Goal: Ask a question: Seek information or help from site administrators or community

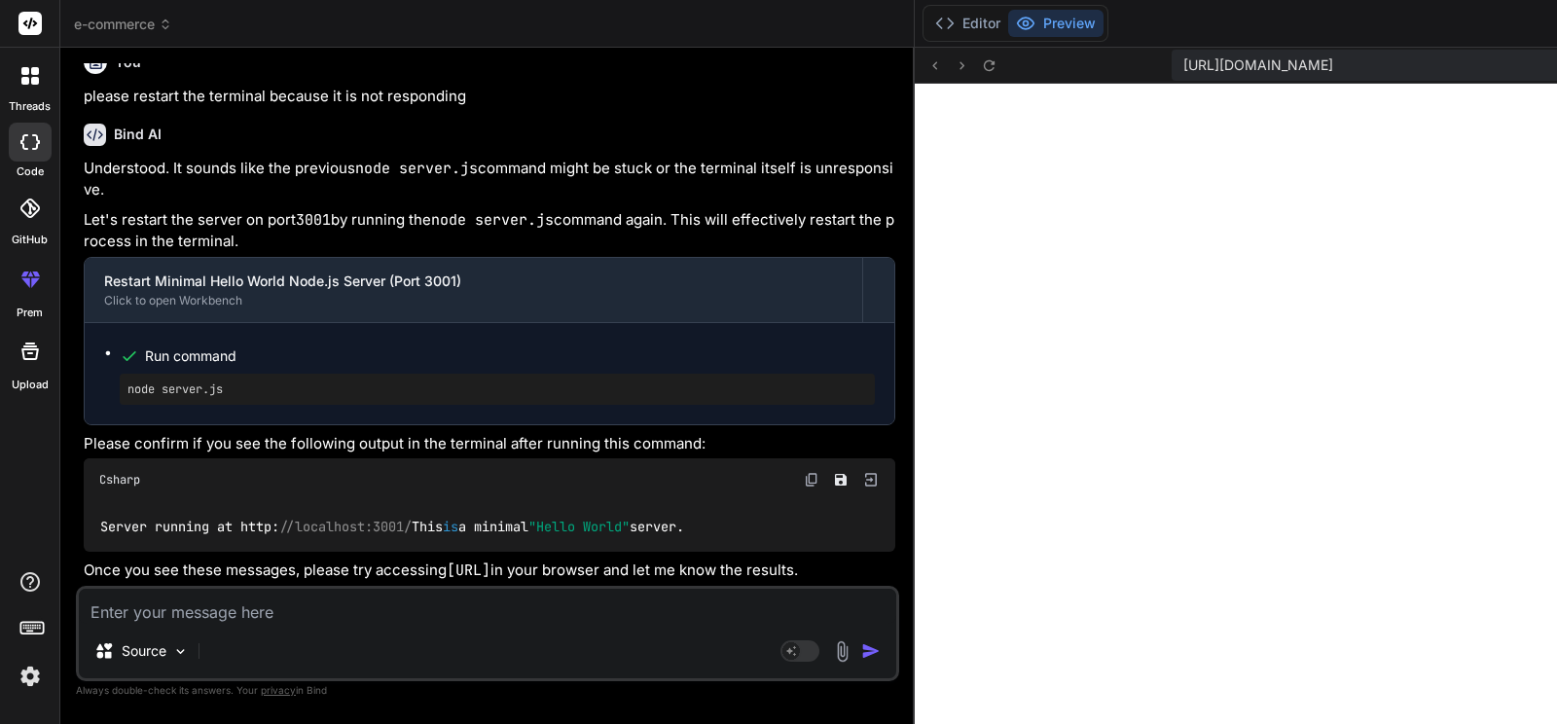
scroll to position [34200, 0]
click at [928, 29] on button "Editor" at bounding box center [968, 23] width 81 height 27
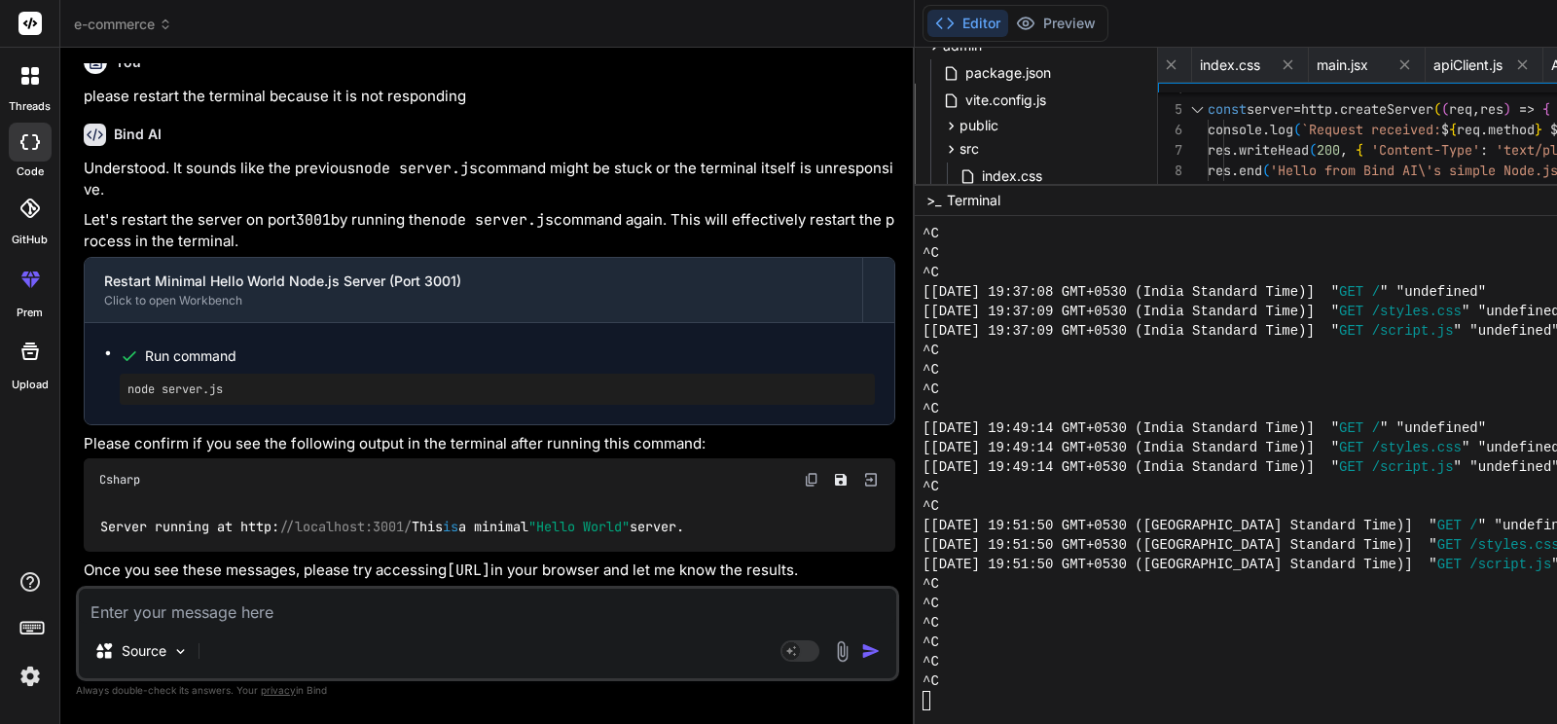
click at [254, 620] on textarea at bounding box center [488, 606] width 818 height 35
type textarea "L"
type textarea "x"
type textarea "Le"
type textarea "x"
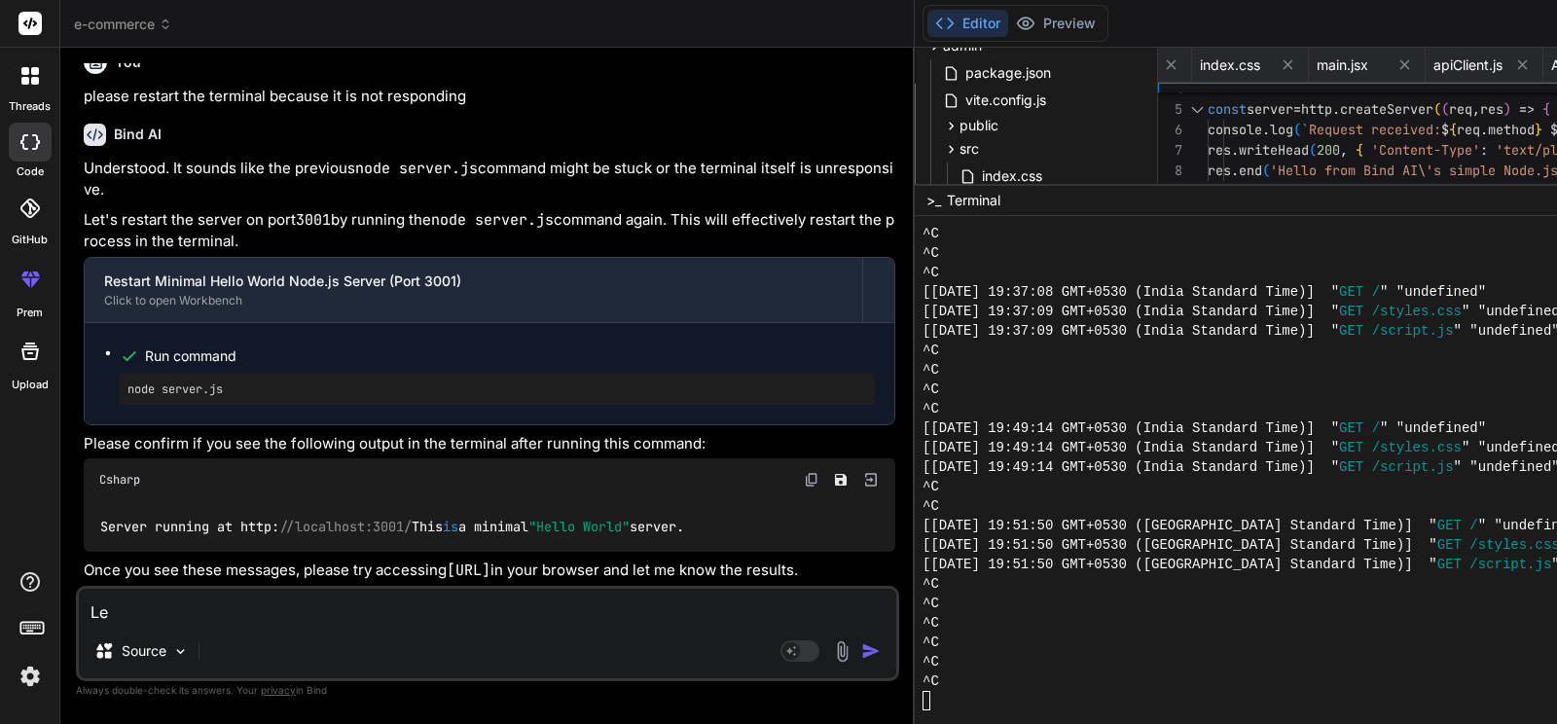
type textarea "Let"
type textarea "x"
type textarea "Let'"
type textarea "x"
type textarea "Let's"
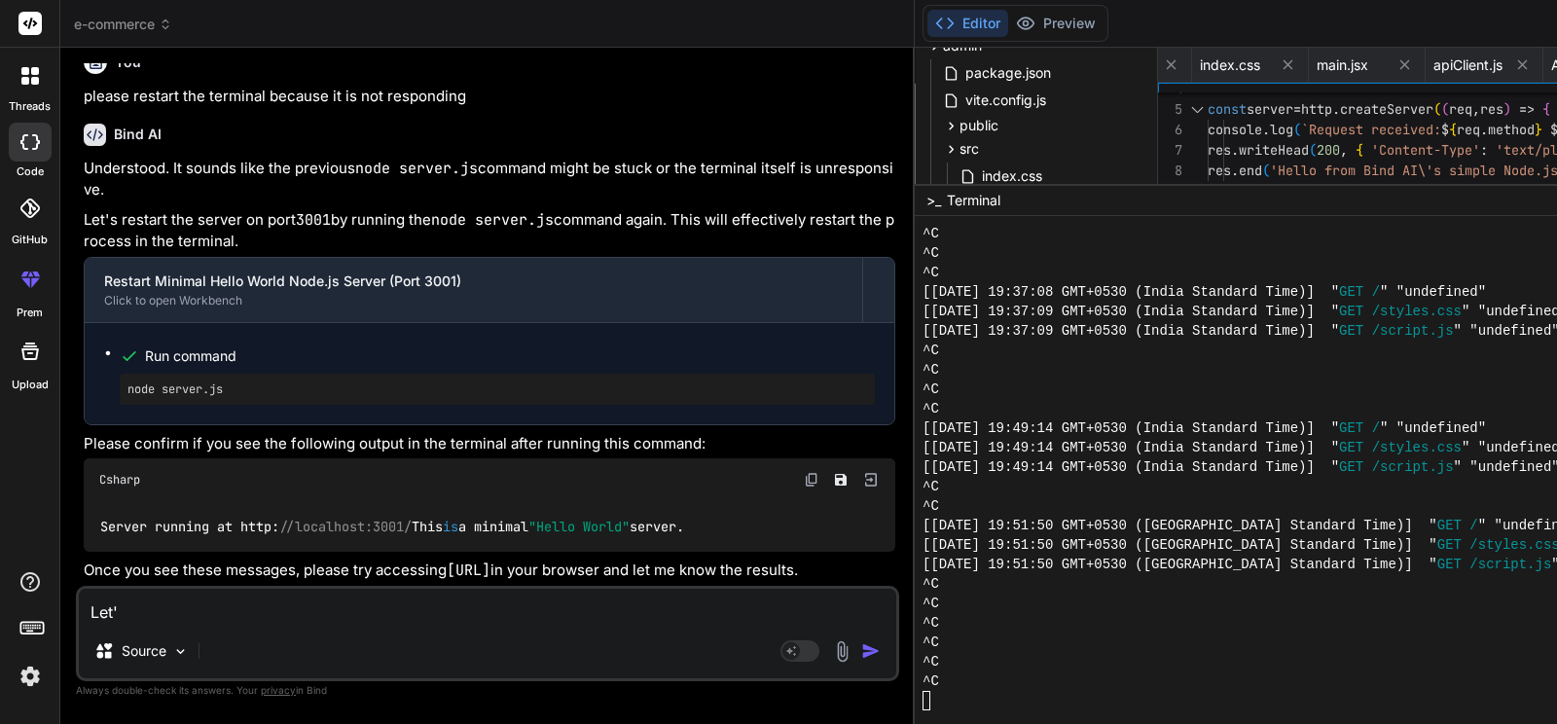
type textarea "x"
type textarea "Let's"
type textarea "x"
type textarea "Let's C"
type textarea "x"
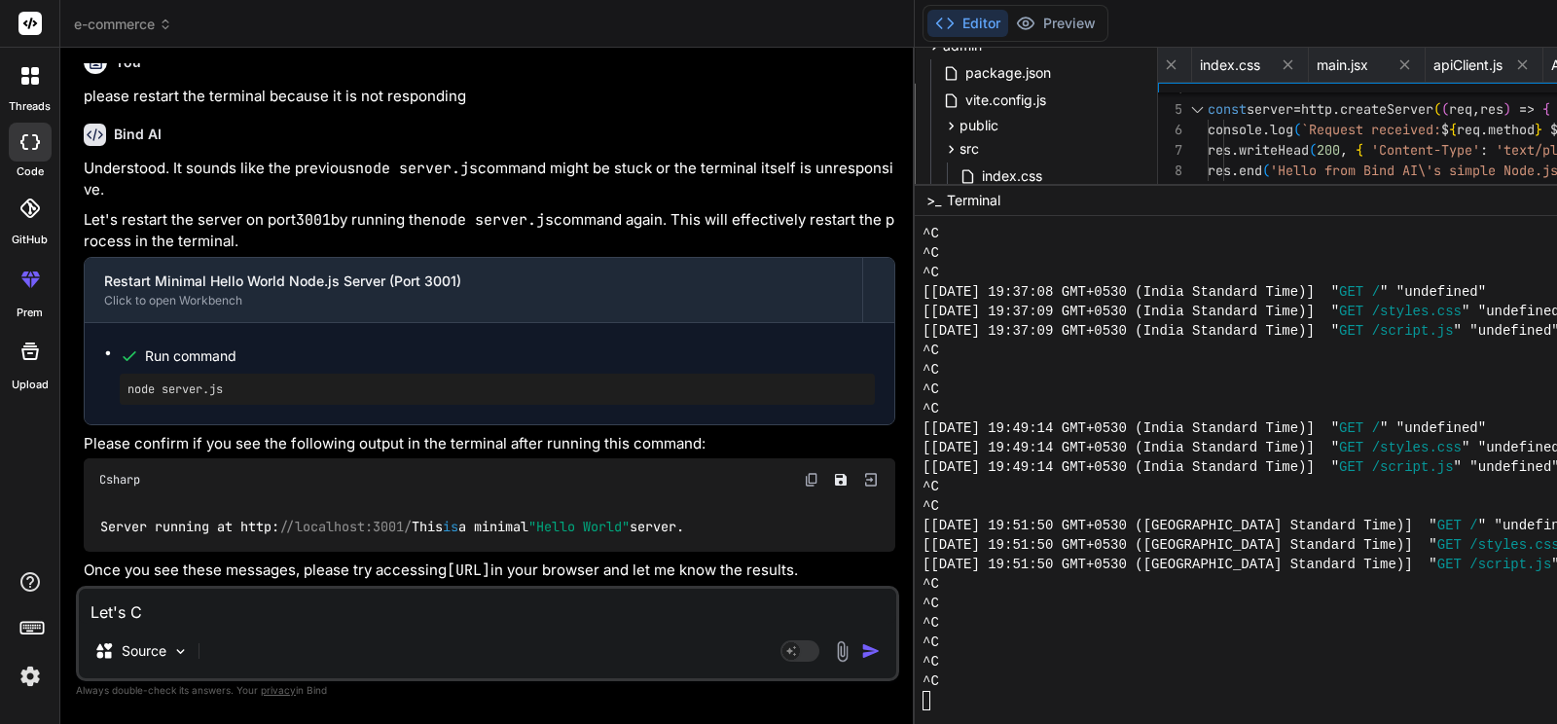
type textarea "Let's Co"
type textarea "x"
type textarea "Let's Con"
type textarea "x"
type textarea "Let's Cont"
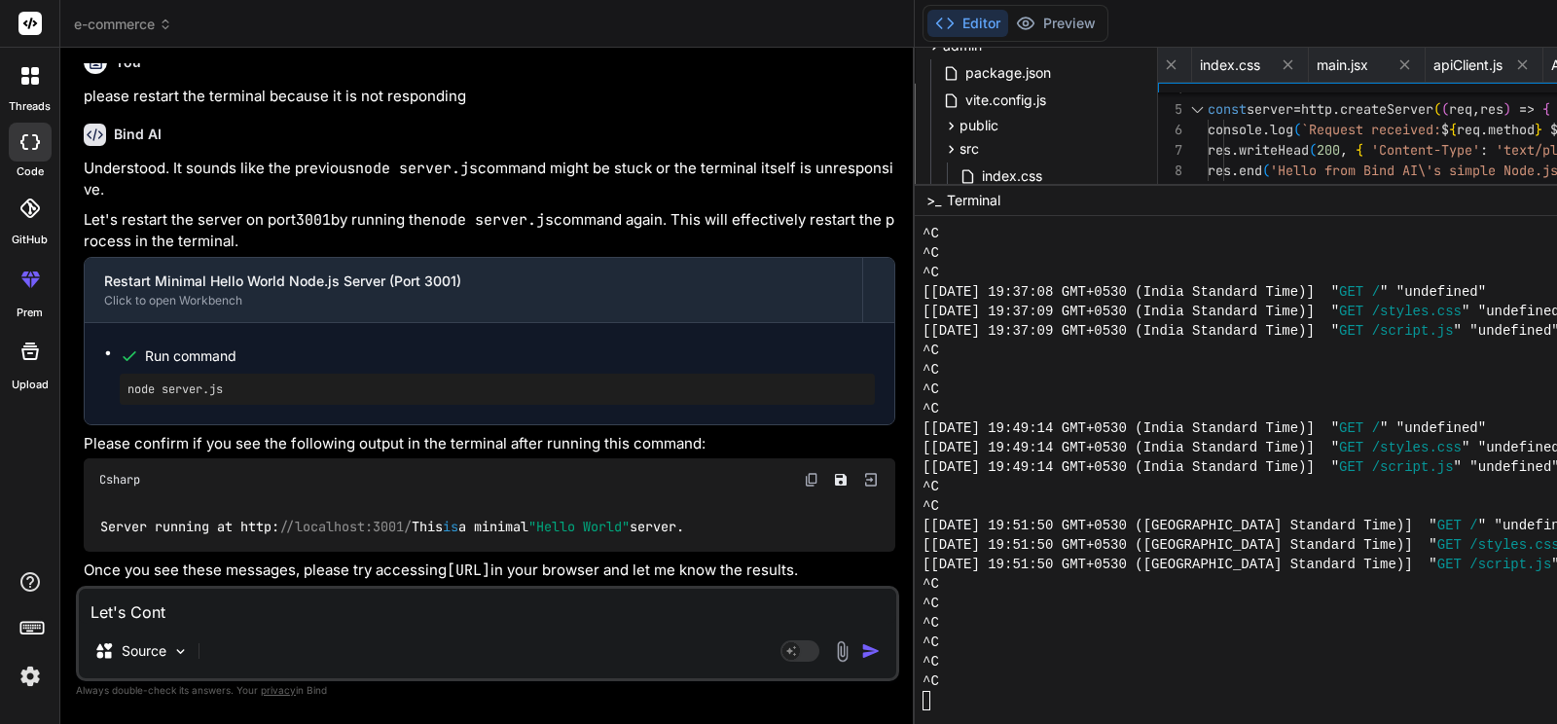
type textarea "x"
type textarea "Let's [PERSON_NAME]"
type textarea "x"
type textarea "Let's Contin"
type textarea "x"
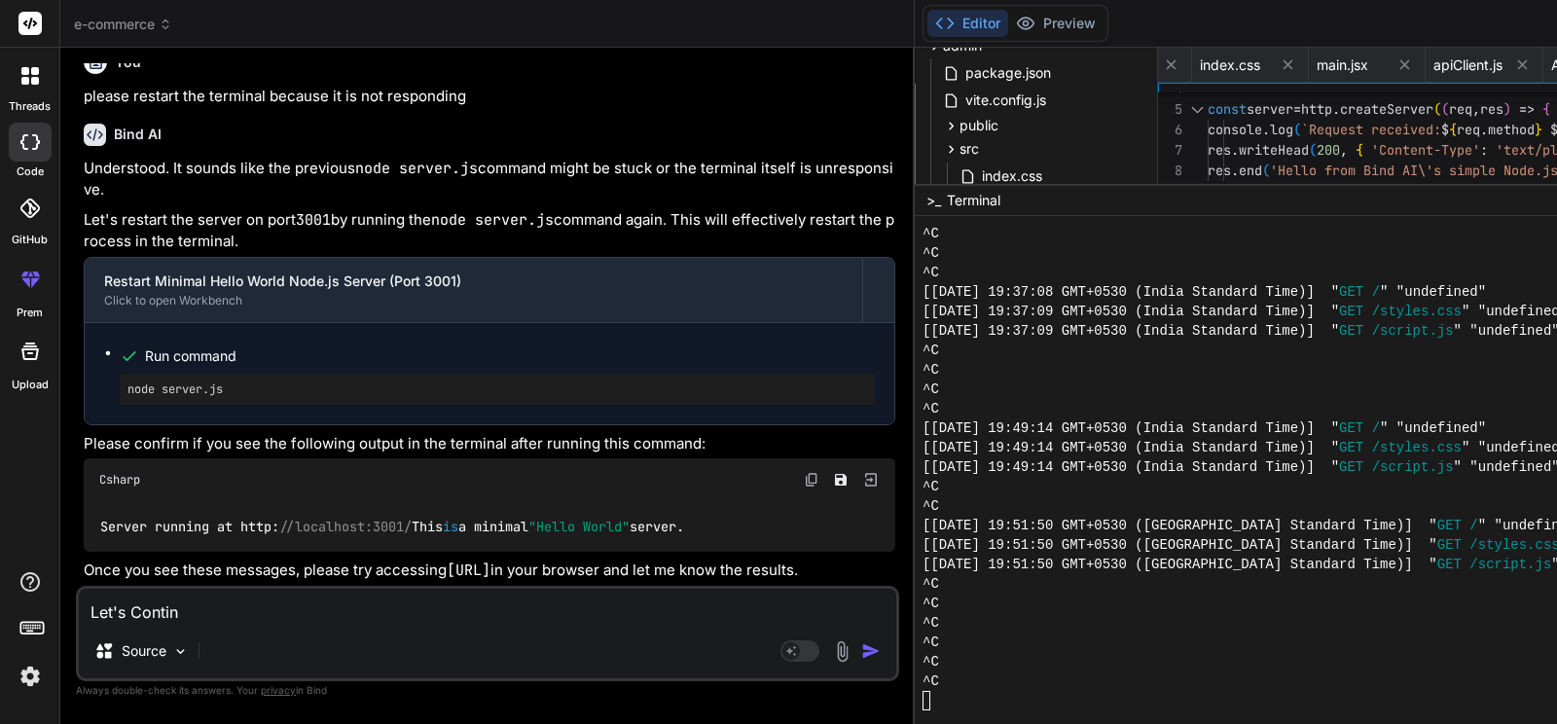
type textarea "Let's Continu"
type textarea "x"
type textarea "Let's Continue"
type textarea "x"
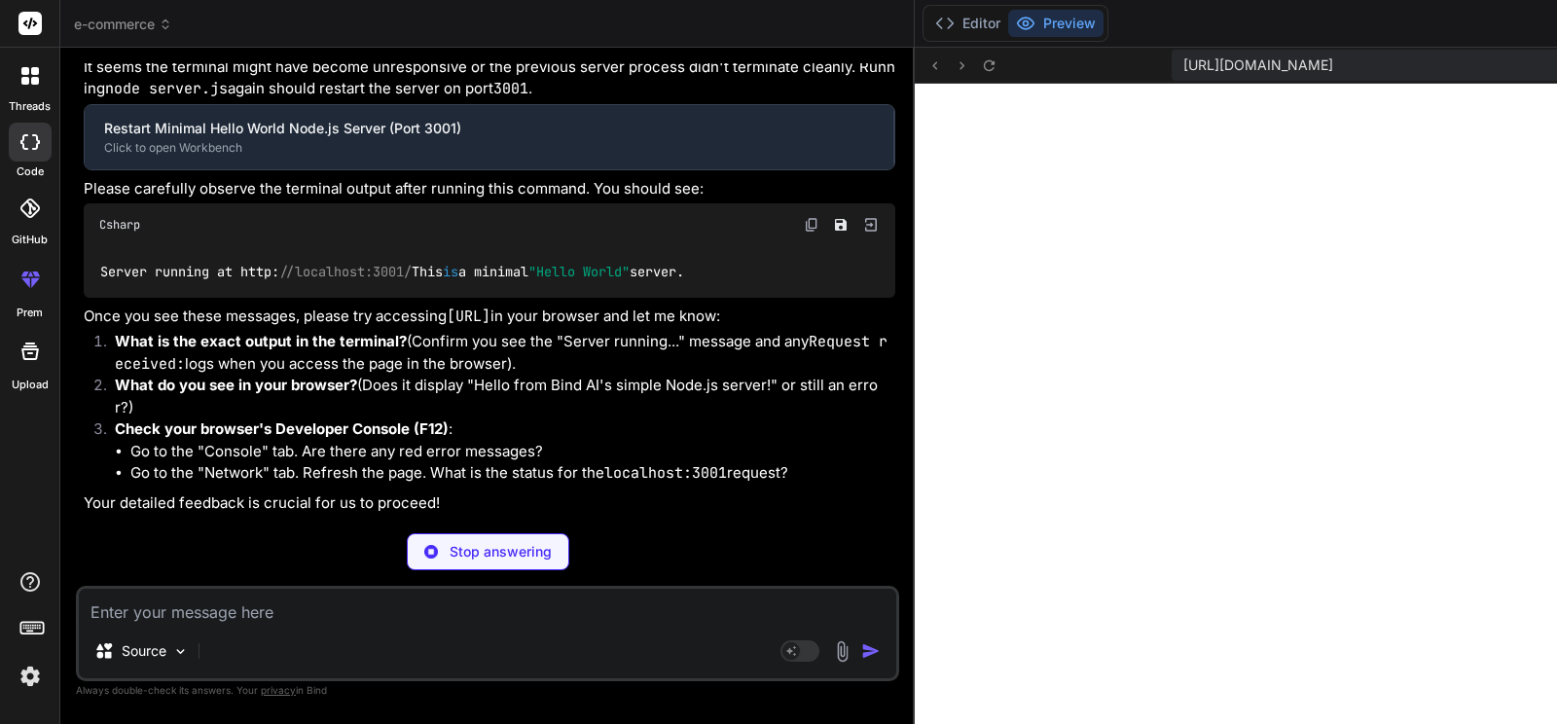
scroll to position [34383, 0]
type textarea "x"
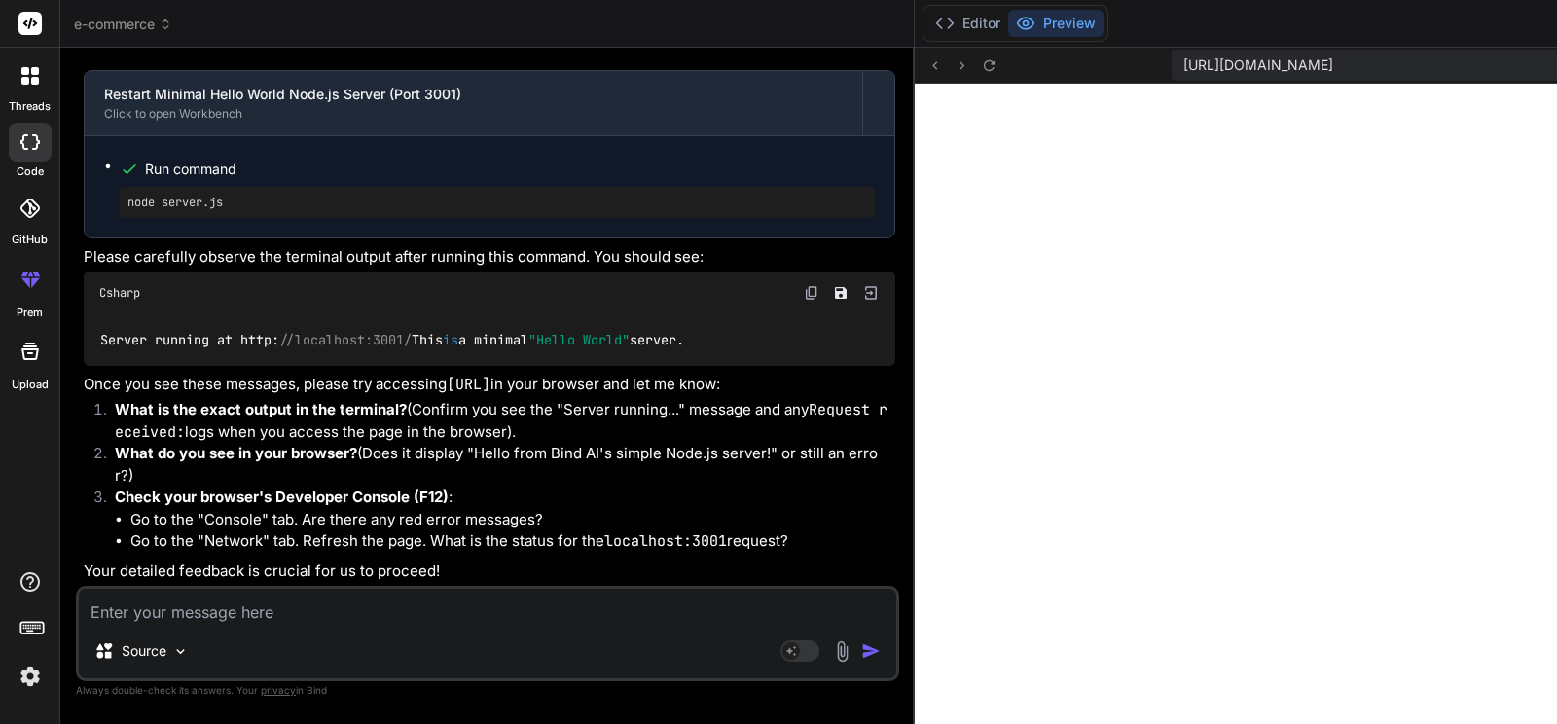
scroll to position [34647, 0]
drag, startPoint x: 256, startPoint y: 314, endPoint x: 342, endPoint y: 310, distance: 85.8
click at [342, 66] on p "It seems the terminal might have become unresponsive or the previous server pro…" at bounding box center [490, 44] width 812 height 44
click at [339, 66] on p "It seems the terminal might have become unresponsive or the previous server pro…" at bounding box center [490, 44] width 812 height 44
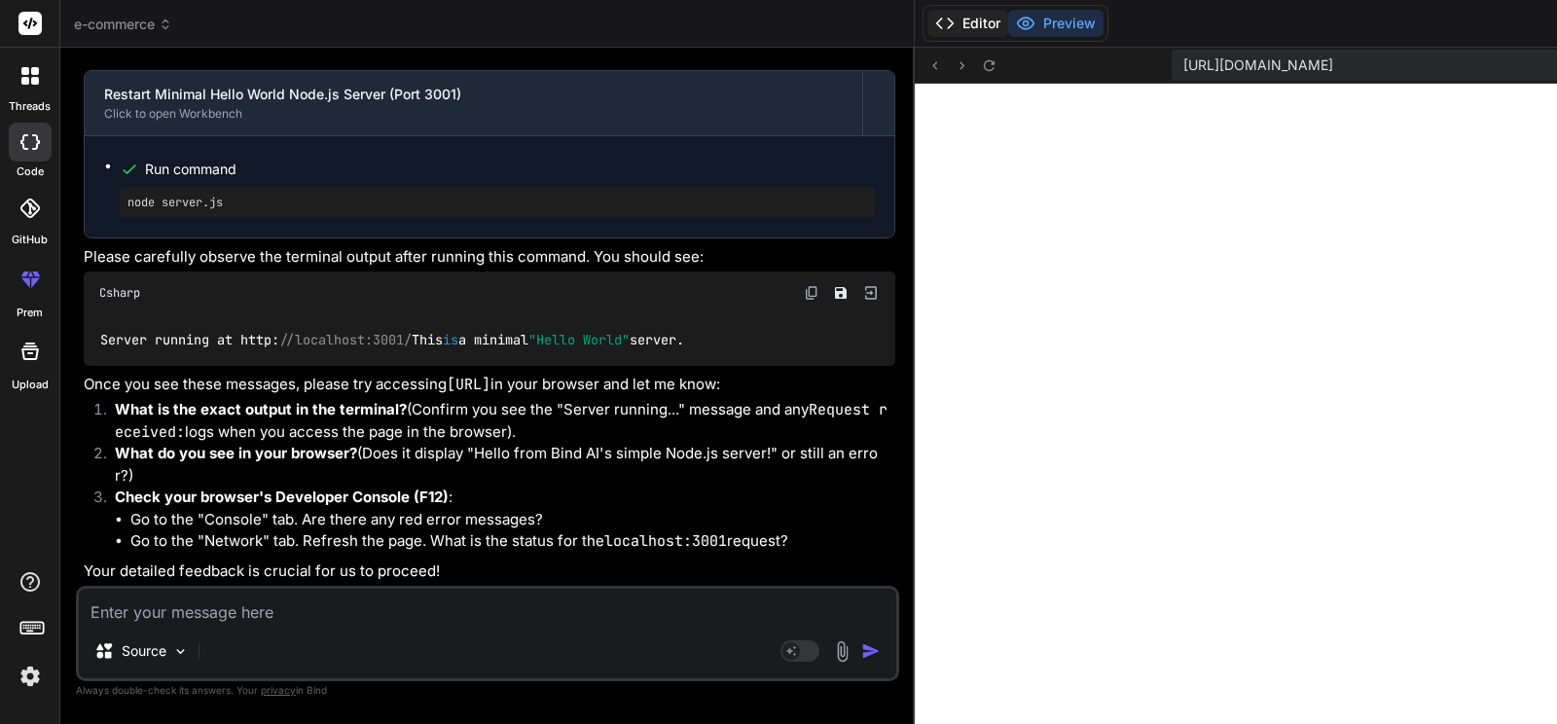
click at [928, 26] on button "Editor" at bounding box center [968, 23] width 81 height 27
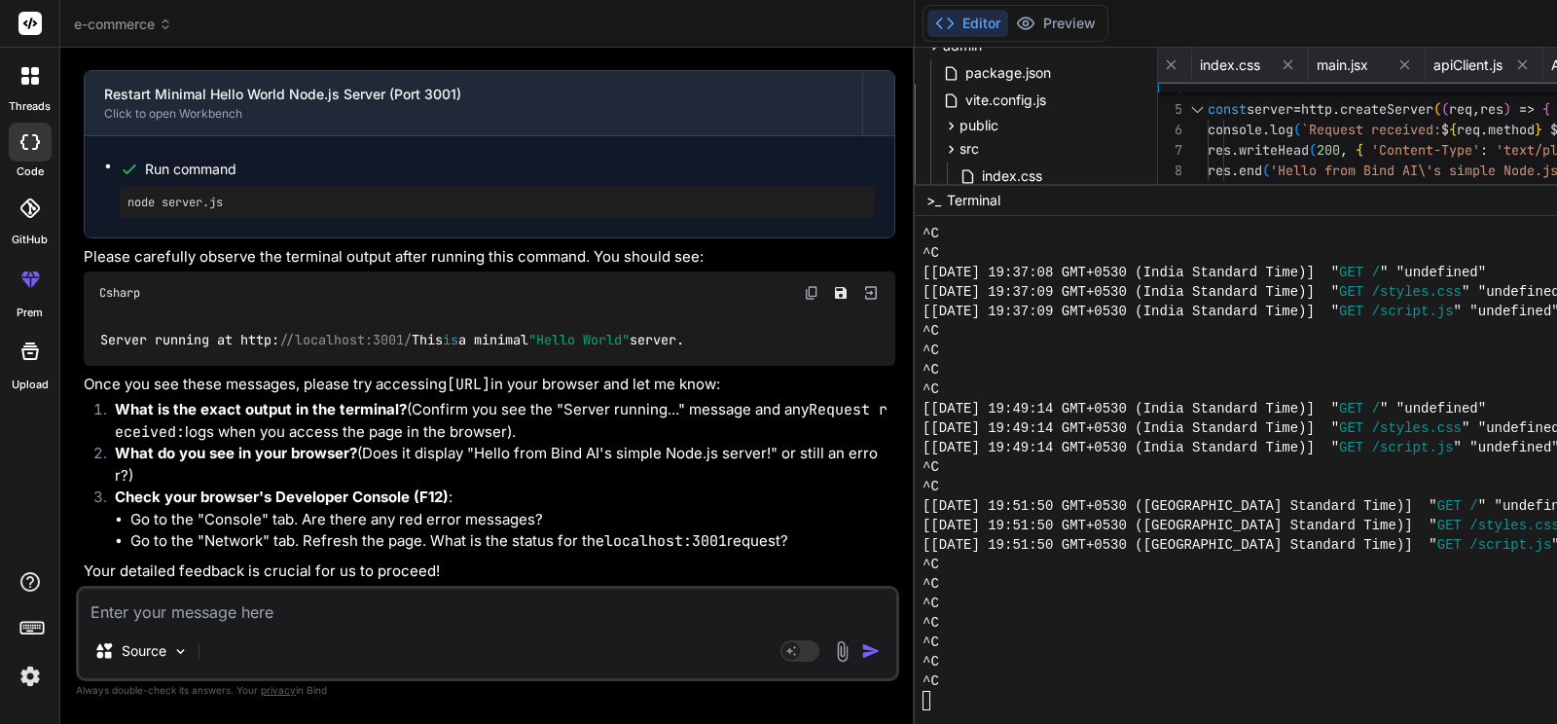
scroll to position [35037, 0]
click at [341, 602] on textarea at bounding box center [488, 606] width 818 height 35
type textarea "t"
type textarea "x"
type textarea "te"
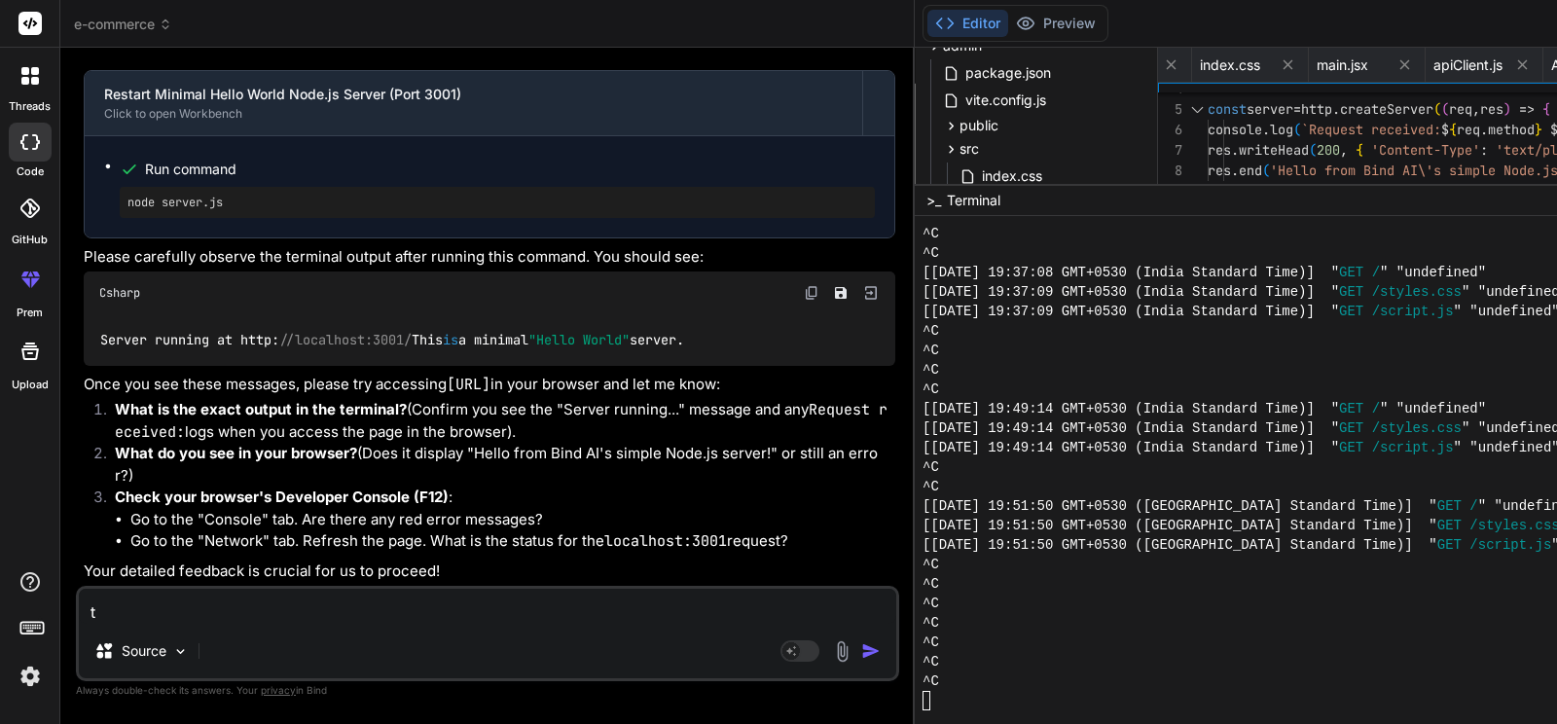
type textarea "x"
type textarea "ter"
type textarea "x"
type textarea "term"
type textarea "x"
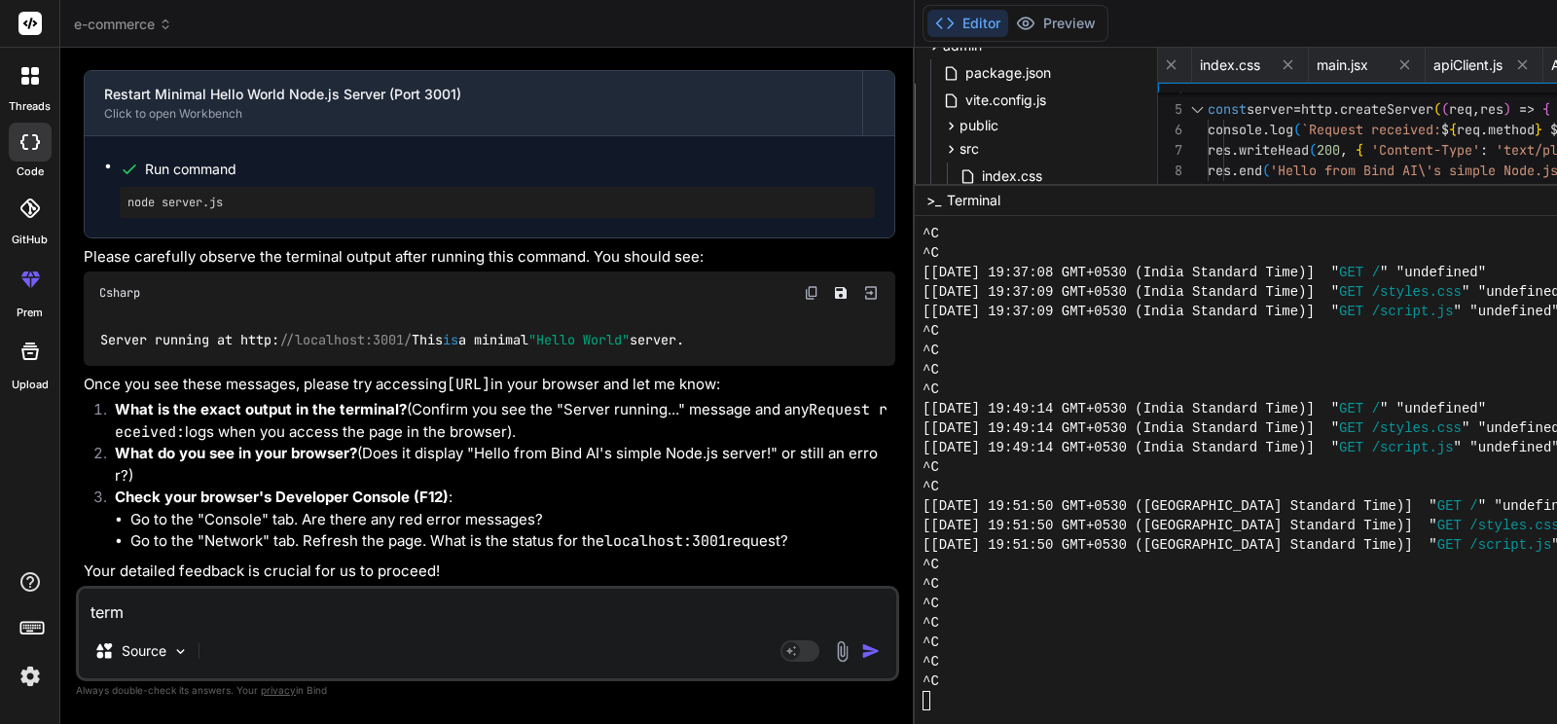
type textarea "termi"
type textarea "x"
type textarea "termin"
type textarea "x"
type textarea "termina"
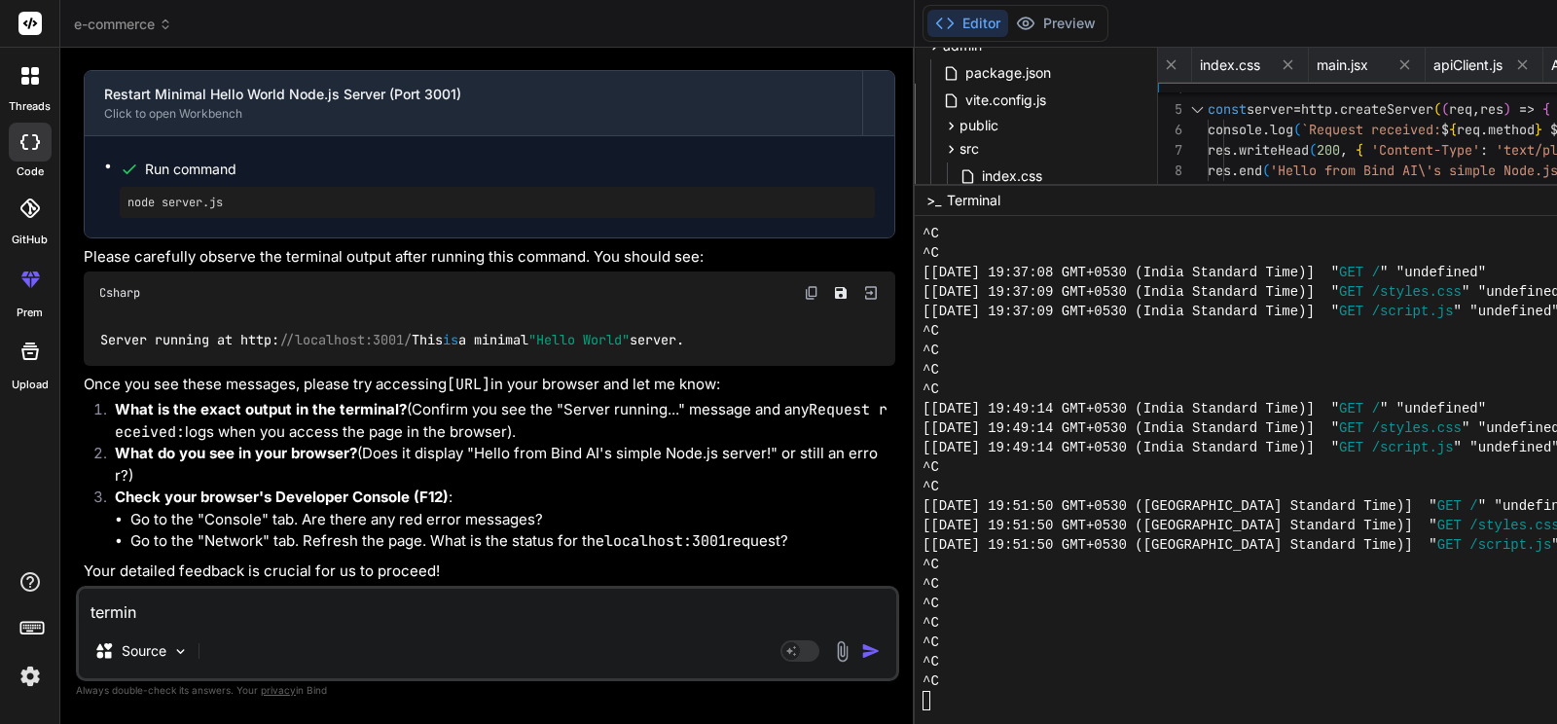
type textarea "x"
type textarea "terminal"
type textarea "x"
type textarea "terminal"
type textarea "x"
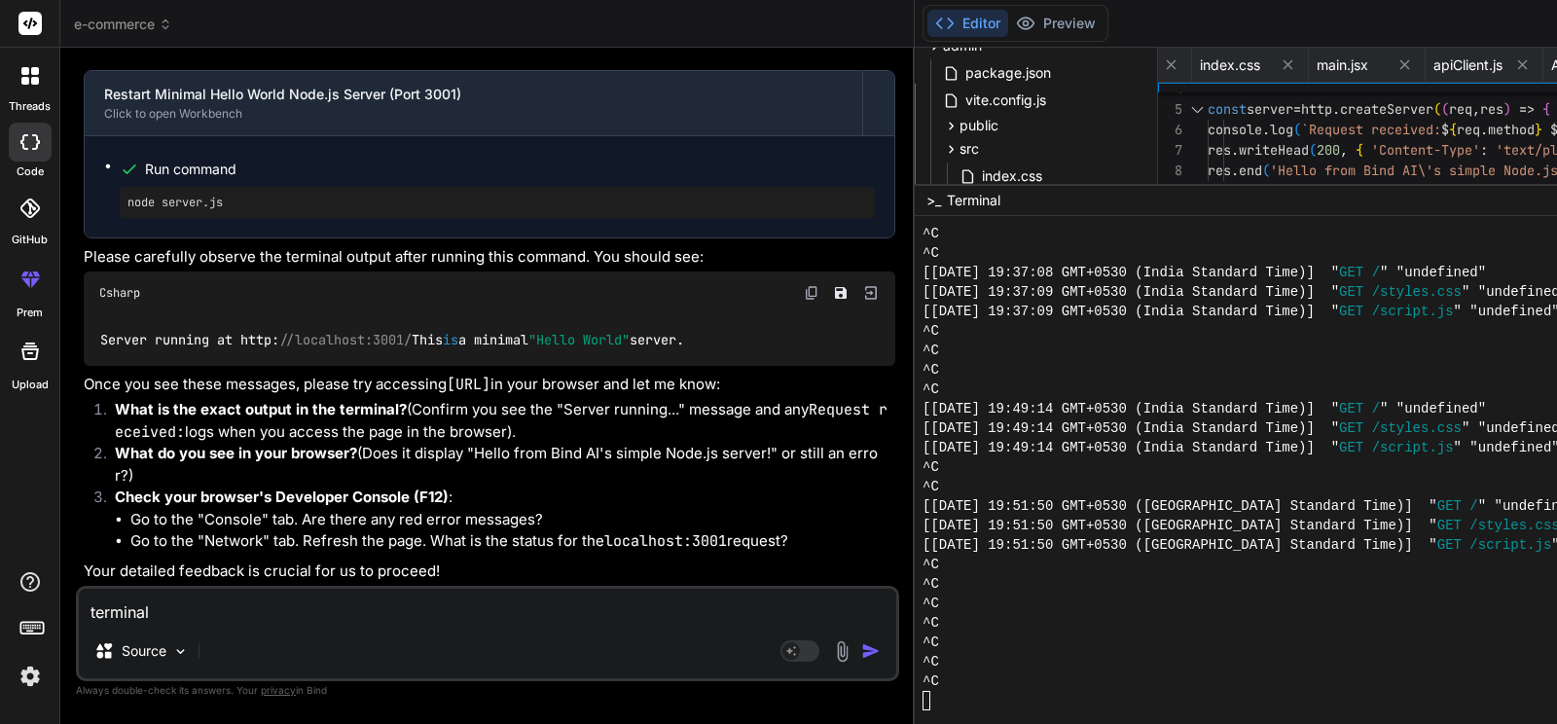
type textarea "terminal i"
type textarea "x"
type textarea "terminal is"
type textarea "x"
type textarea "terminal is"
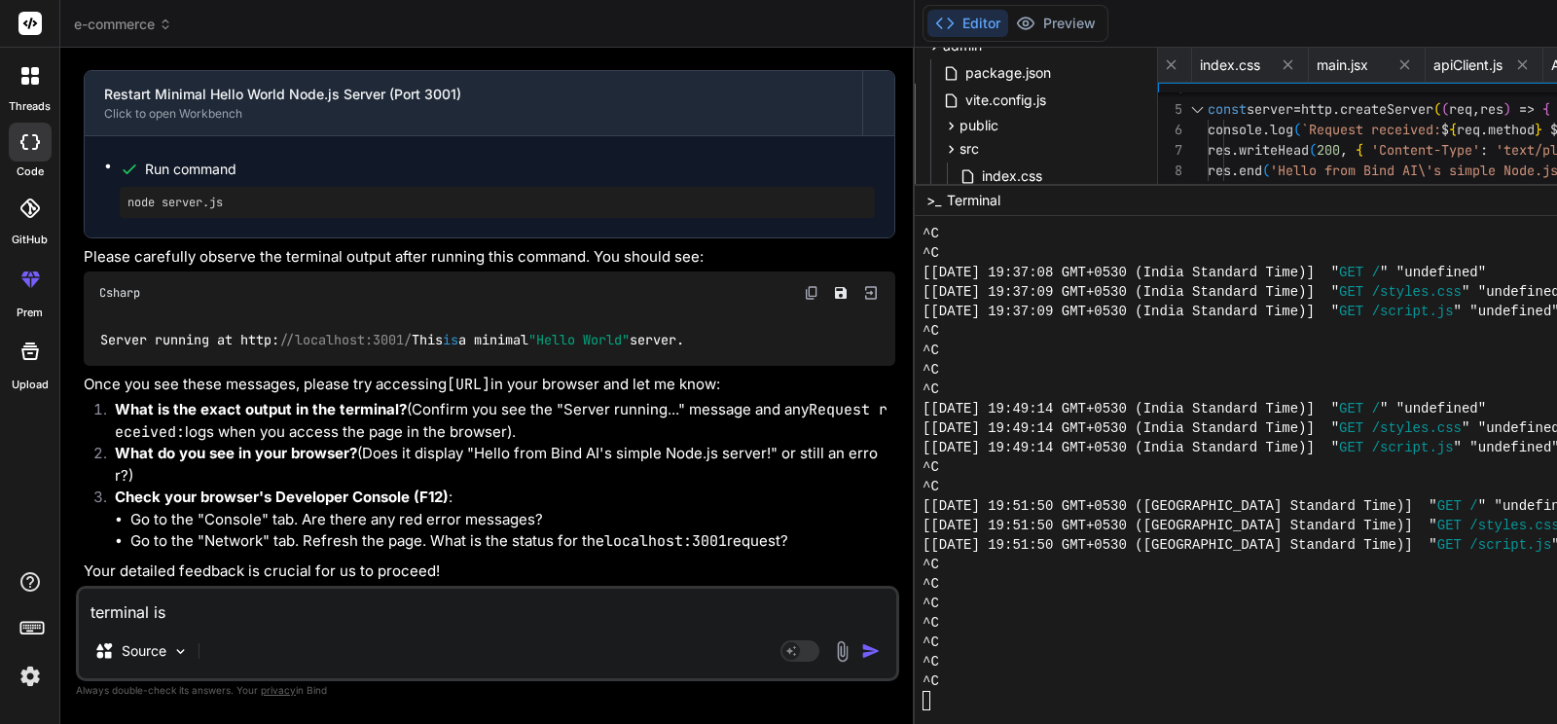
type textarea "x"
type textarea "terminal is n"
type textarea "x"
type textarea "terminal is no"
type textarea "x"
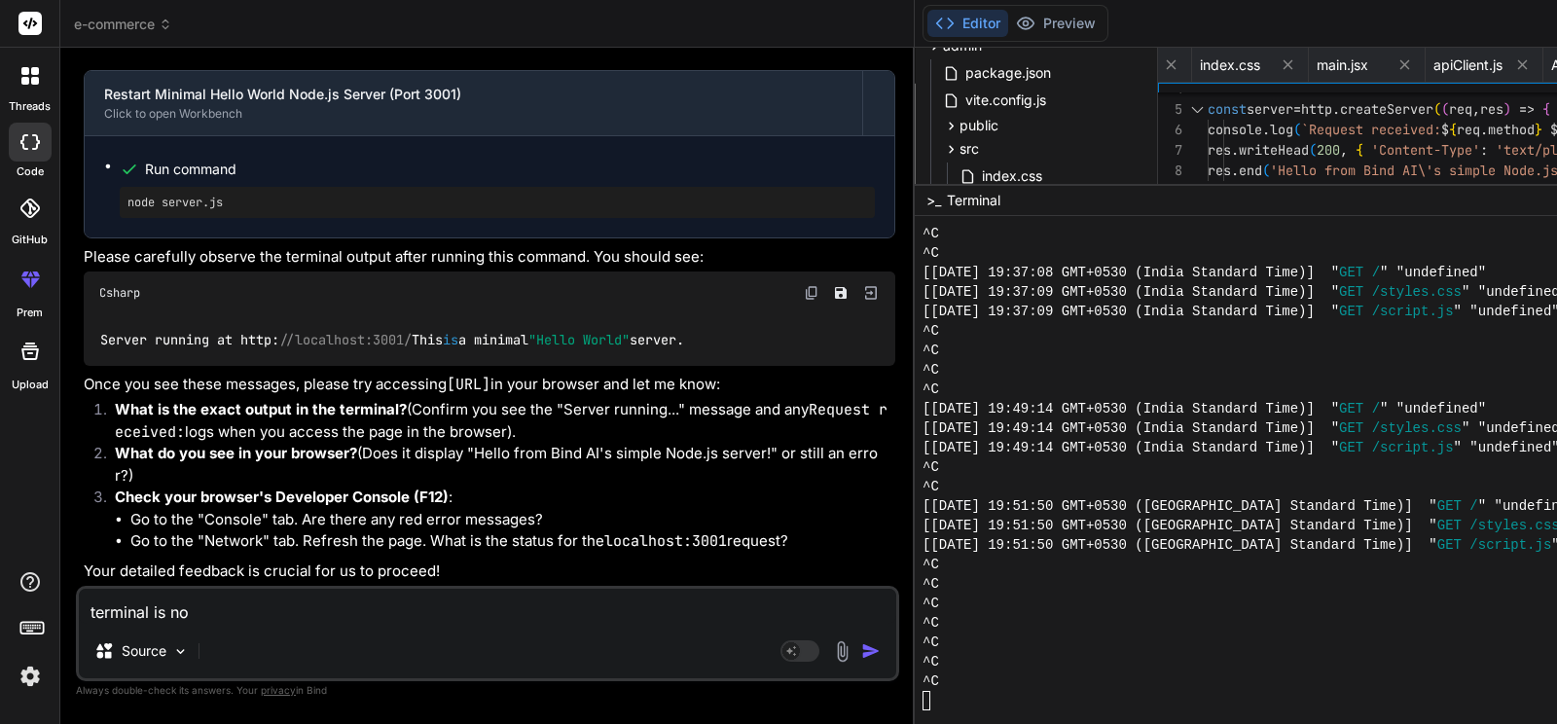
type textarea "terminal is not"
type textarea "x"
type textarea "terminal is not"
type textarea "x"
type textarea "terminal is not r"
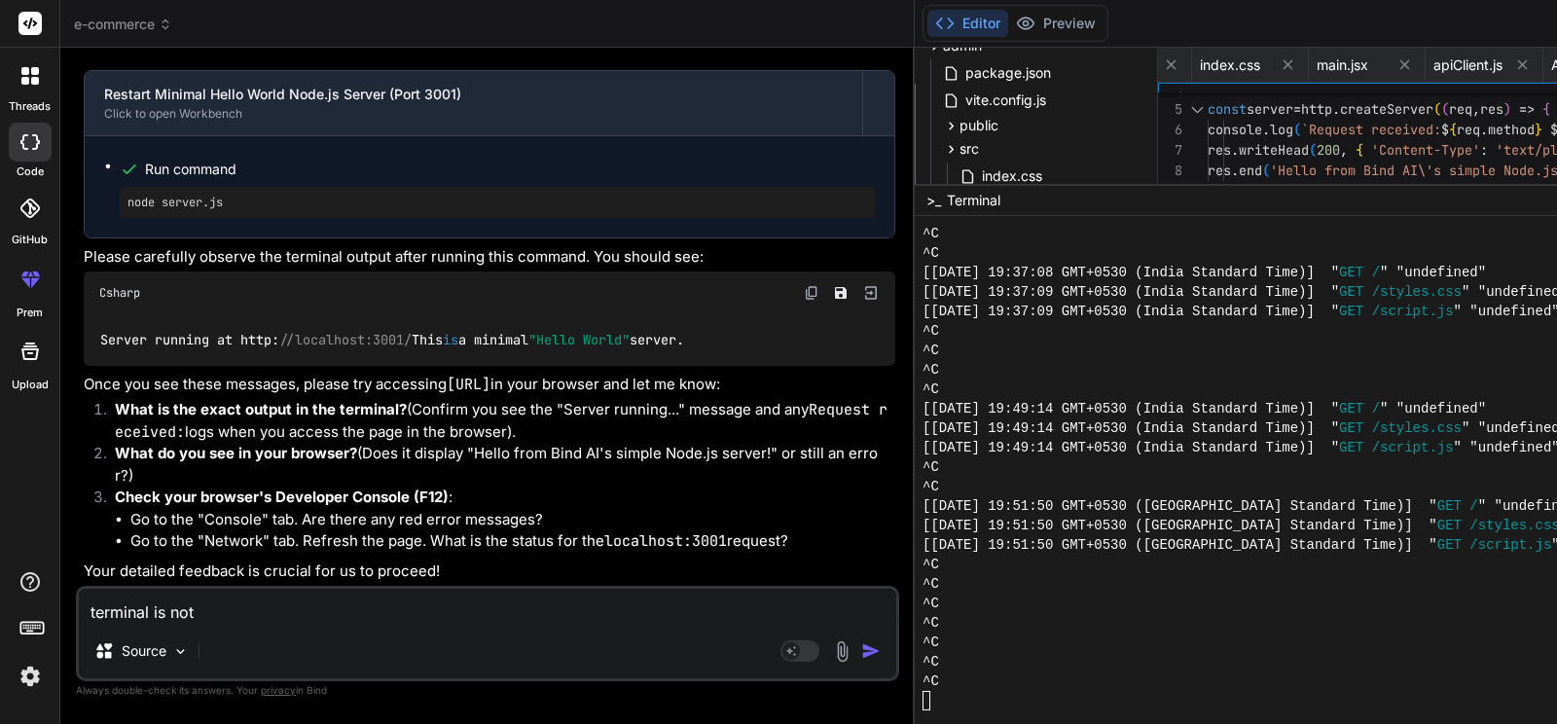
type textarea "x"
type textarea "terminal is not re"
type textarea "x"
type textarea "terminal is not res"
type textarea "x"
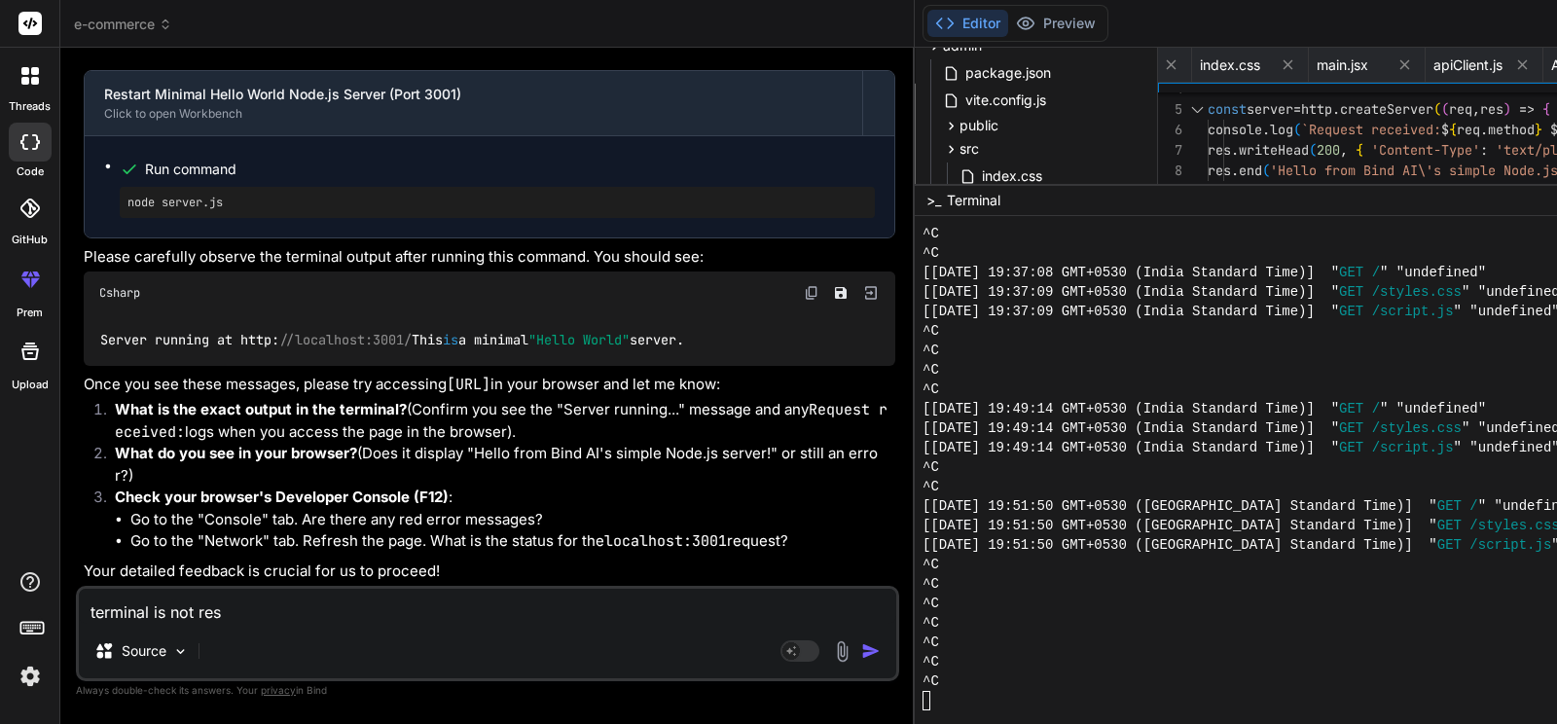
type textarea "terminal is not resp"
type textarea "x"
type textarea "terminal is not respo"
type textarea "x"
type textarea "terminal is not respon"
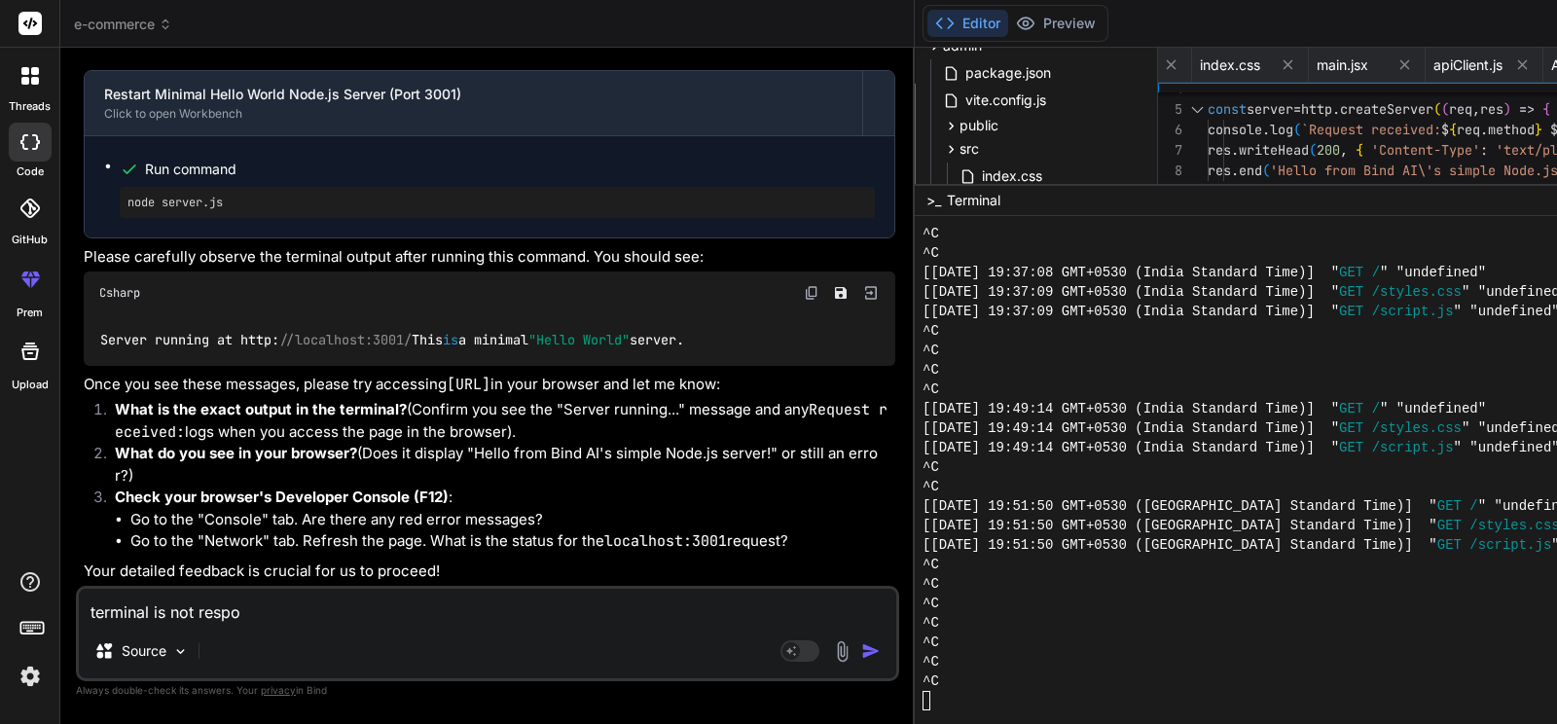
type textarea "x"
type textarea "terminal is not responi"
type textarea "x"
type textarea "terminal is not responin"
type textarea "x"
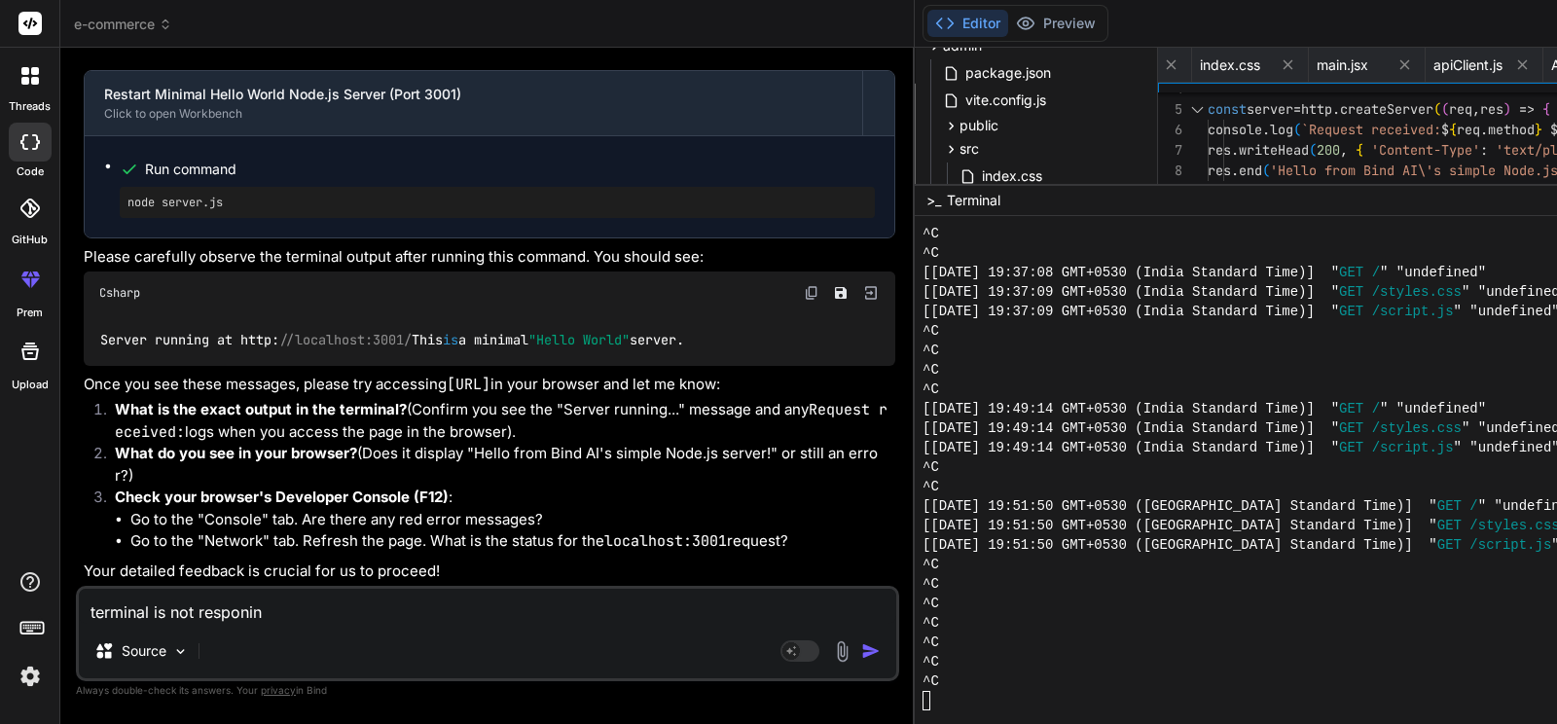
type textarea "terminal is not responing"
type textarea "x"
type textarea "terminal is not responing"
type textarea "x"
type textarea "terminal is not responing a"
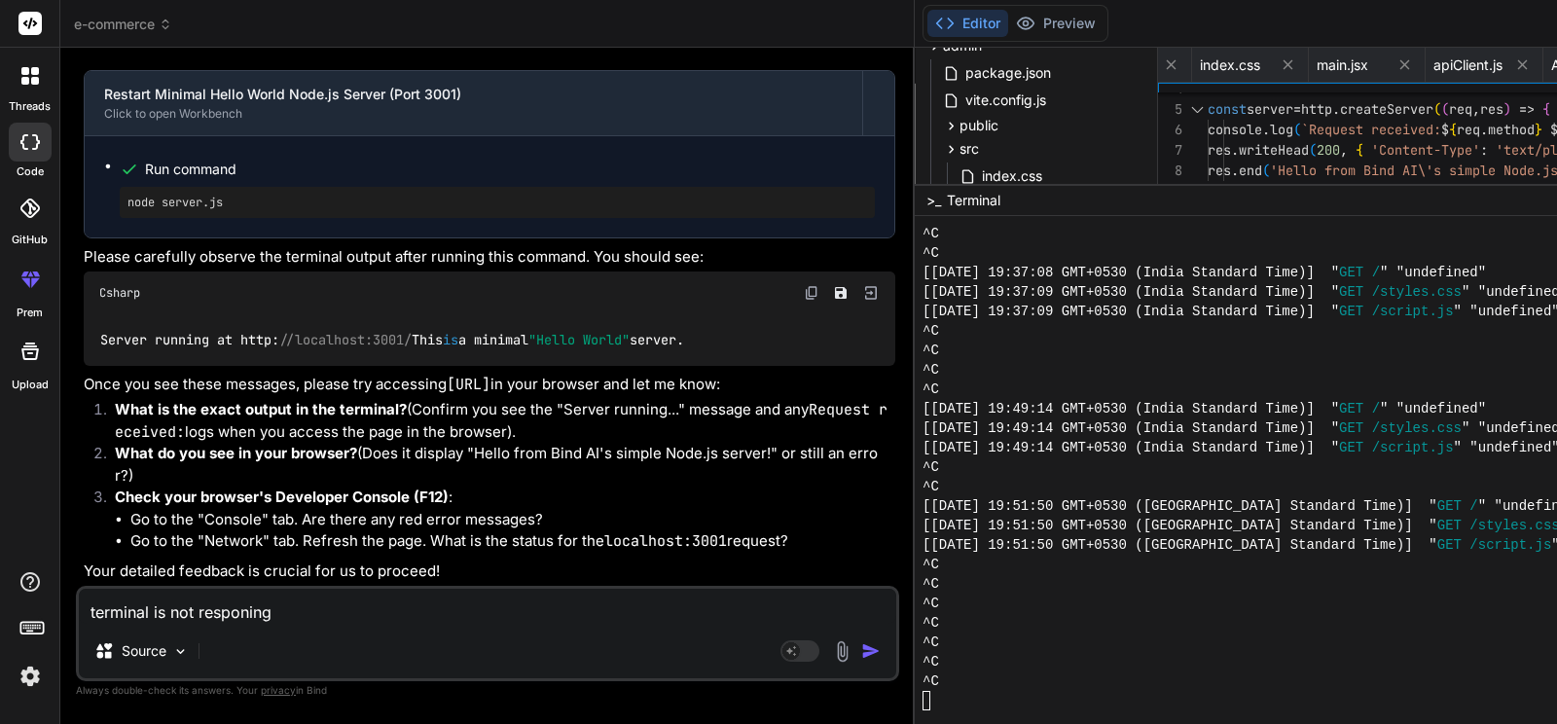
type textarea "x"
type textarea "terminal is not responing an"
type textarea "x"
type textarea "terminal is not responing a"
type textarea "x"
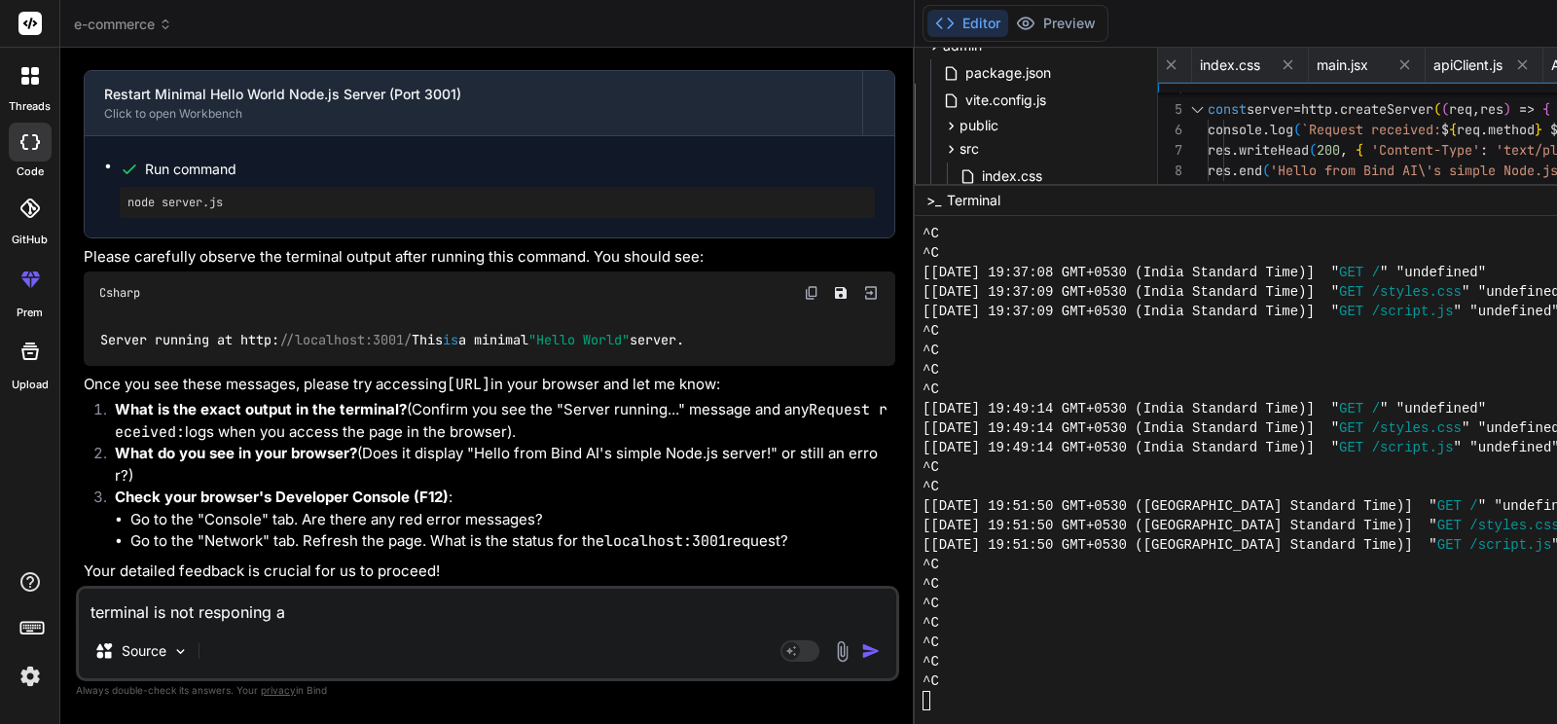
type textarea "terminal is not responing"
type textarea "x"
type textarea "terminal is not responing"
type textarea "x"
type textarea "terminal is not responin"
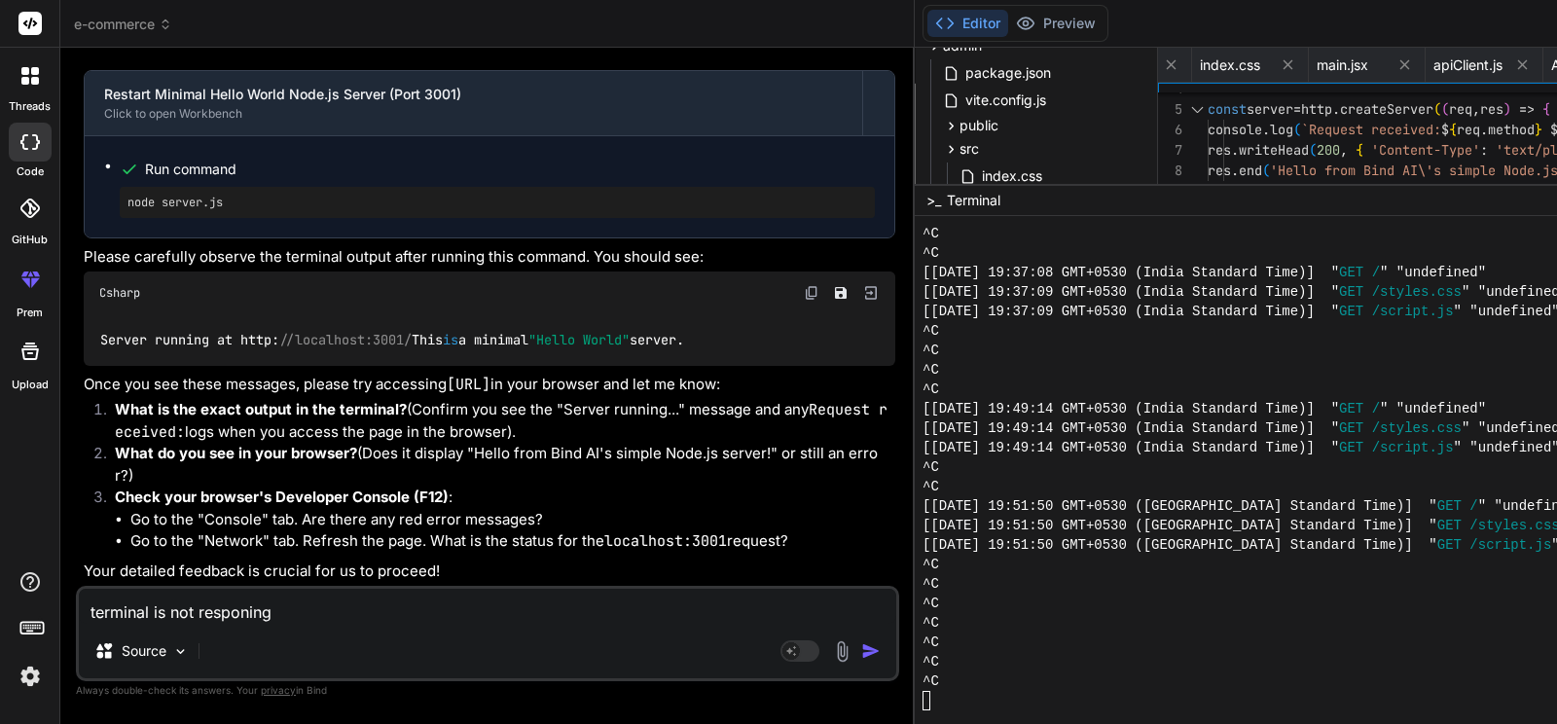
type textarea "x"
type textarea "terminal is not responi"
type textarea "x"
type textarea "terminal is not respon"
type textarea "x"
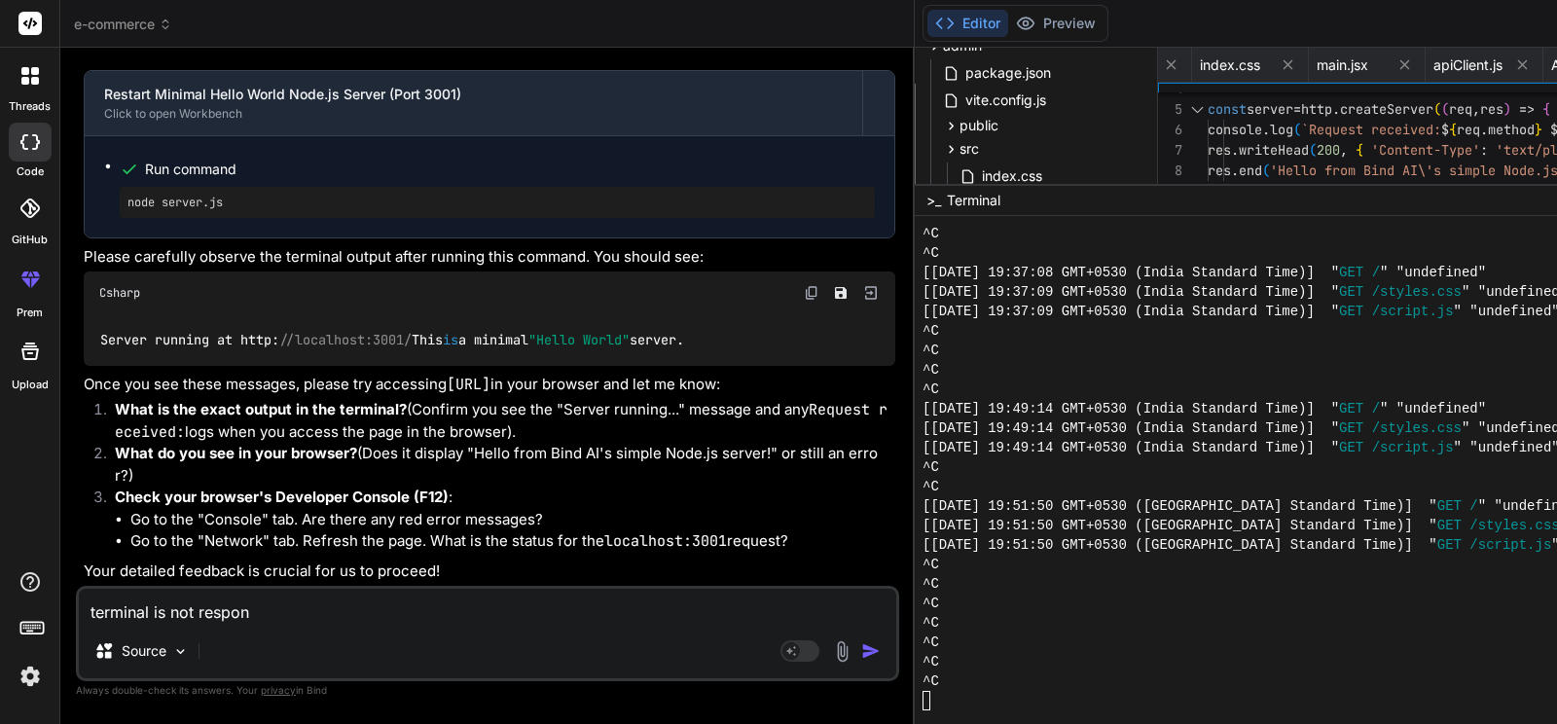
type textarea "terminal is not respond"
type textarea "x"
type textarea "terminal is not respondi"
type textarea "x"
type textarea "terminal is not respondin"
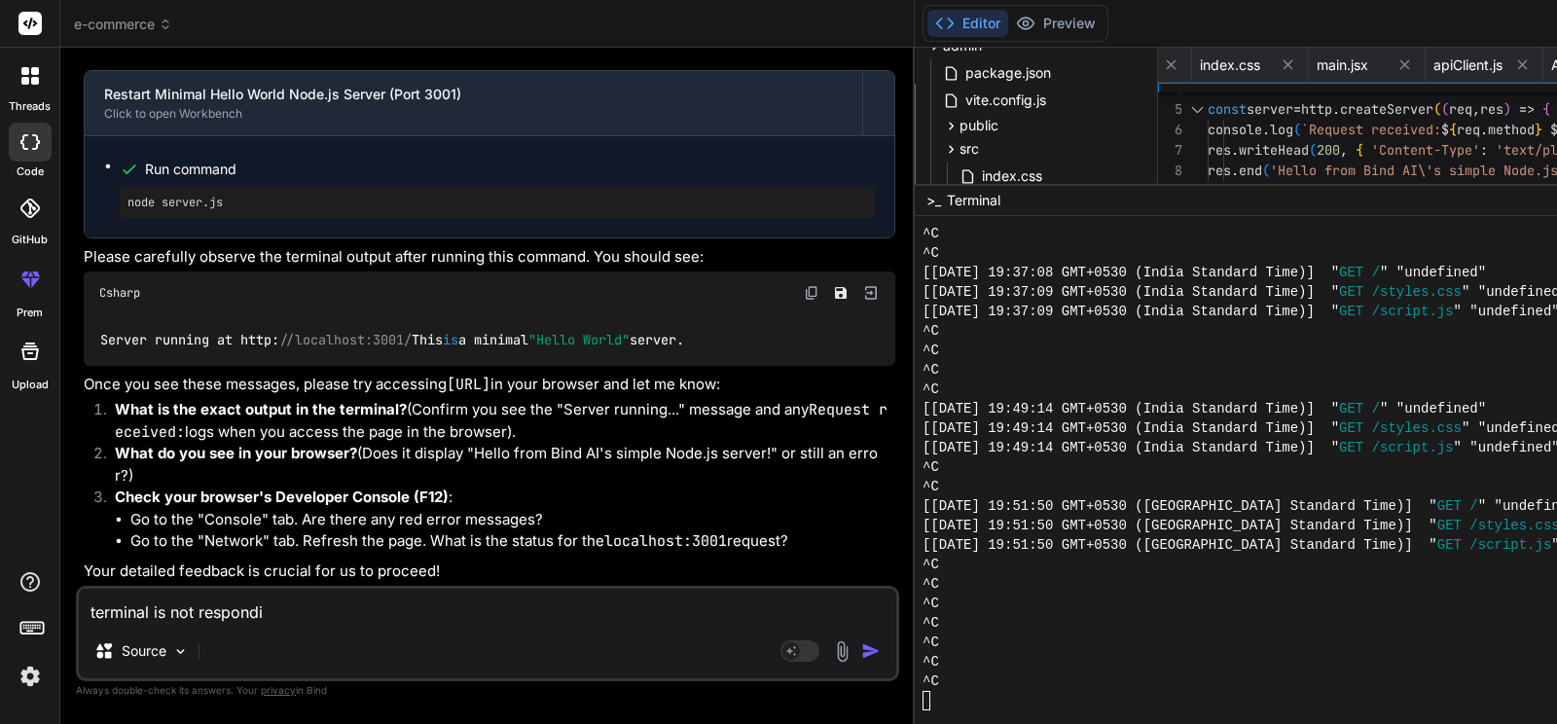
type textarea "x"
type textarea "terminal is not responding"
type textarea "x"
type textarea "terminal is not responding"
type textarea "x"
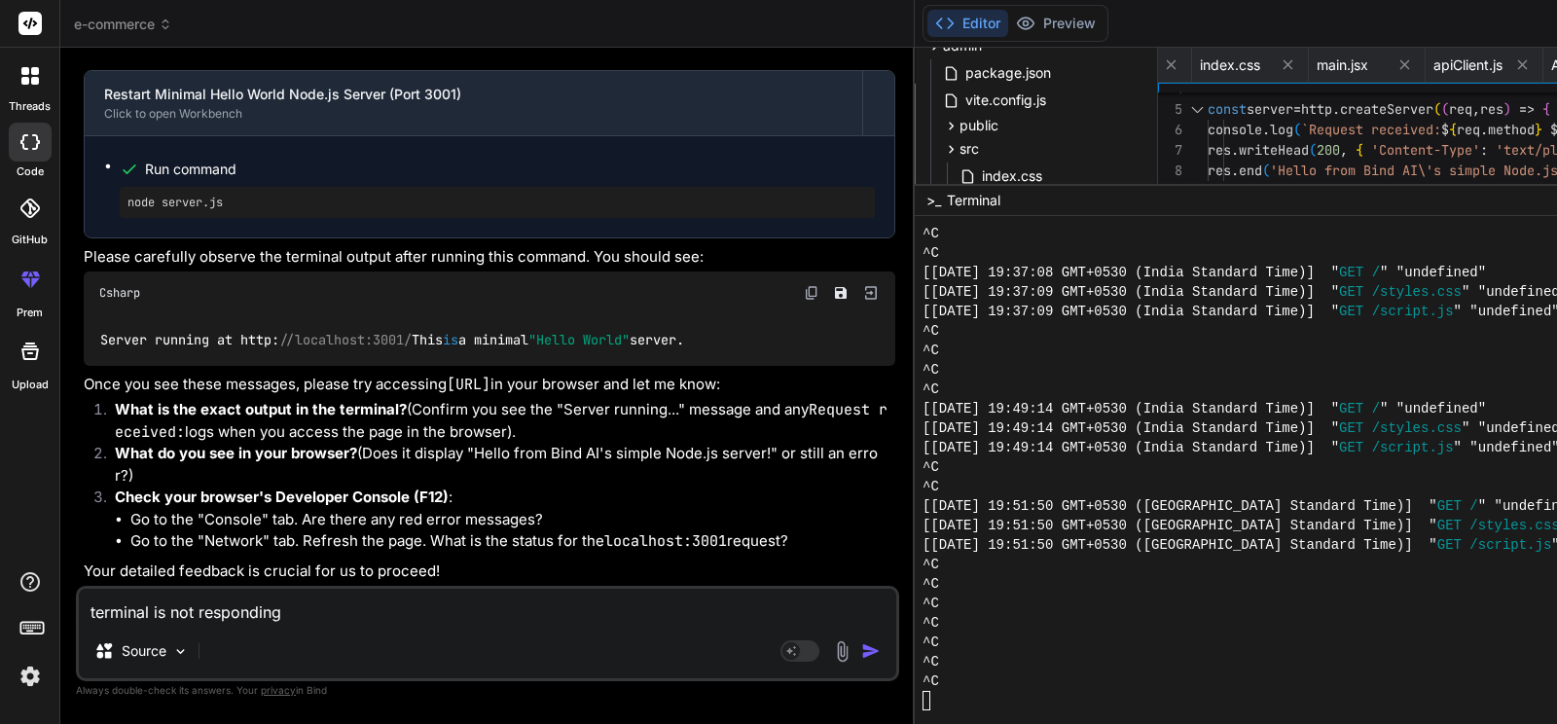
type textarea "terminal is not responding a"
type textarea "x"
type textarea "terminal is not responding an"
type textarea "x"
type textarea "terminal is not responding any"
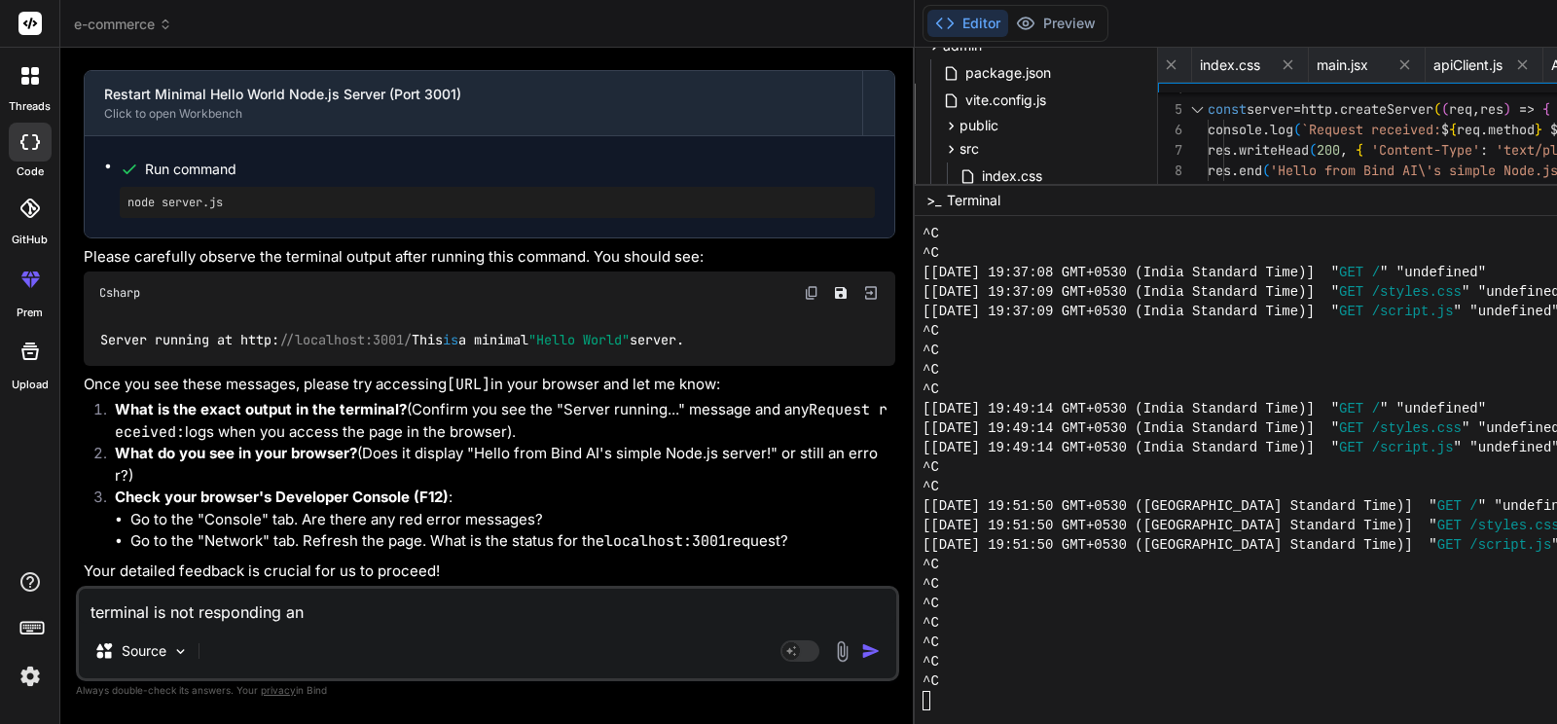
type textarea "x"
type textarea "terminal is not responding anyt"
type textarea "x"
type textarea "terminal is not responding anyth"
type textarea "x"
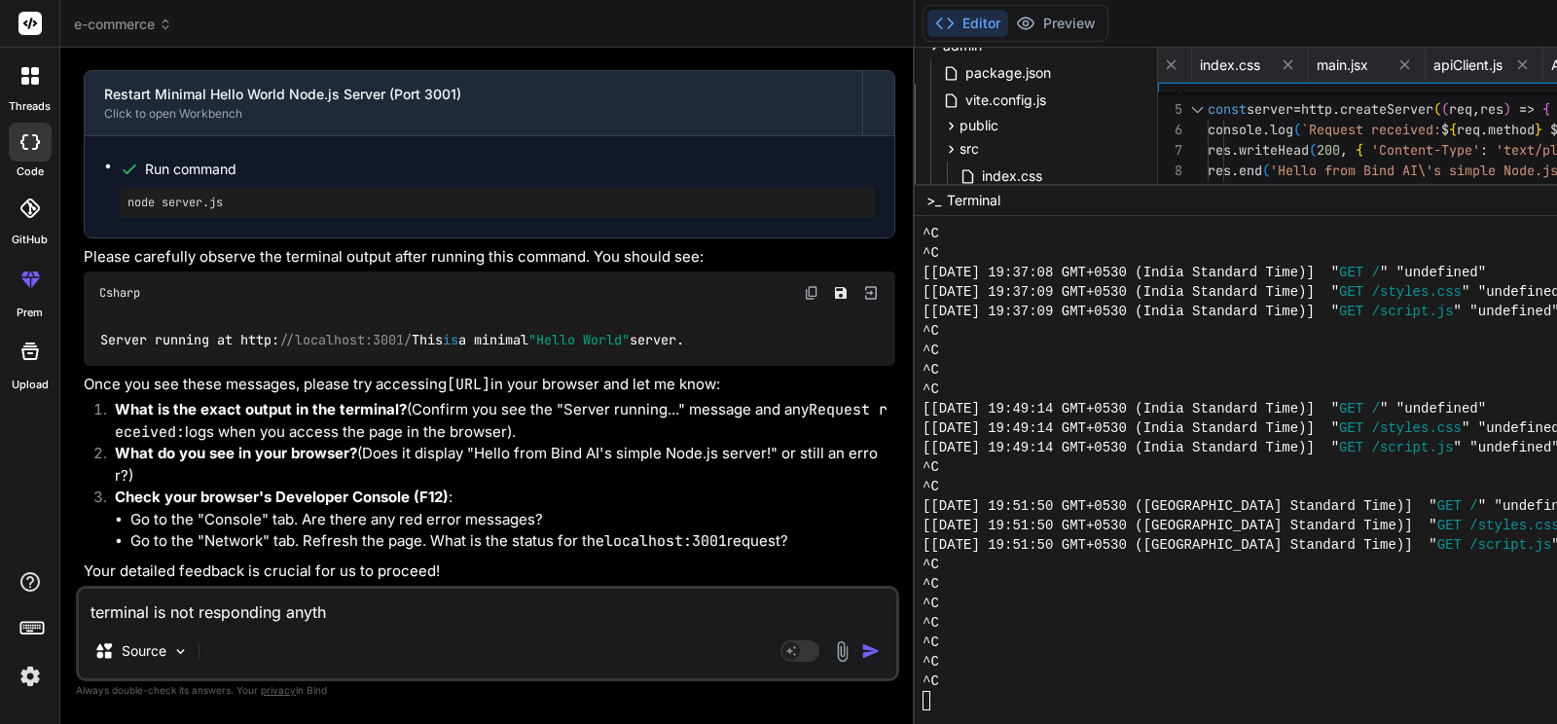
type textarea "terminal is not responding anythi"
type textarea "x"
type textarea "terminal is not responding anything"
type textarea "x"
type textarea "terminal is not responding anything."
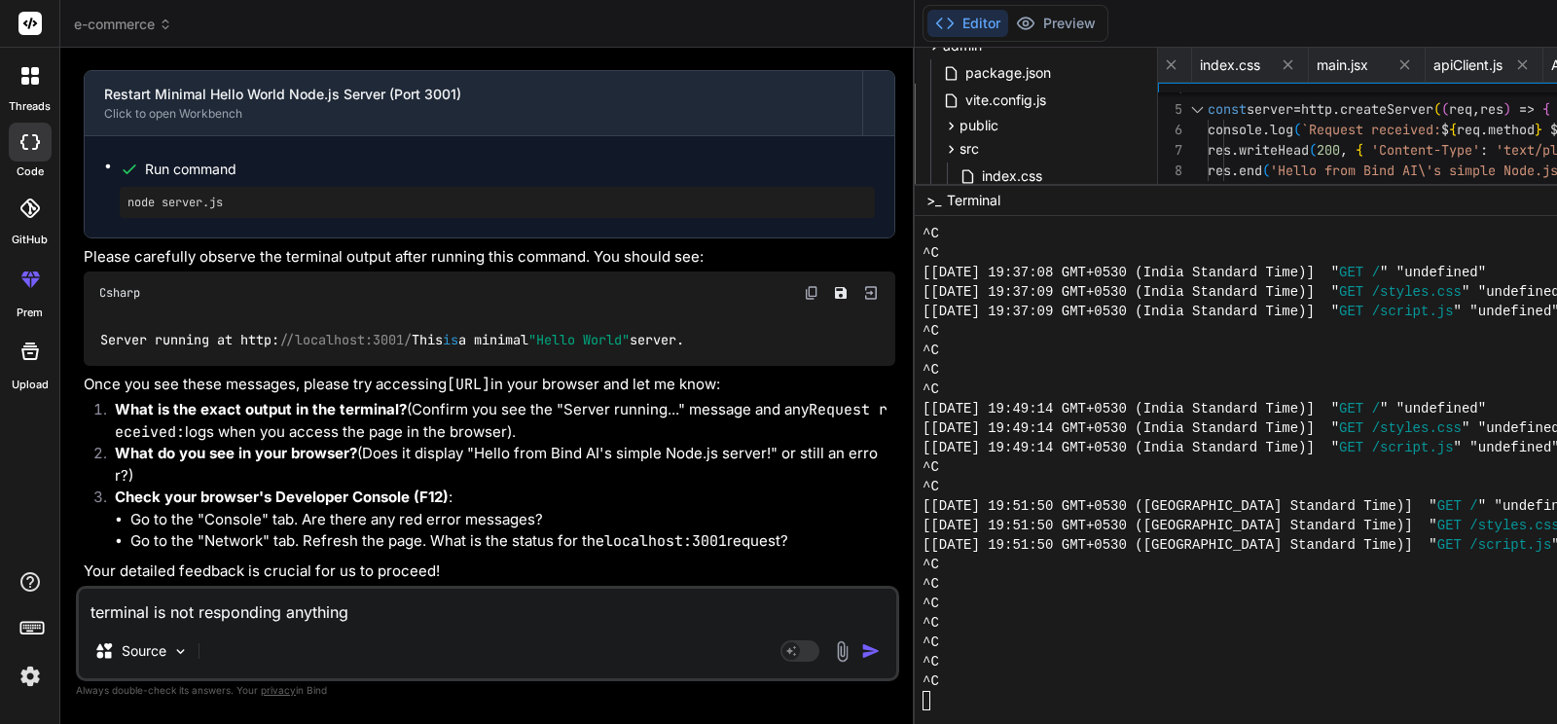
type textarea "x"
type textarea "terminal is not responding anything.."
type textarea "x"
type textarea "terminal is not responding anything..."
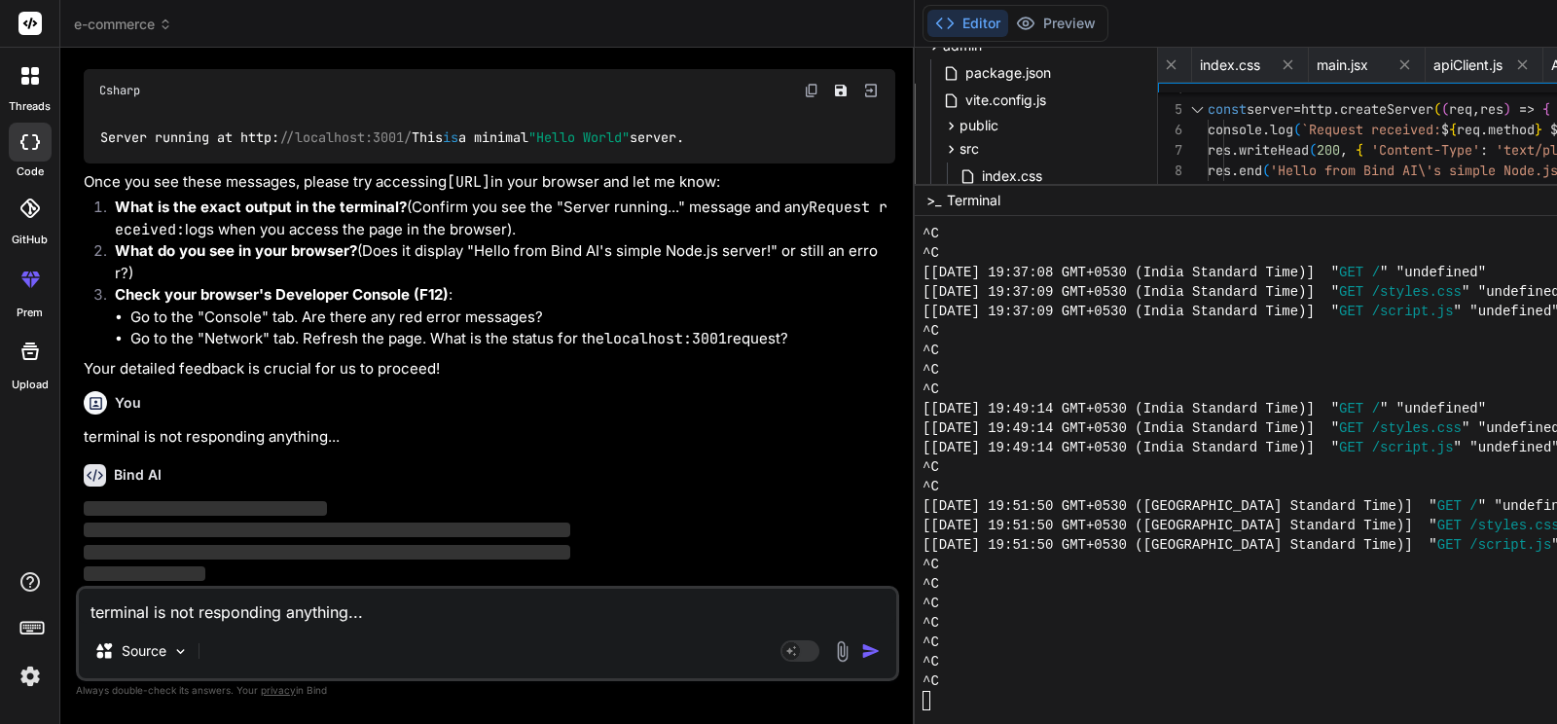
type textarea "x"
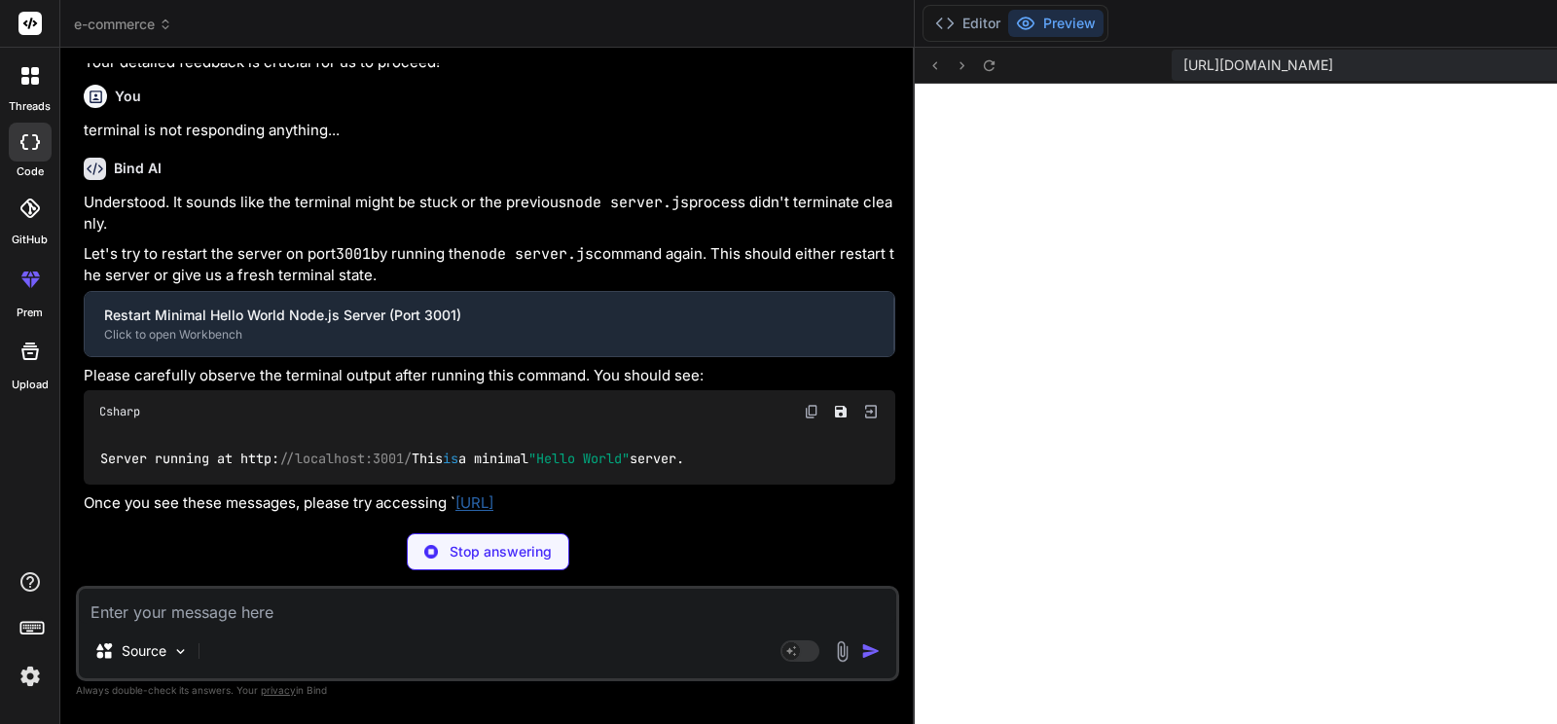
scroll to position [6152, 0]
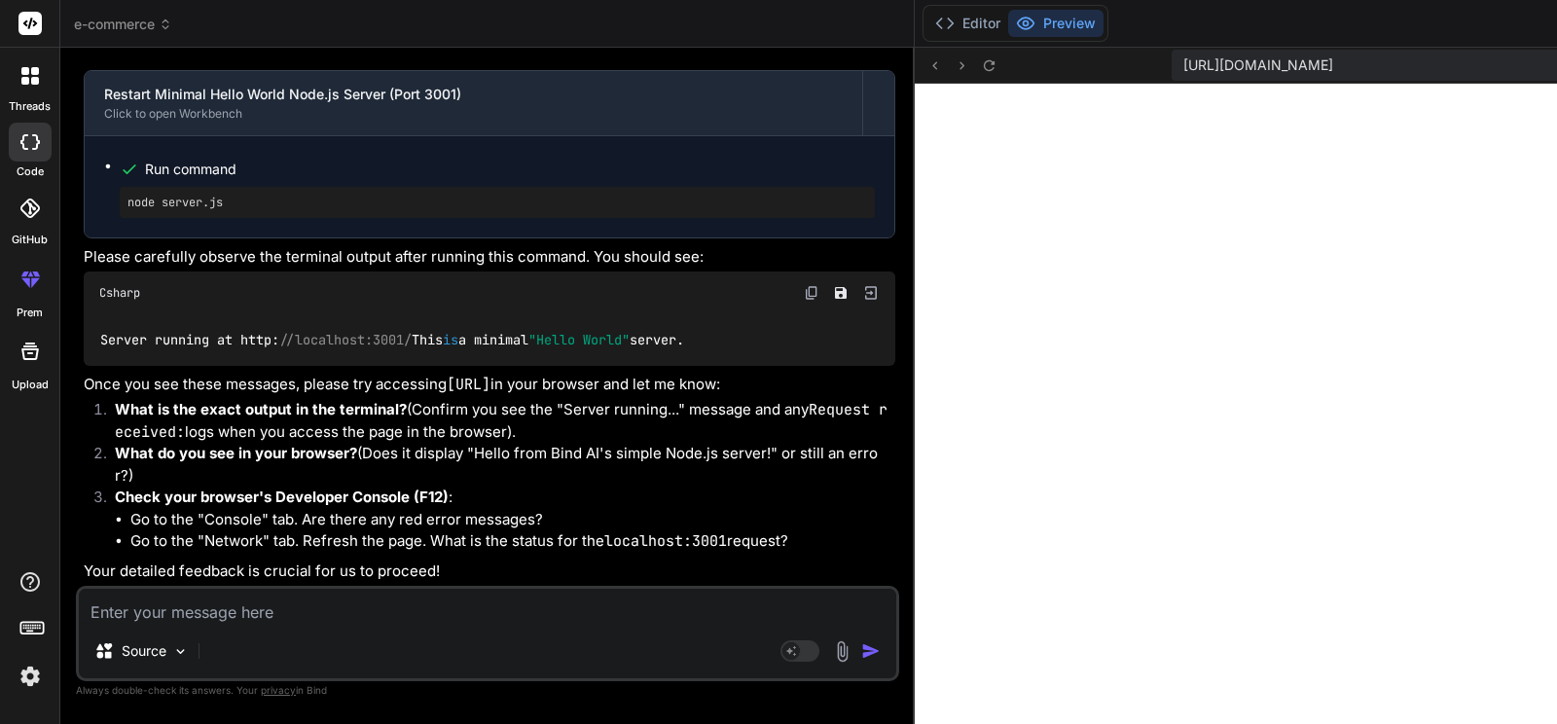
type textarea "x"
click at [928, 35] on button "Editor" at bounding box center [968, 23] width 81 height 27
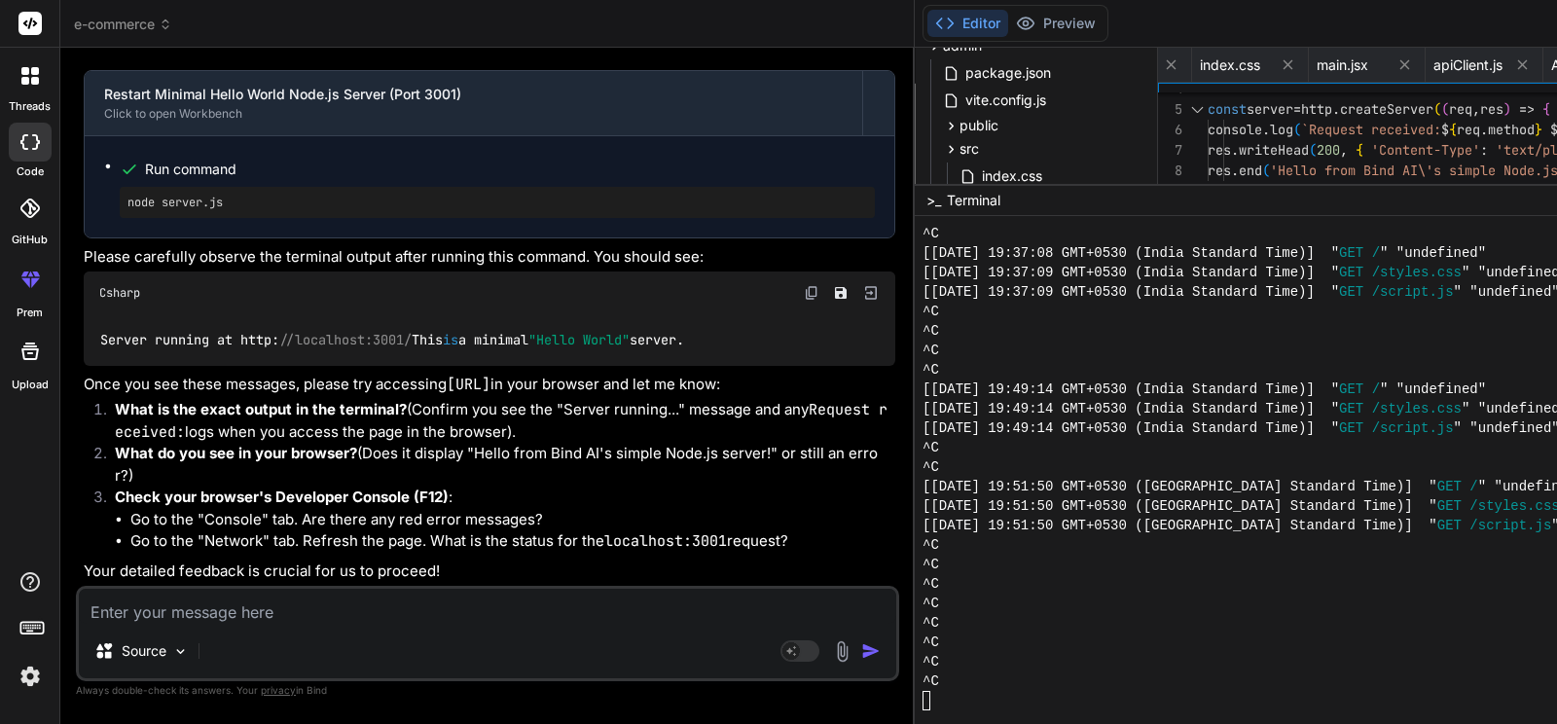
scroll to position [6152, 0]
click at [1008, 12] on button "Preview" at bounding box center [1055, 23] width 95 height 27
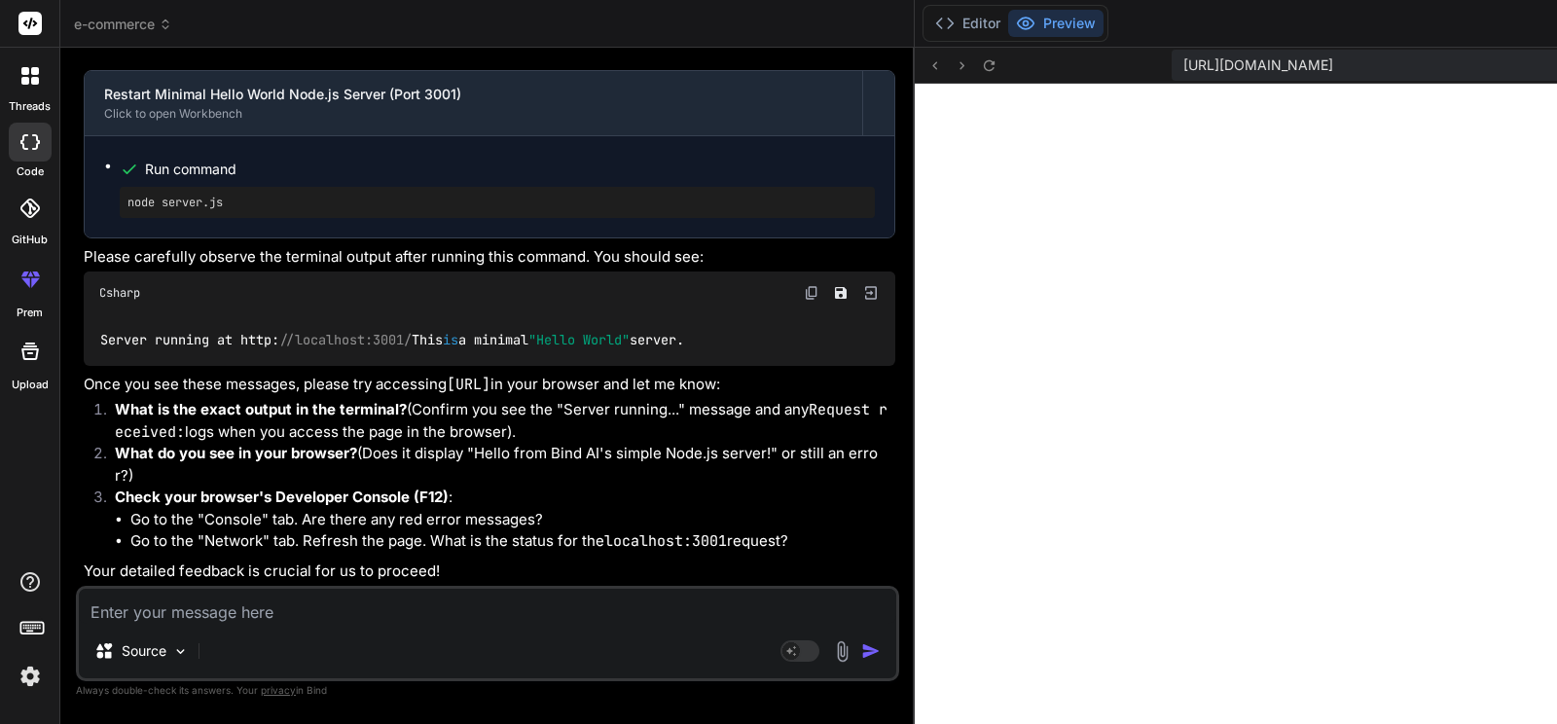
scroll to position [6210, 0]
click at [927, 69] on icon at bounding box center [935, 65] width 17 height 17
click at [928, 21] on button "Editor" at bounding box center [968, 23] width 81 height 27
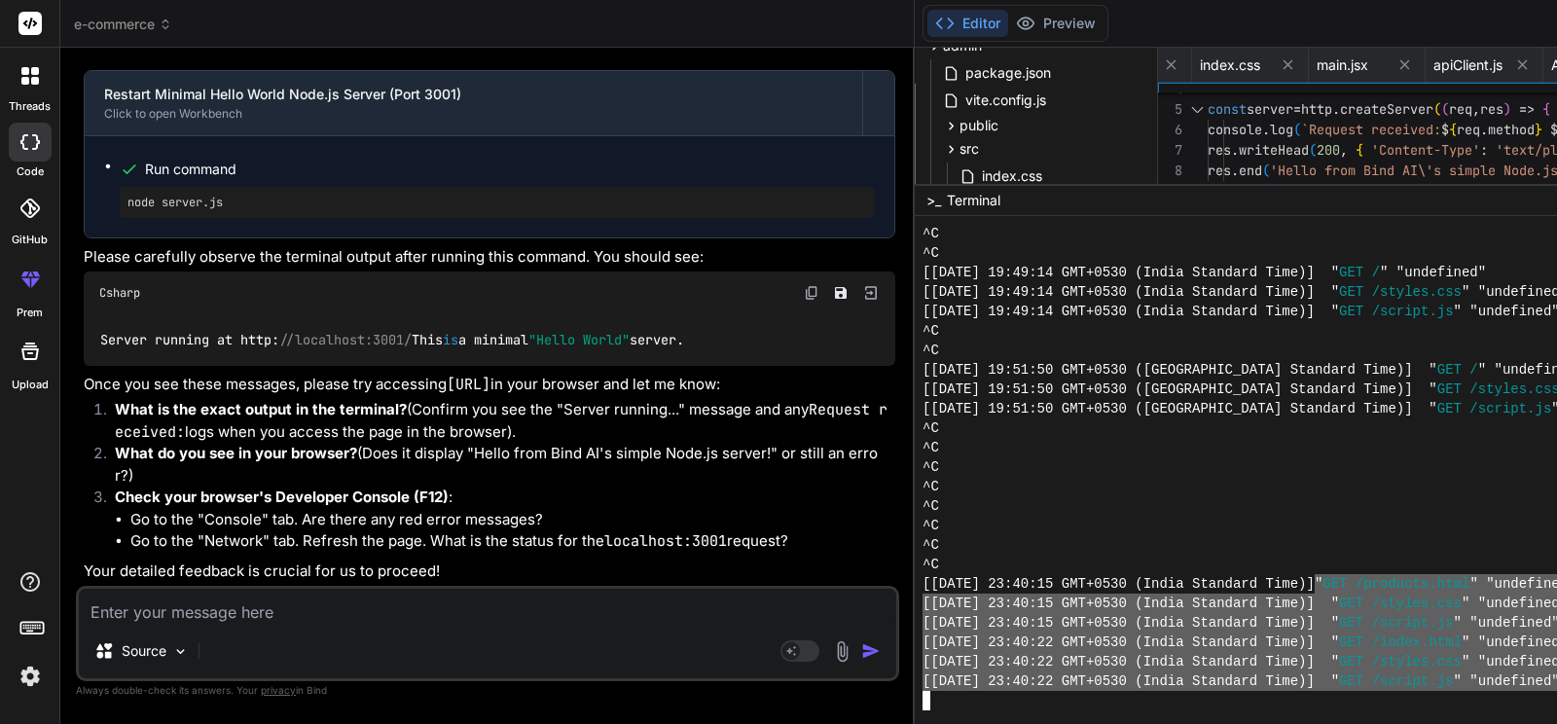
drag, startPoint x: 1058, startPoint y: 581, endPoint x: 1291, endPoint y: 679, distance: 252.6
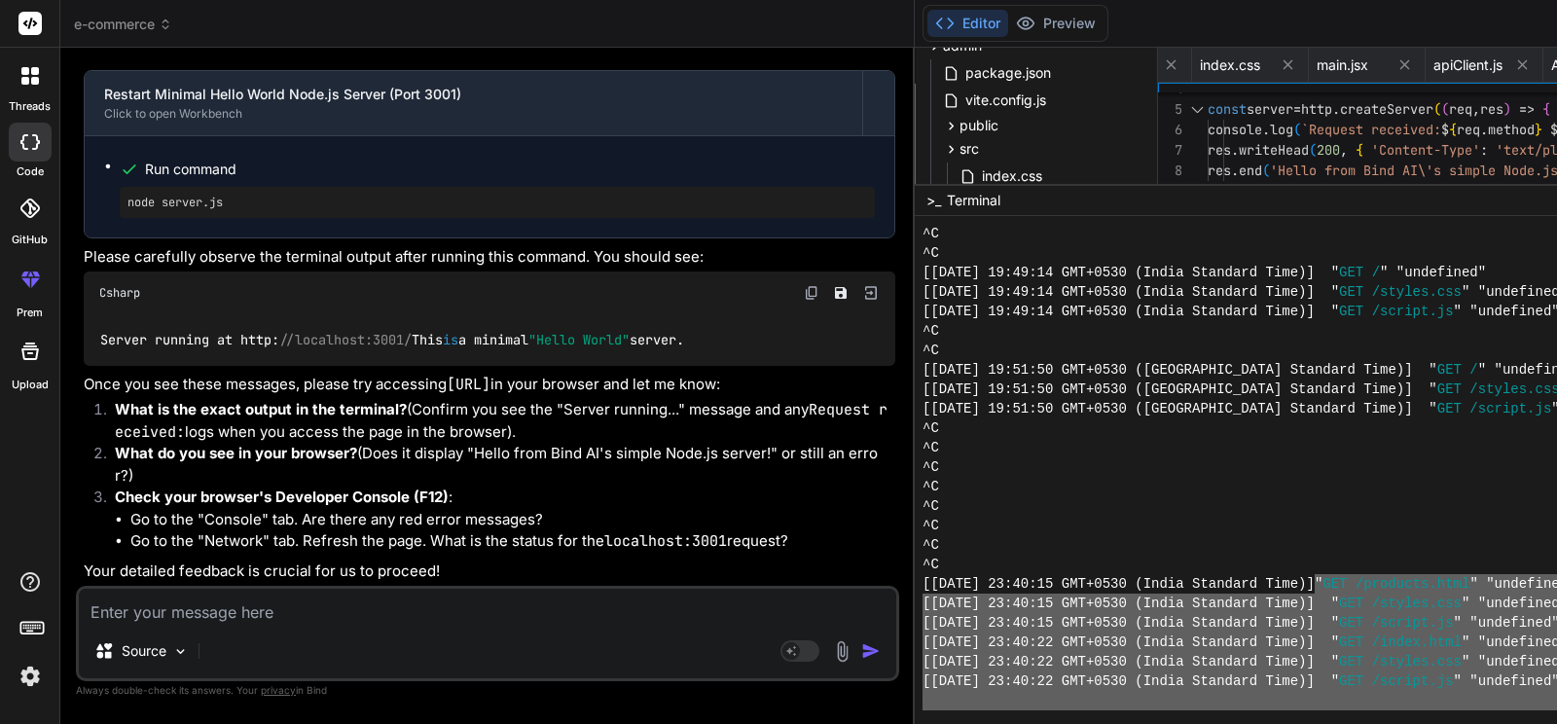
drag, startPoint x: 1059, startPoint y: 585, endPoint x: 1298, endPoint y: 692, distance: 261.4
type textarea ""GET /products.html" "undefined" [[DATE] 23:40:15 GMT+0530 (India Standard Time…"
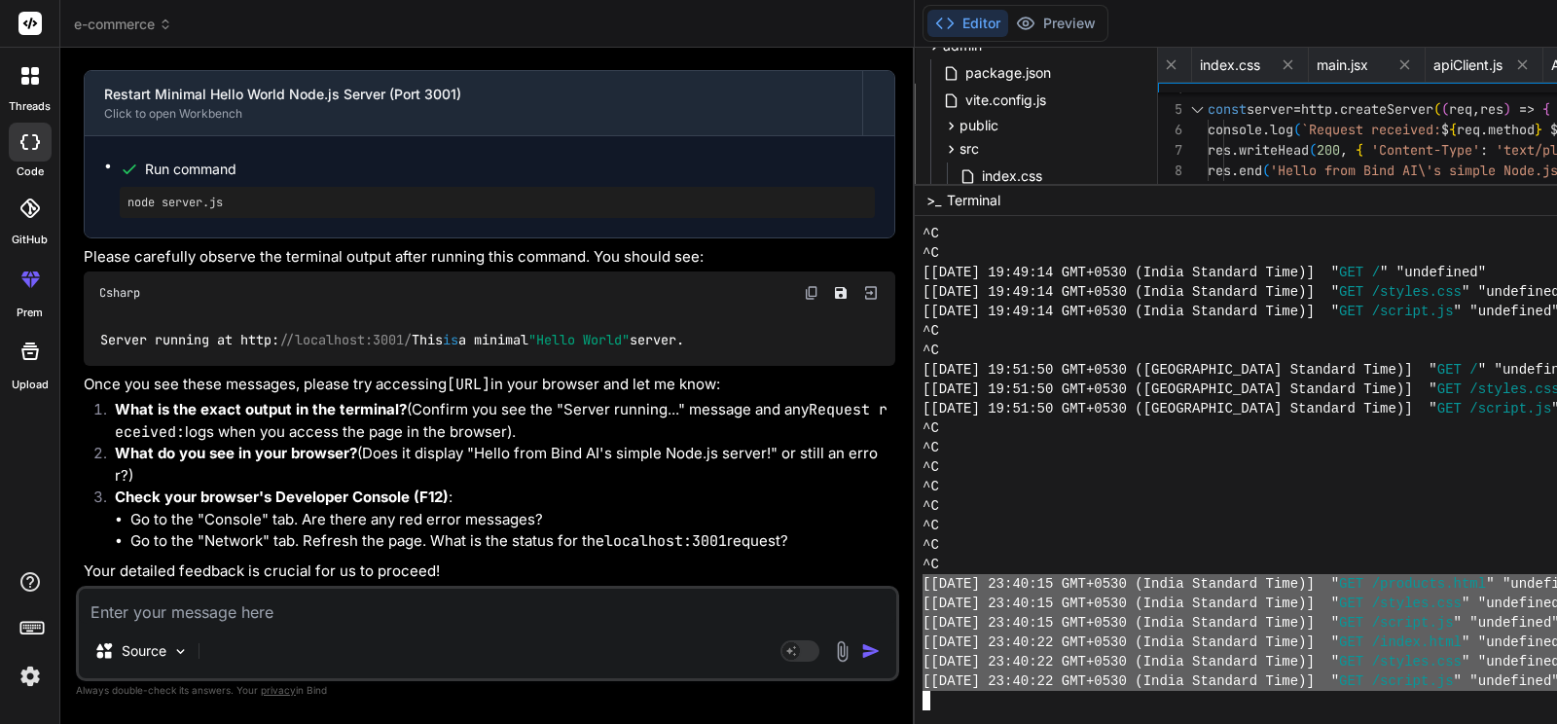
drag, startPoint x: 581, startPoint y: 579, endPoint x: 1521, endPoint y: 688, distance: 946.6
drag, startPoint x: 580, startPoint y: 582, endPoint x: 584, endPoint y: 711, distance: 128.5
type textarea "[[DATE] 23:40:15 GMT+0530 ([GEOGRAPHIC_DATA] Standard Time)] "GET /products.htm…"
click at [210, 610] on textarea at bounding box center [488, 606] width 818 height 35
paste textarea "[[DATE] 23:40:15 GMT+0530 ([GEOGRAPHIC_DATA] Standard Time)] "GET /products.htm…"
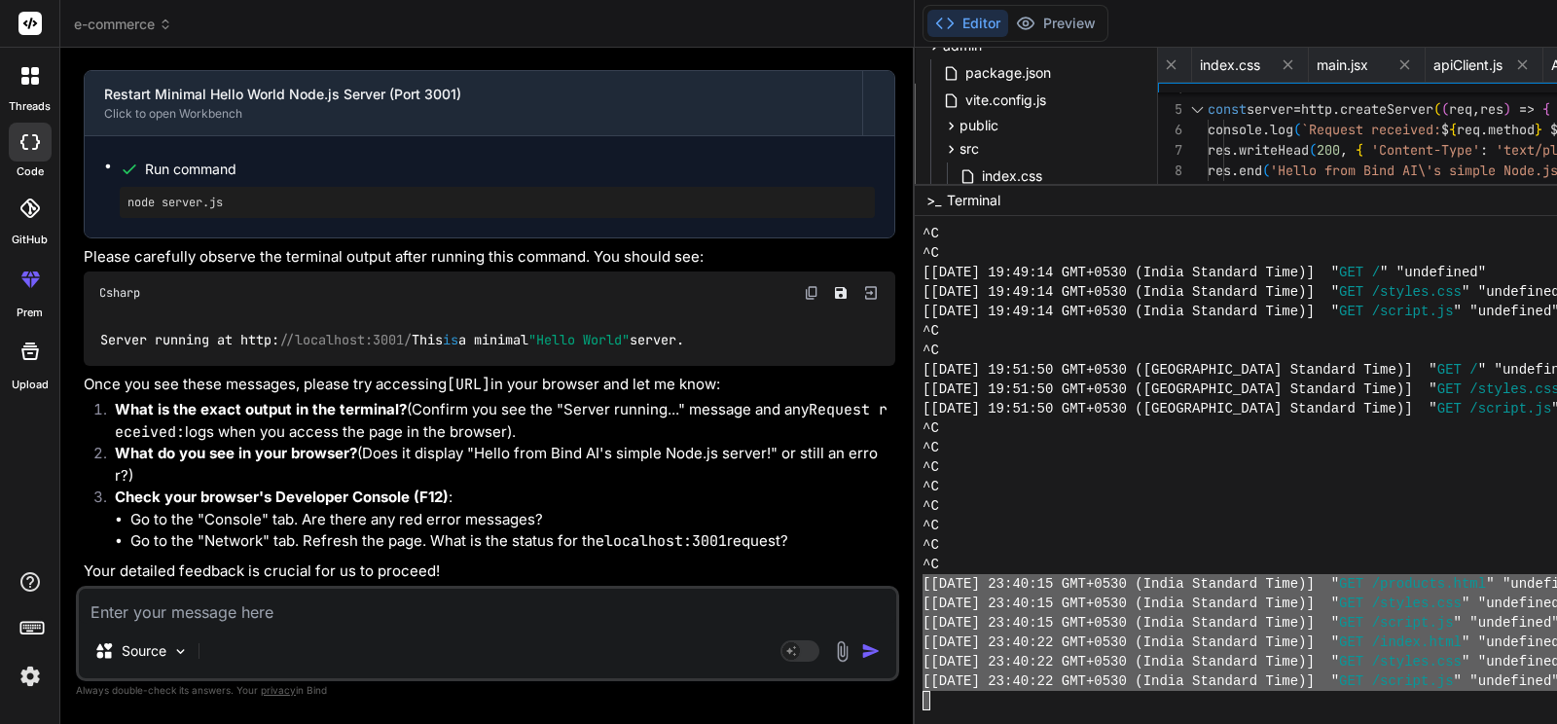
type textarea "[[DATE] 23:40:15 GMT+0530 ([GEOGRAPHIC_DATA] Standard Time)] "GET /products.htm…"
type textarea "x"
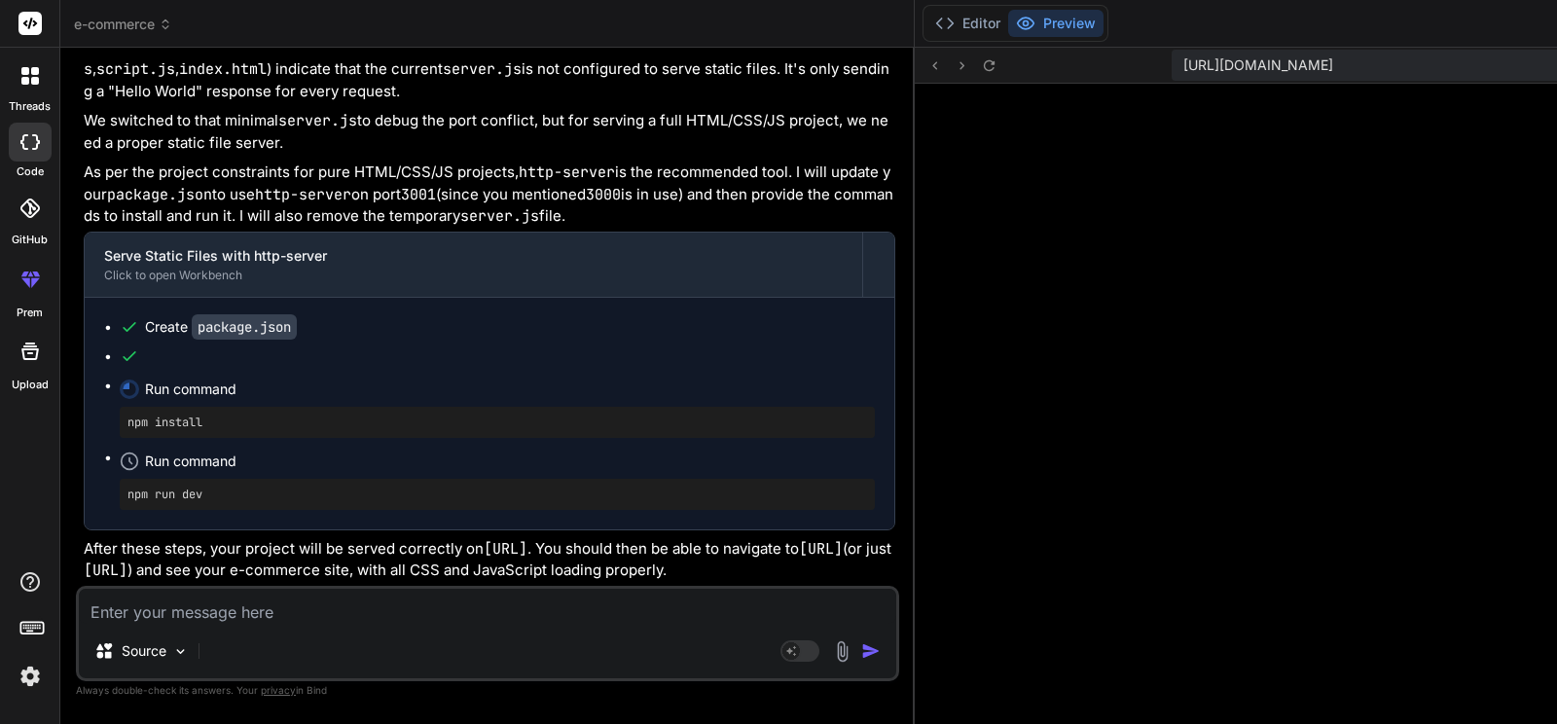
scroll to position [36423, 0]
click at [250, 103] on p "You are absolutely right! My apologies. The "undefined" messages for your stati…" at bounding box center [490, 70] width 812 height 66
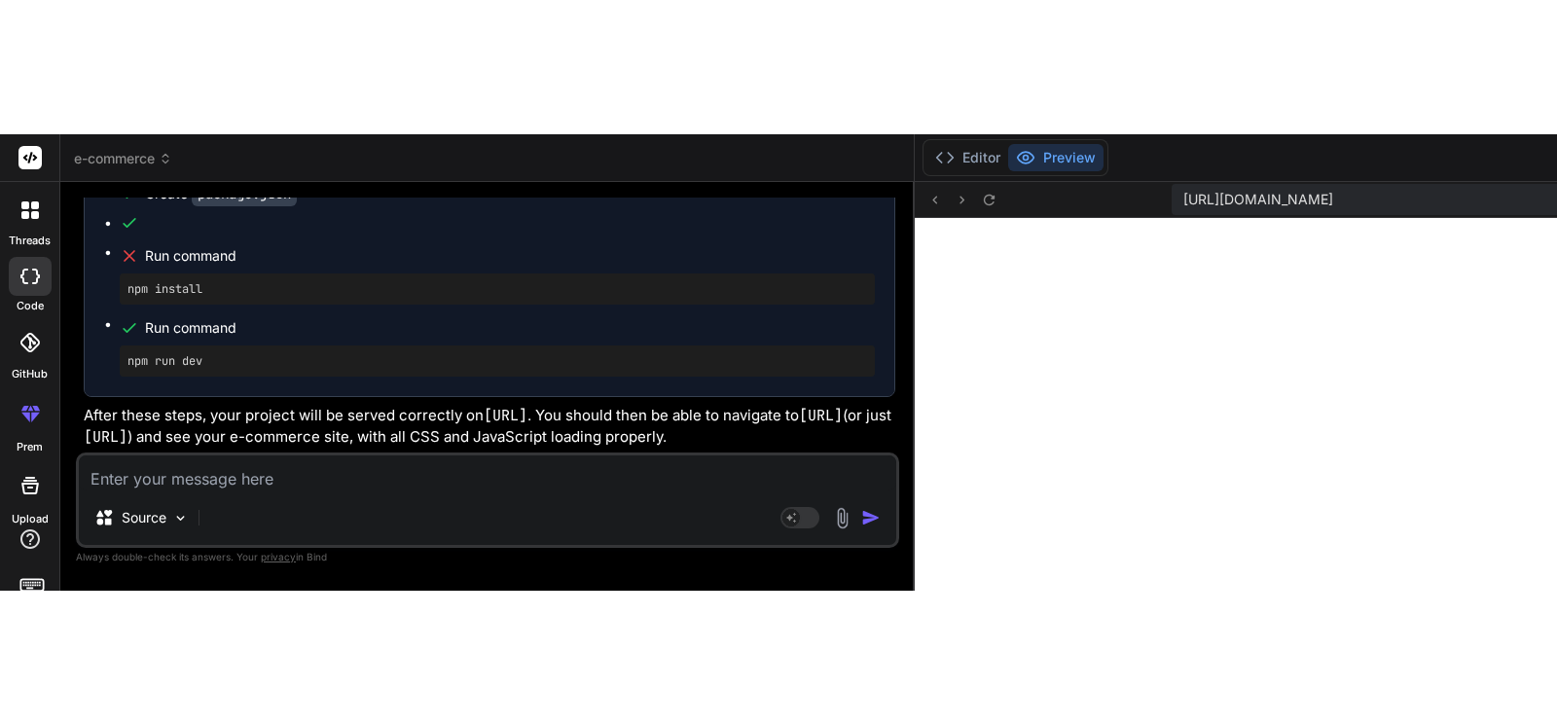
scroll to position [6366, 0]
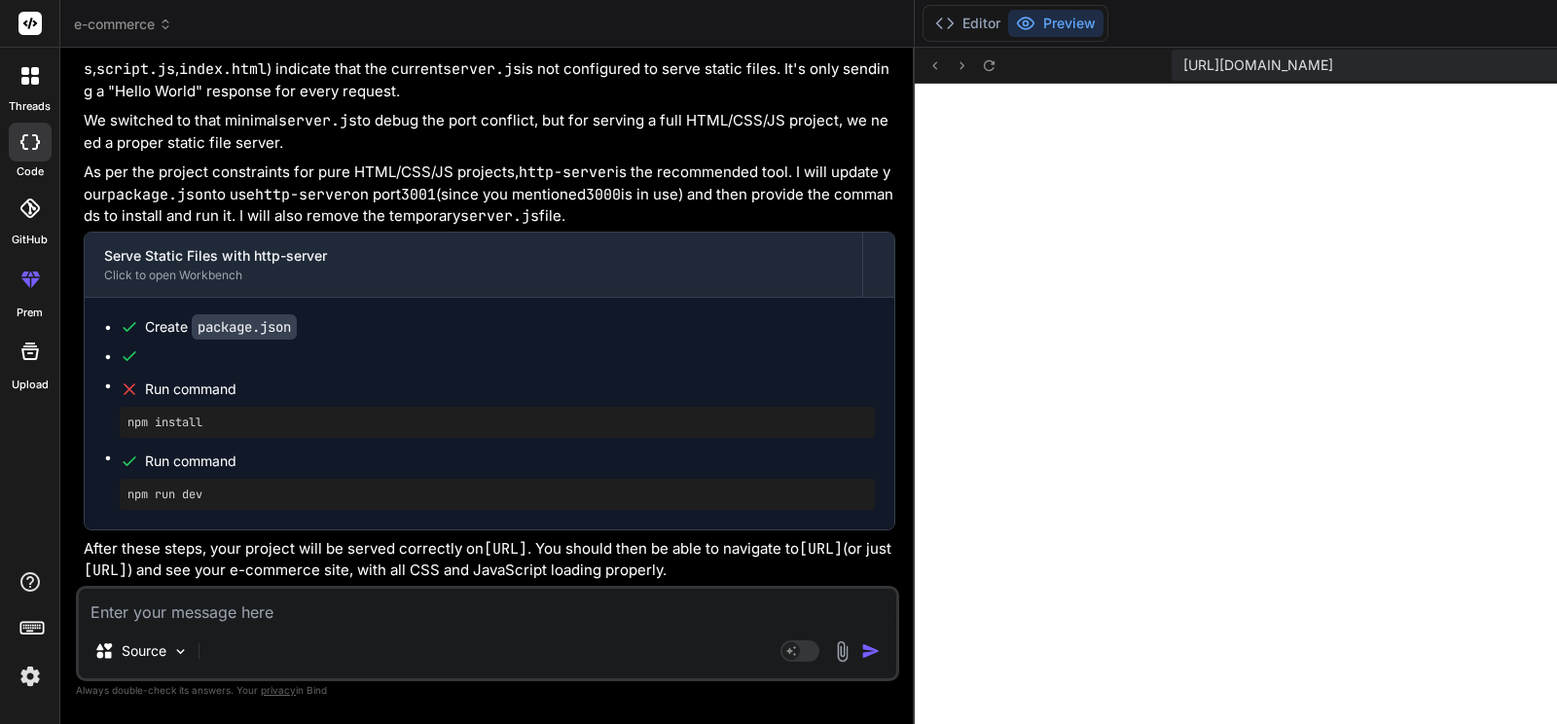
click at [831, 655] on img at bounding box center [842, 651] width 22 height 22
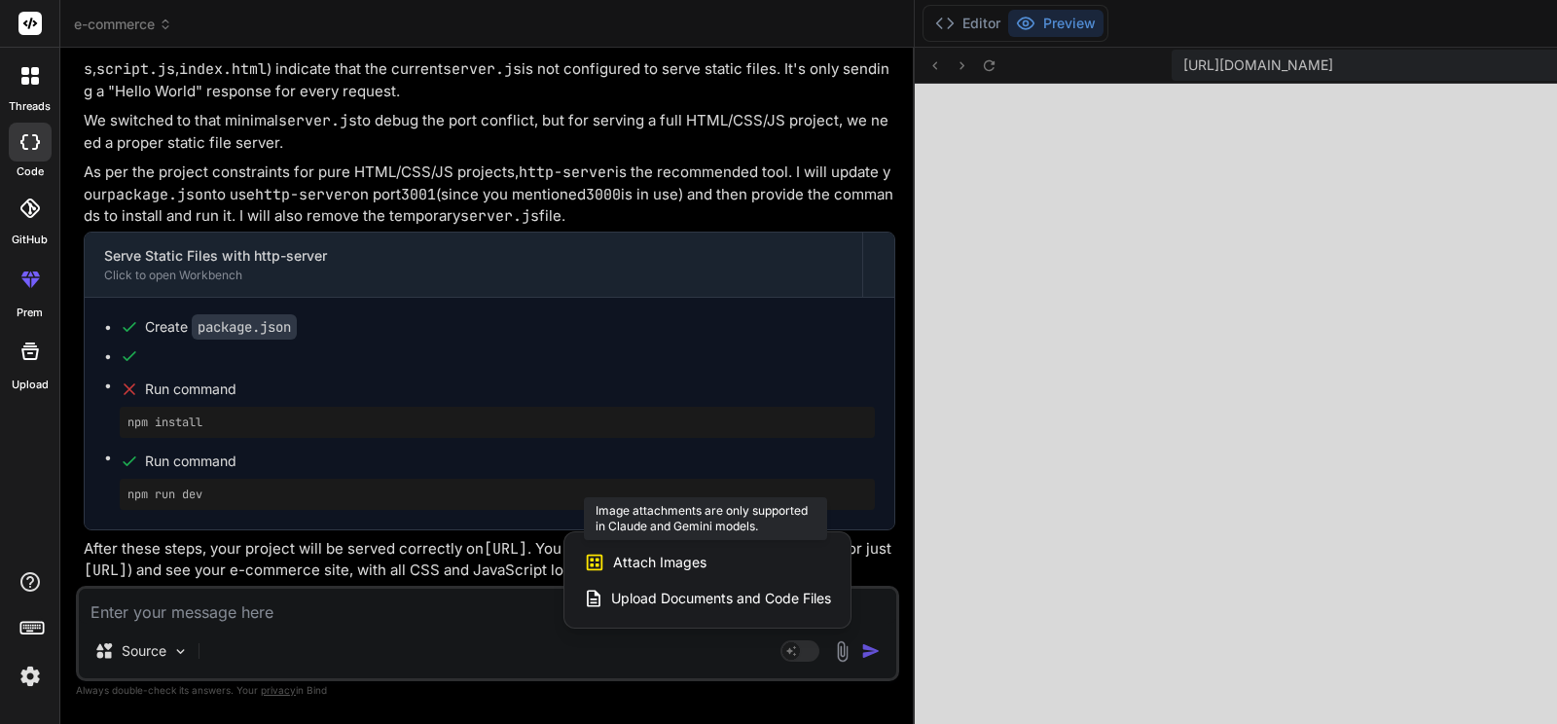
click at [613, 562] on span "Attach Images" at bounding box center [659, 562] width 93 height 19
click at [613, 563] on span "Attach Images" at bounding box center [659, 562] width 93 height 19
click at [613, 559] on span "Attach Images" at bounding box center [659, 562] width 93 height 19
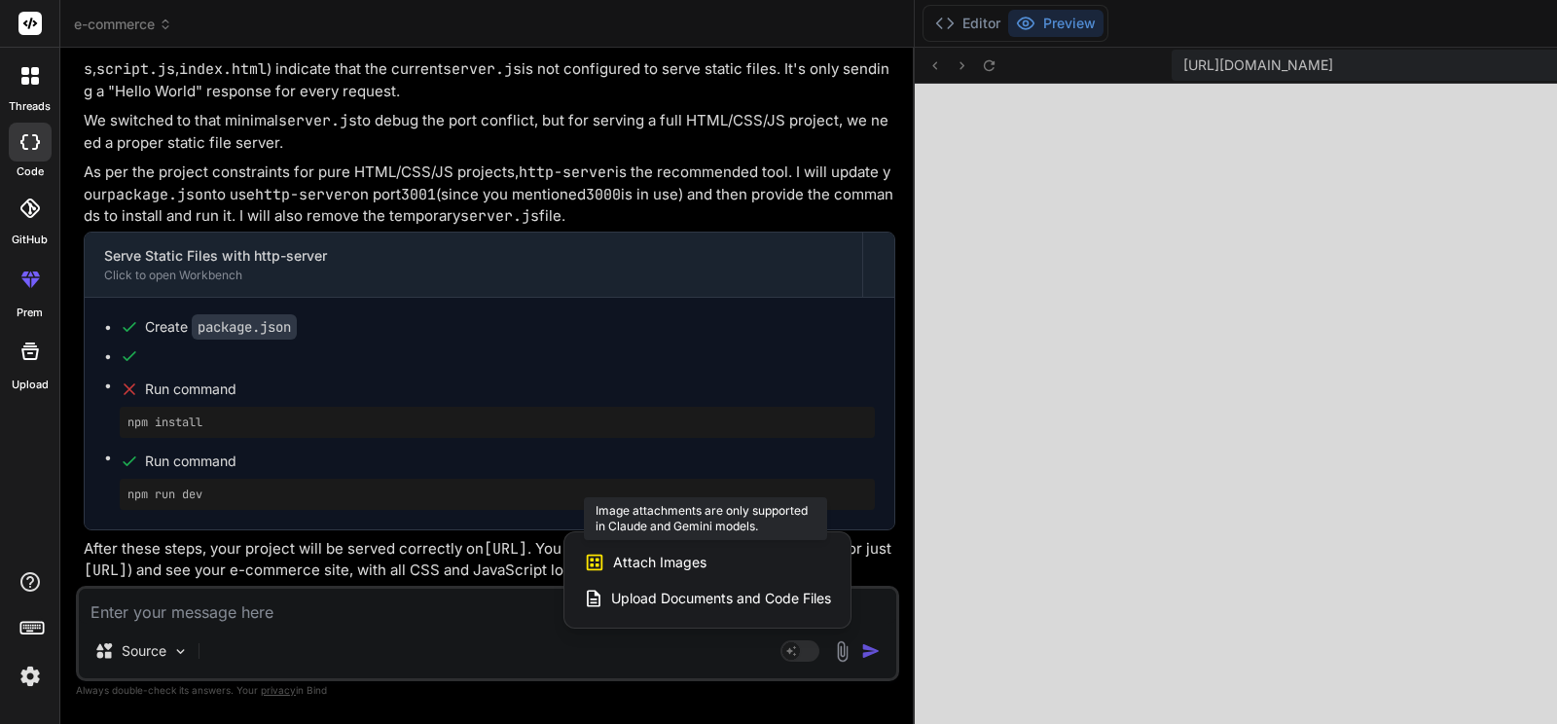
click at [613, 556] on span "Attach Images" at bounding box center [659, 562] width 93 height 19
click at [459, 651] on div at bounding box center [778, 362] width 1557 height 724
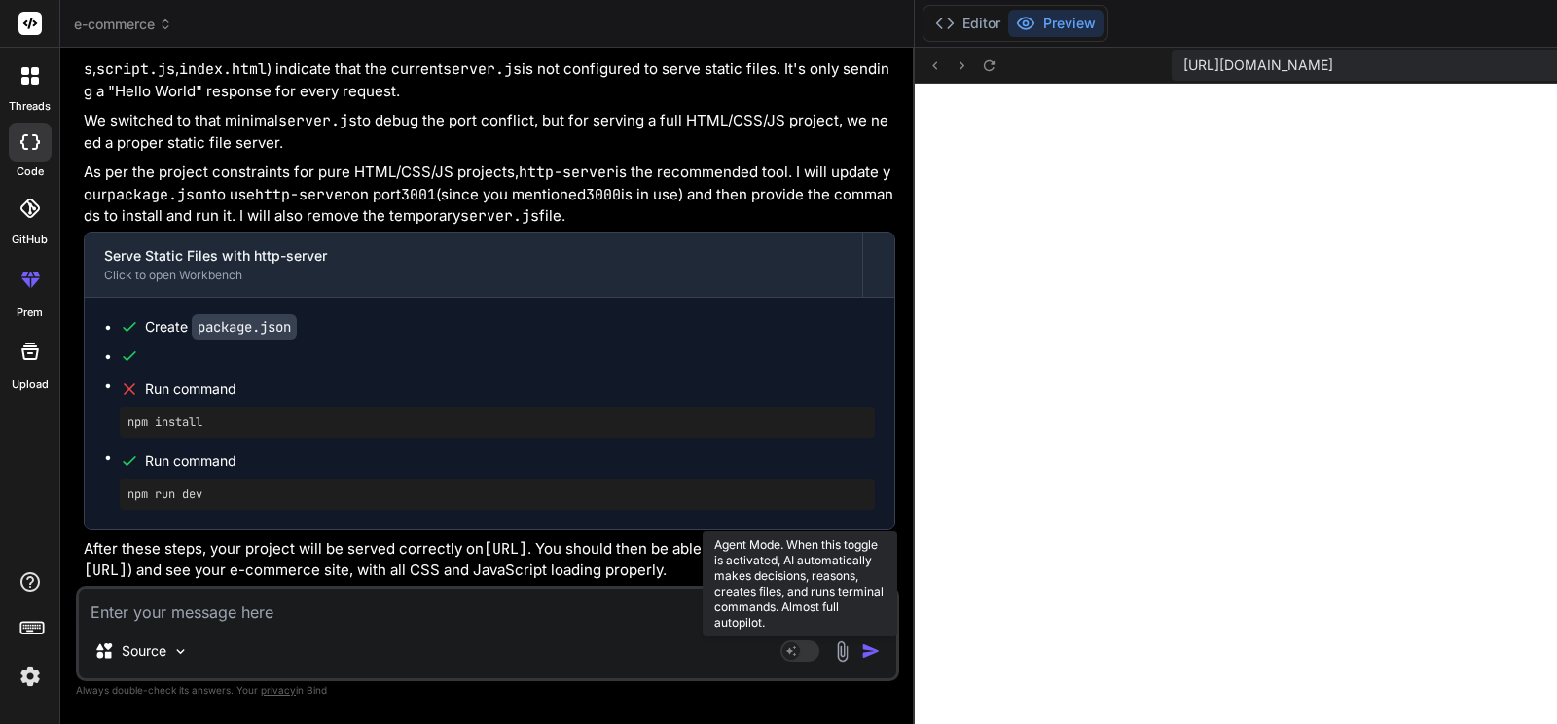
click at [783, 652] on rect at bounding box center [792, 651] width 18 height 18
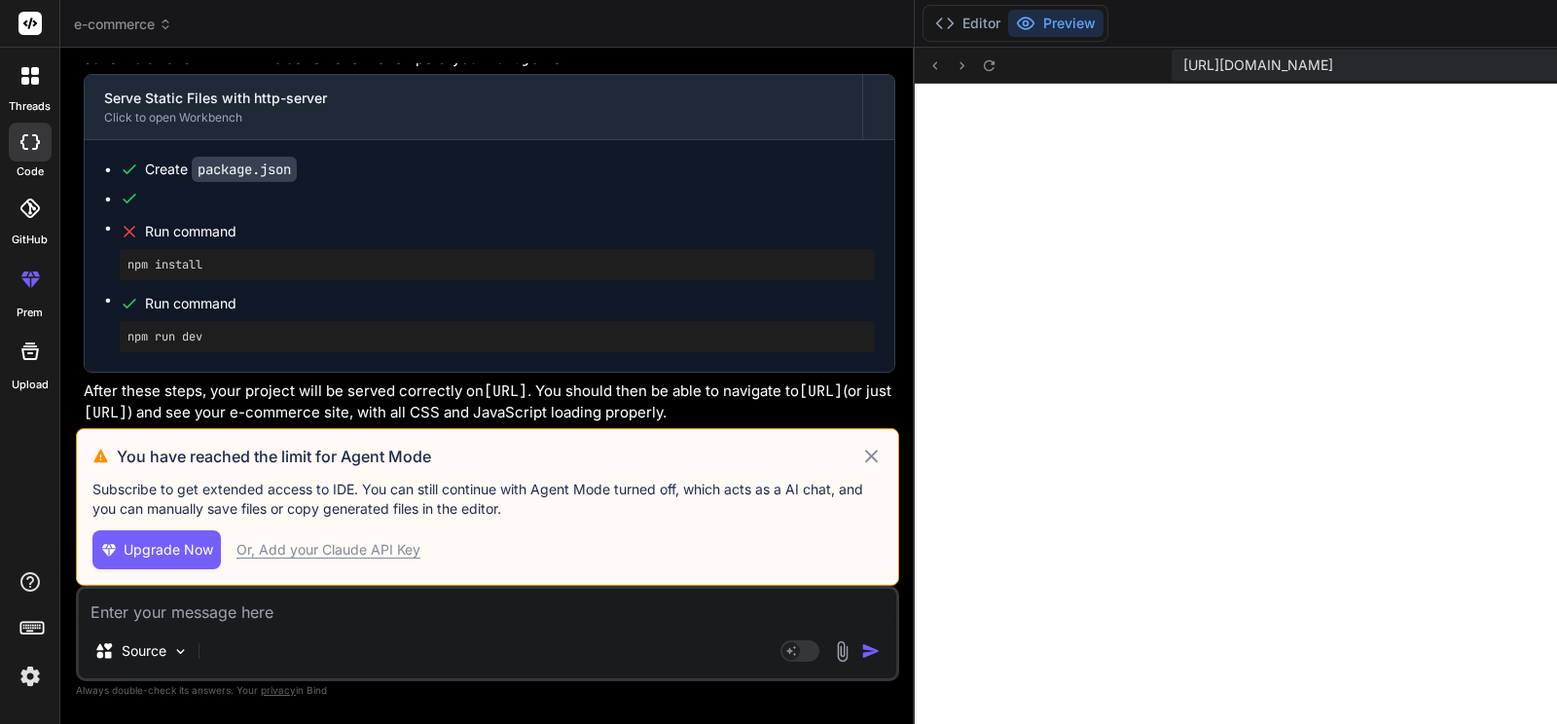
click at [180, 617] on textarea at bounding box center [488, 606] width 818 height 35
drag, startPoint x: 541, startPoint y: 429, endPoint x: 533, endPoint y: 439, distance: 12.5
click at [538, 435] on div "You have reached the limit for Agent Mode Subscribe to get extended access to I…" at bounding box center [487, 507] width 823 height 158
click at [860, 445] on icon at bounding box center [871, 456] width 22 height 23
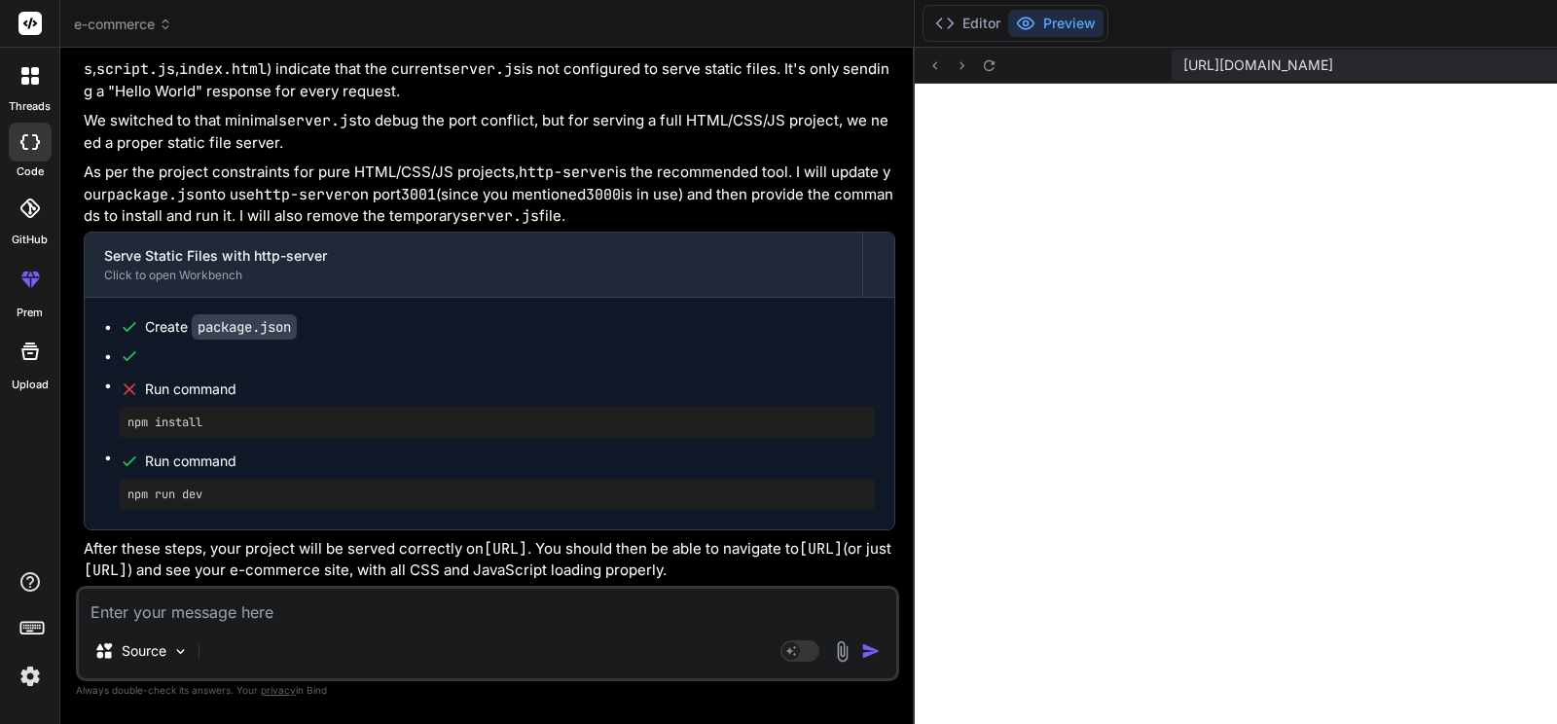
click at [195, 594] on textarea at bounding box center [488, 606] width 818 height 35
click at [174, 636] on div "Source" at bounding box center [142, 651] width 110 height 39
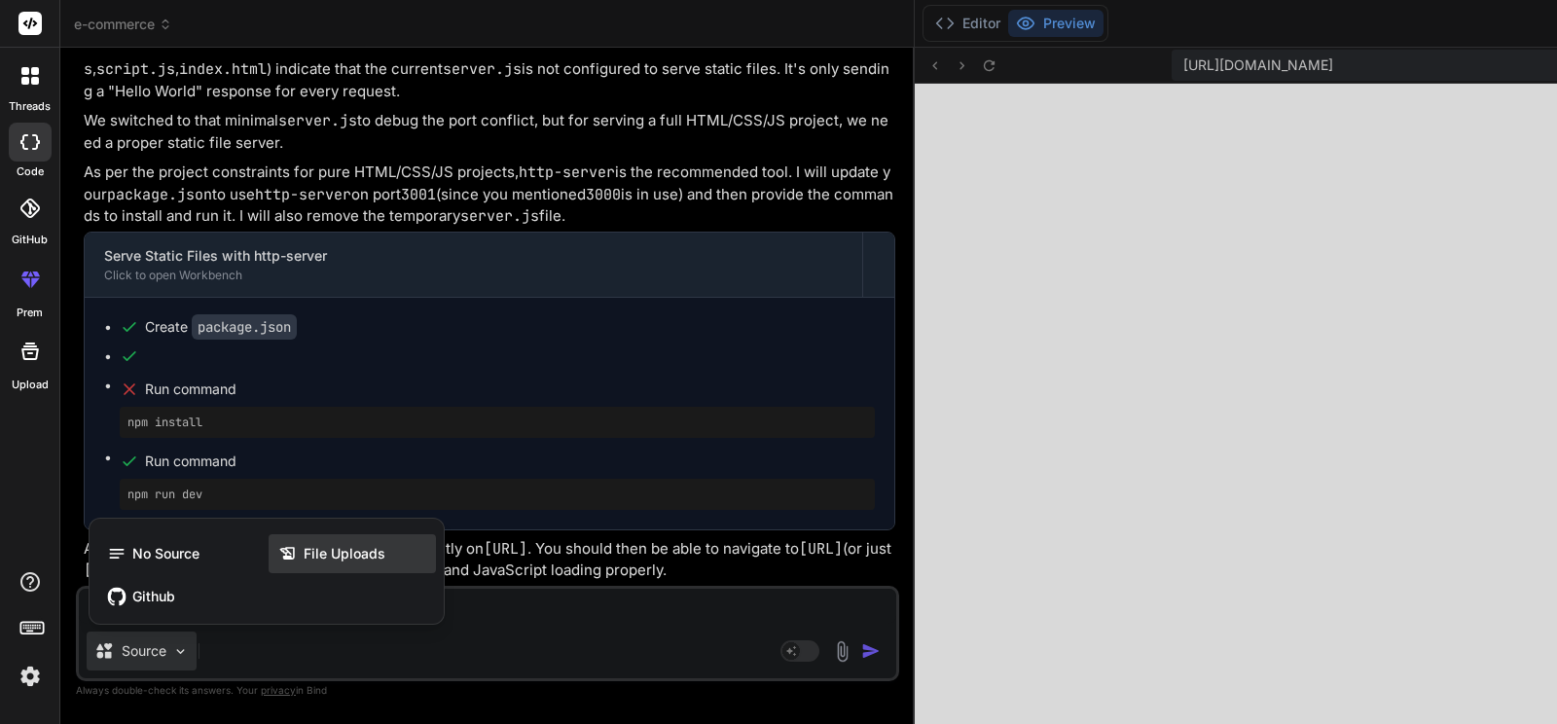
click at [347, 553] on span "File Uploads" at bounding box center [345, 553] width 82 height 19
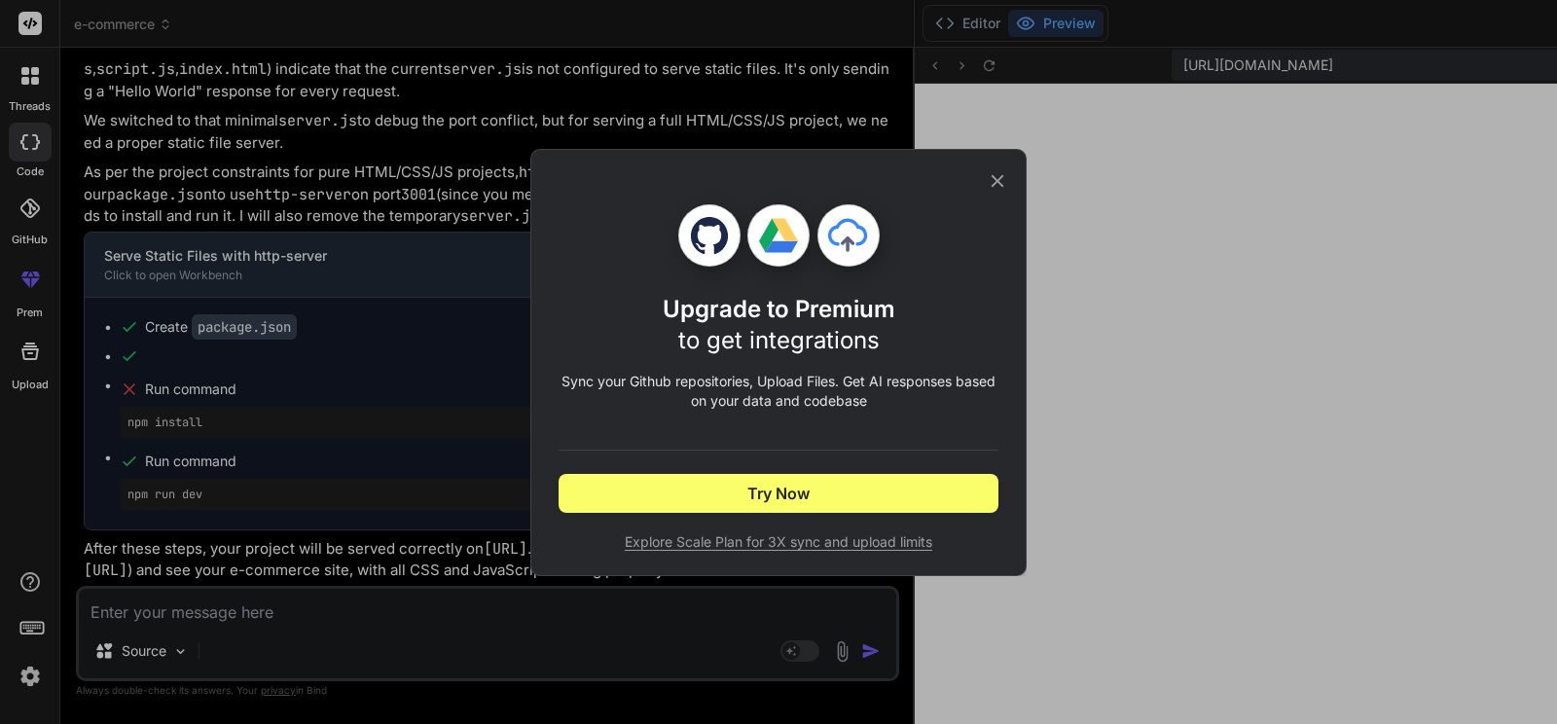
type textarea "x"
click at [999, 183] on icon at bounding box center [997, 180] width 21 height 21
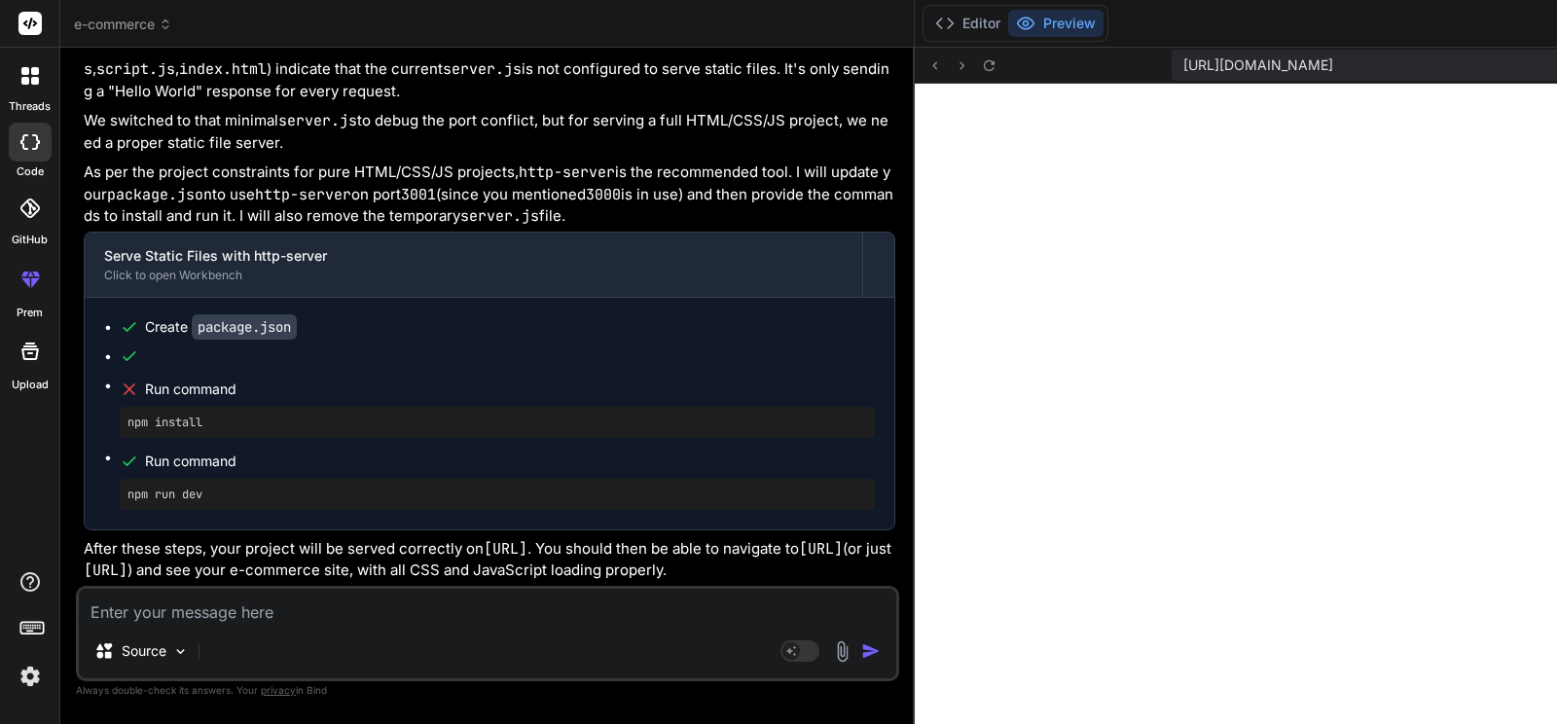
click at [185, 603] on textarea at bounding box center [488, 606] width 818 height 35
type textarea "R"
type textarea "x"
type textarea "Ru"
type textarea "x"
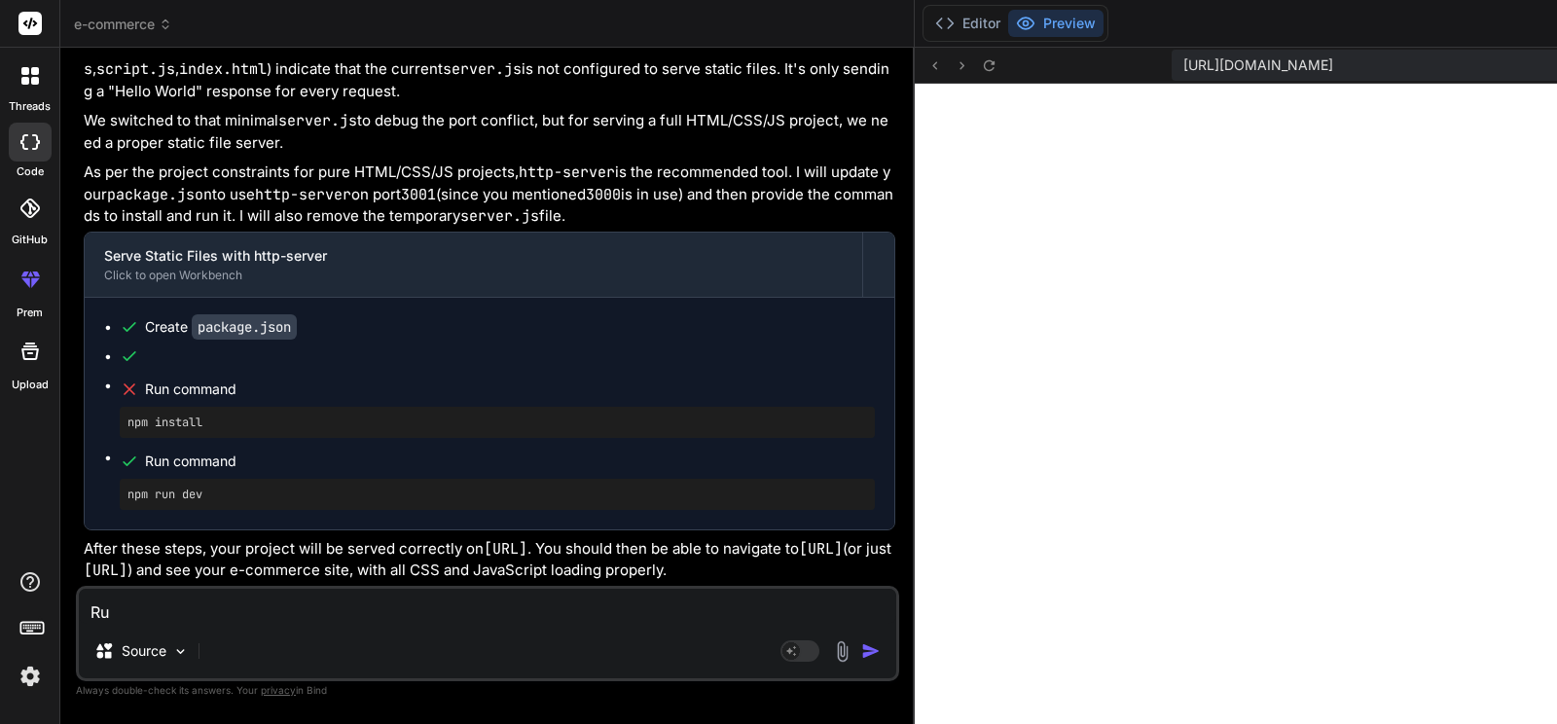
type textarea "Run"
type textarea "x"
type textarea "Run"
type textarea "x"
type textarea "Run C"
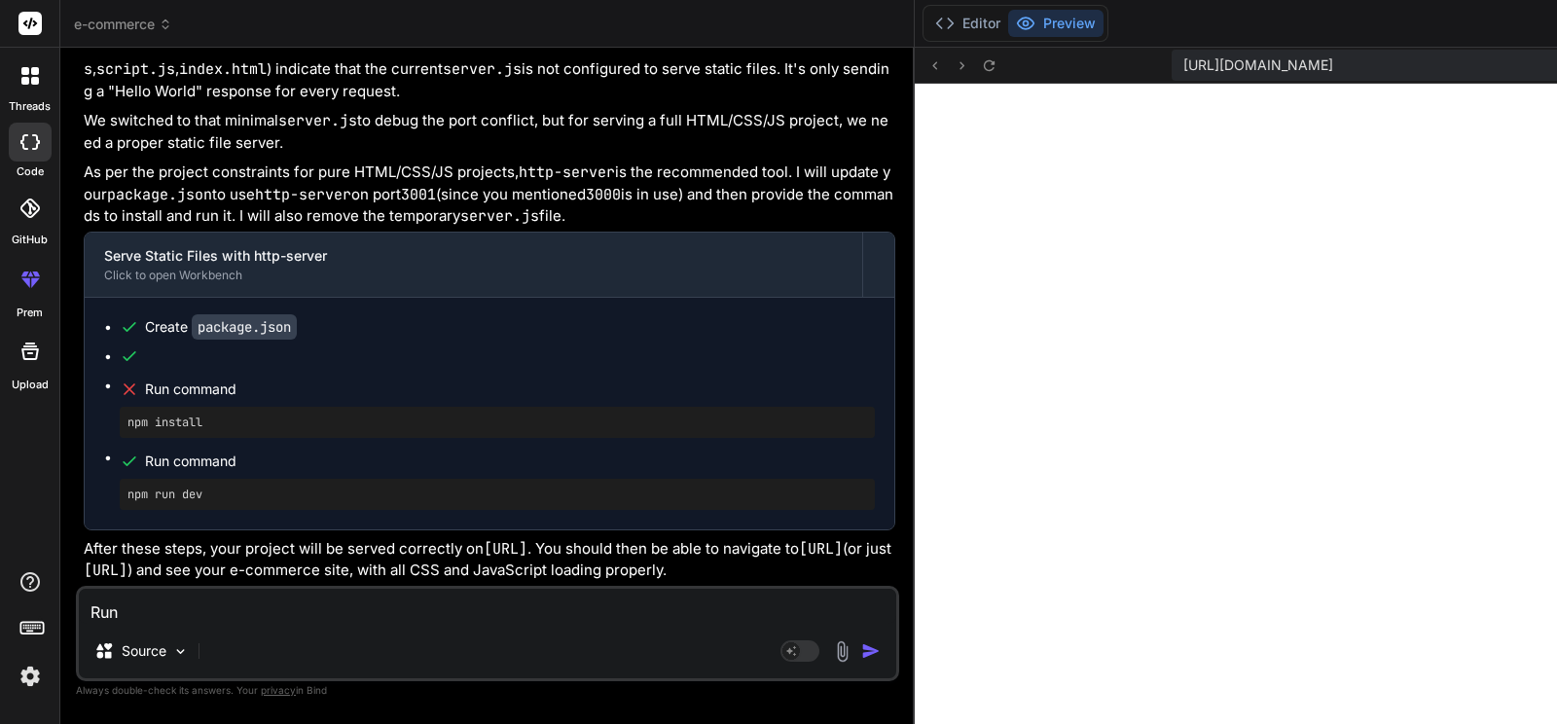
type textarea "x"
type textarea "Run"
type textarea "x"
type textarea "Run c"
type textarea "x"
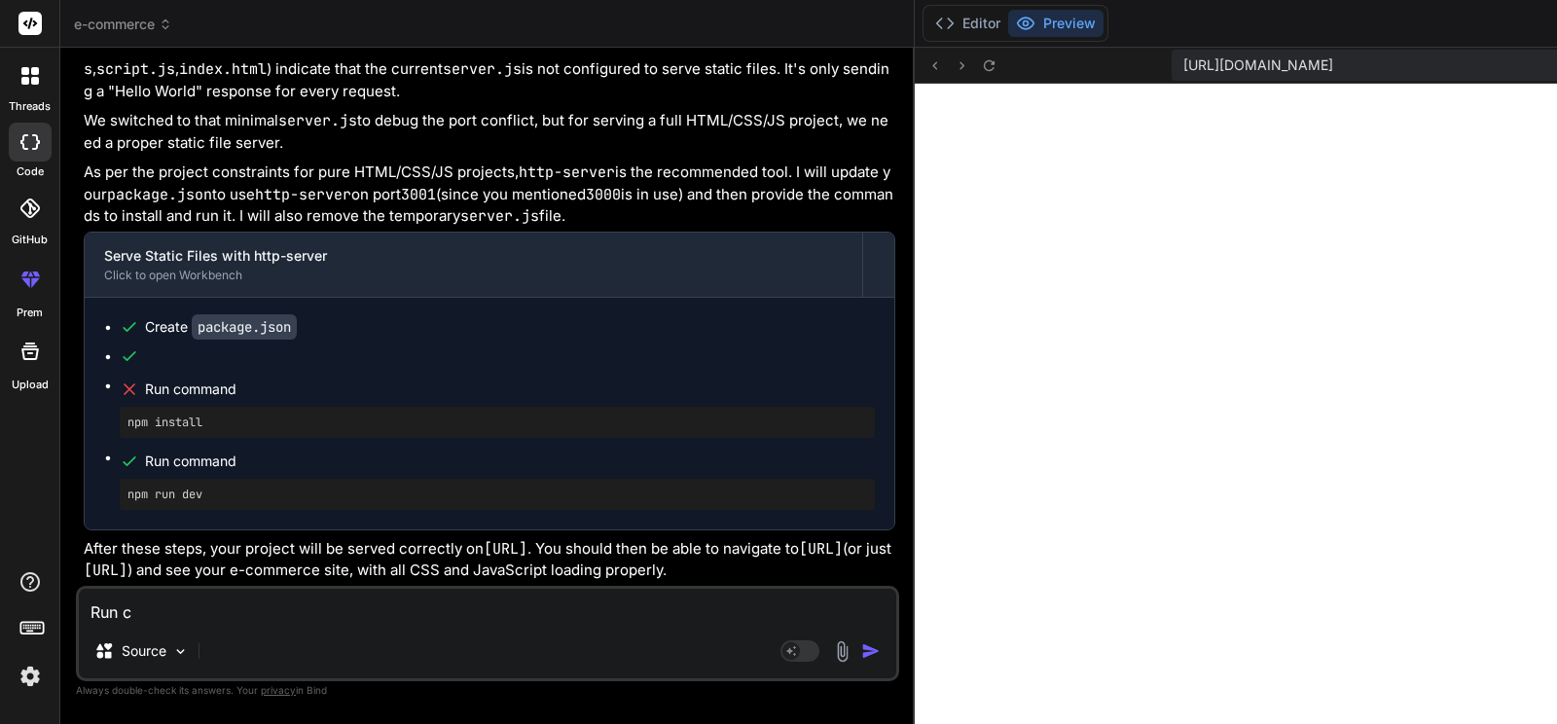
type textarea "Run co"
type textarea "x"
type textarea "Run com"
type textarea "x"
type textarea "Run comm"
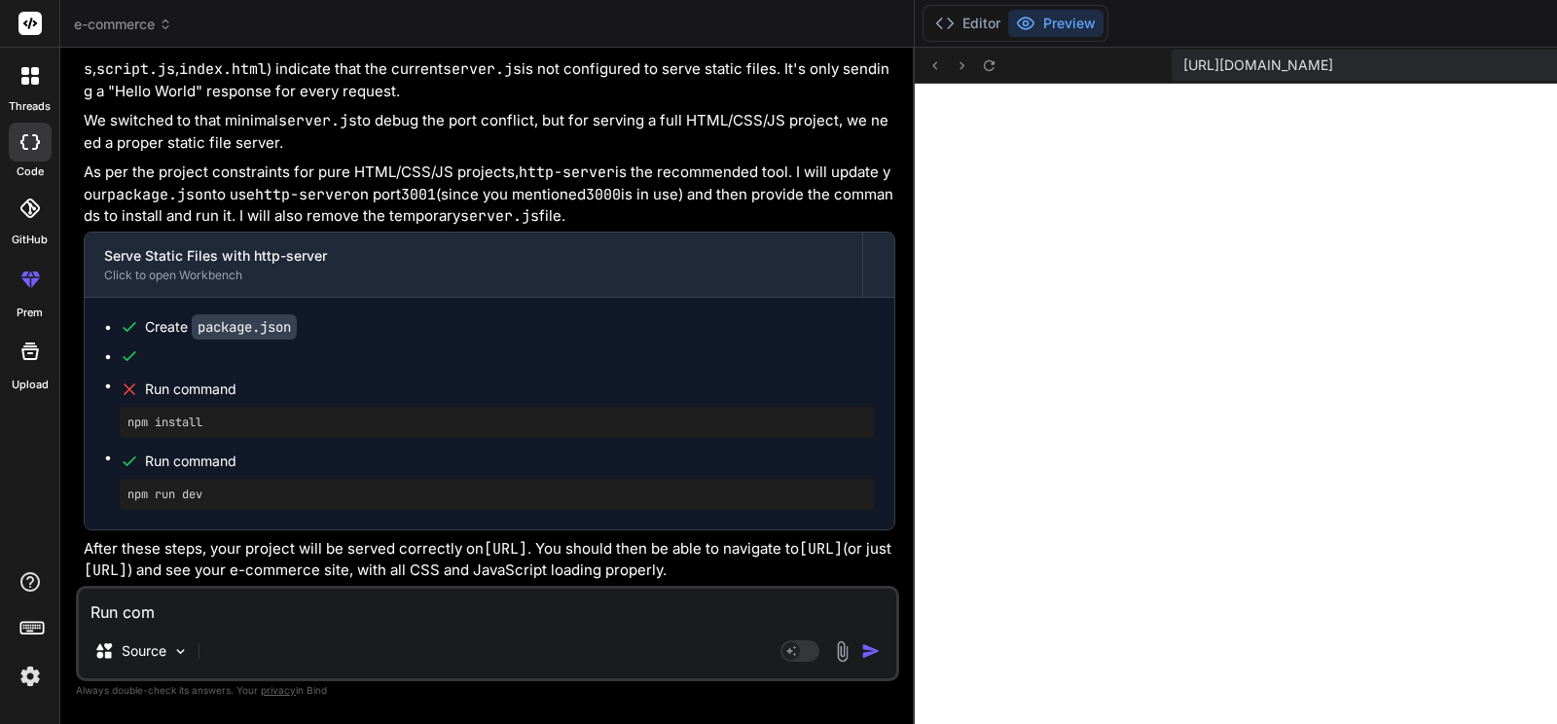
type textarea "x"
type textarea "Run comma"
type textarea "x"
type textarea "Run comman"
type textarea "x"
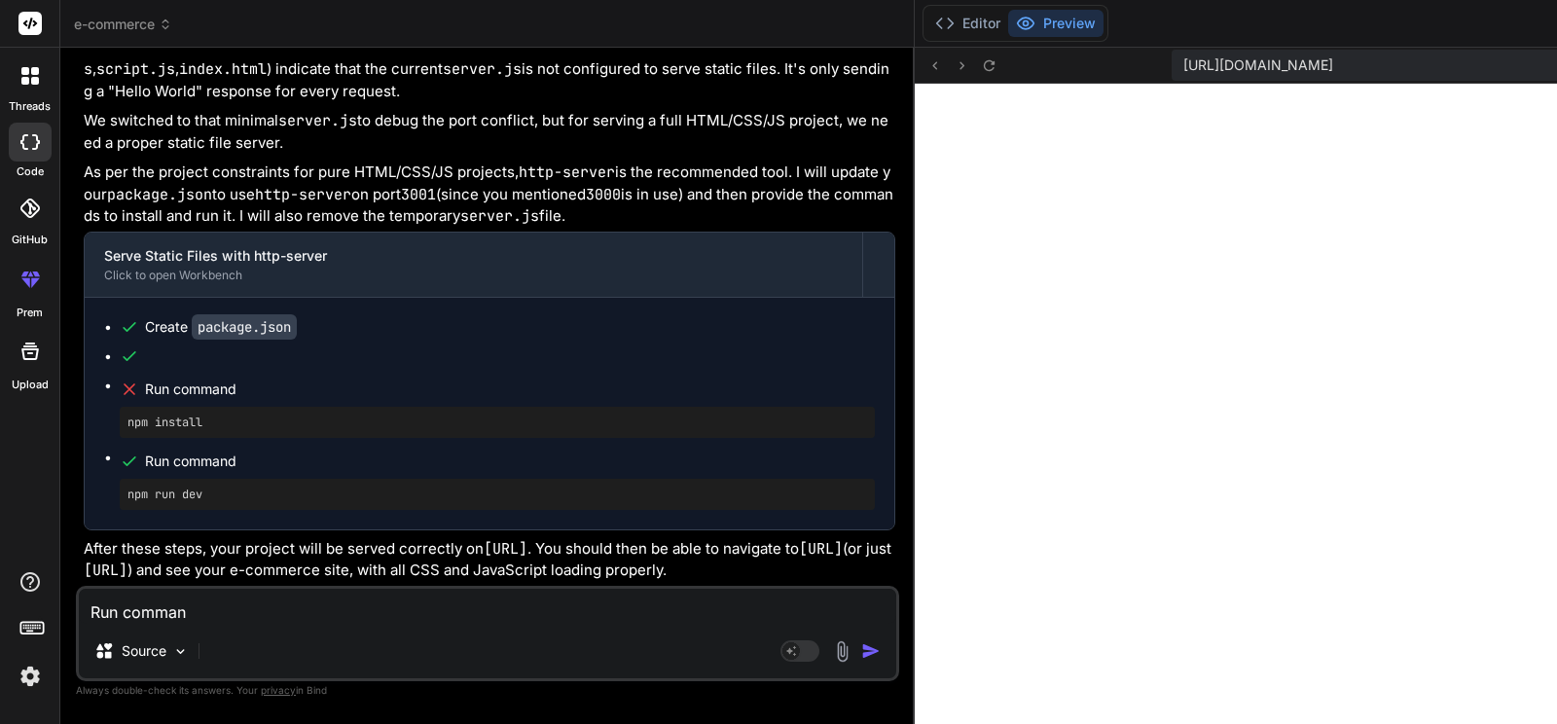
type textarea "Run command"
type textarea "x"
type textarea "Run command"
type textarea "x"
type textarea "Run command >"
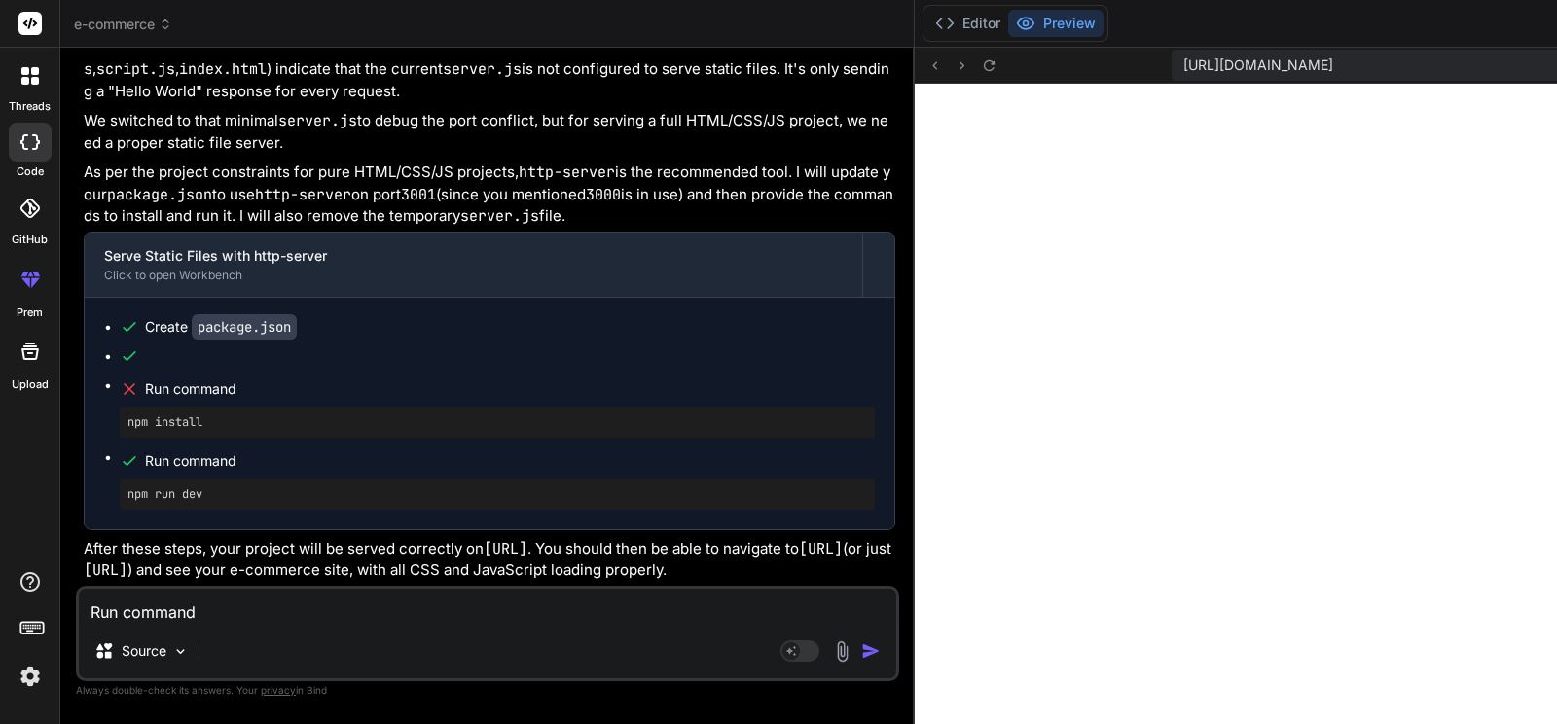
type textarea "x"
type textarea "Run command >"
type textarea "x"
type textarea "Run command > n"
type textarea "x"
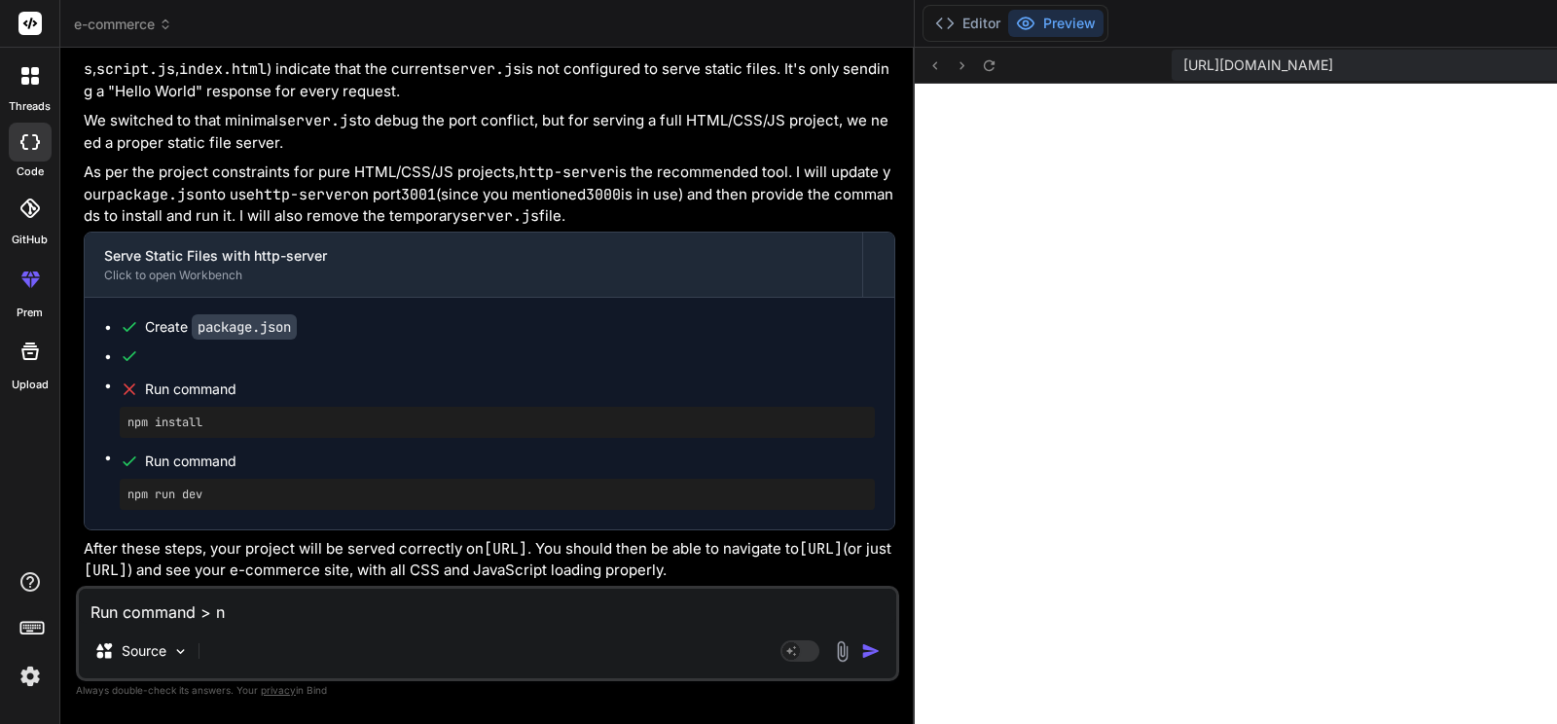
type textarea "Run command > np"
type textarea "x"
type textarea "Run command > npm"
type textarea "x"
type textarea "Run command > npm"
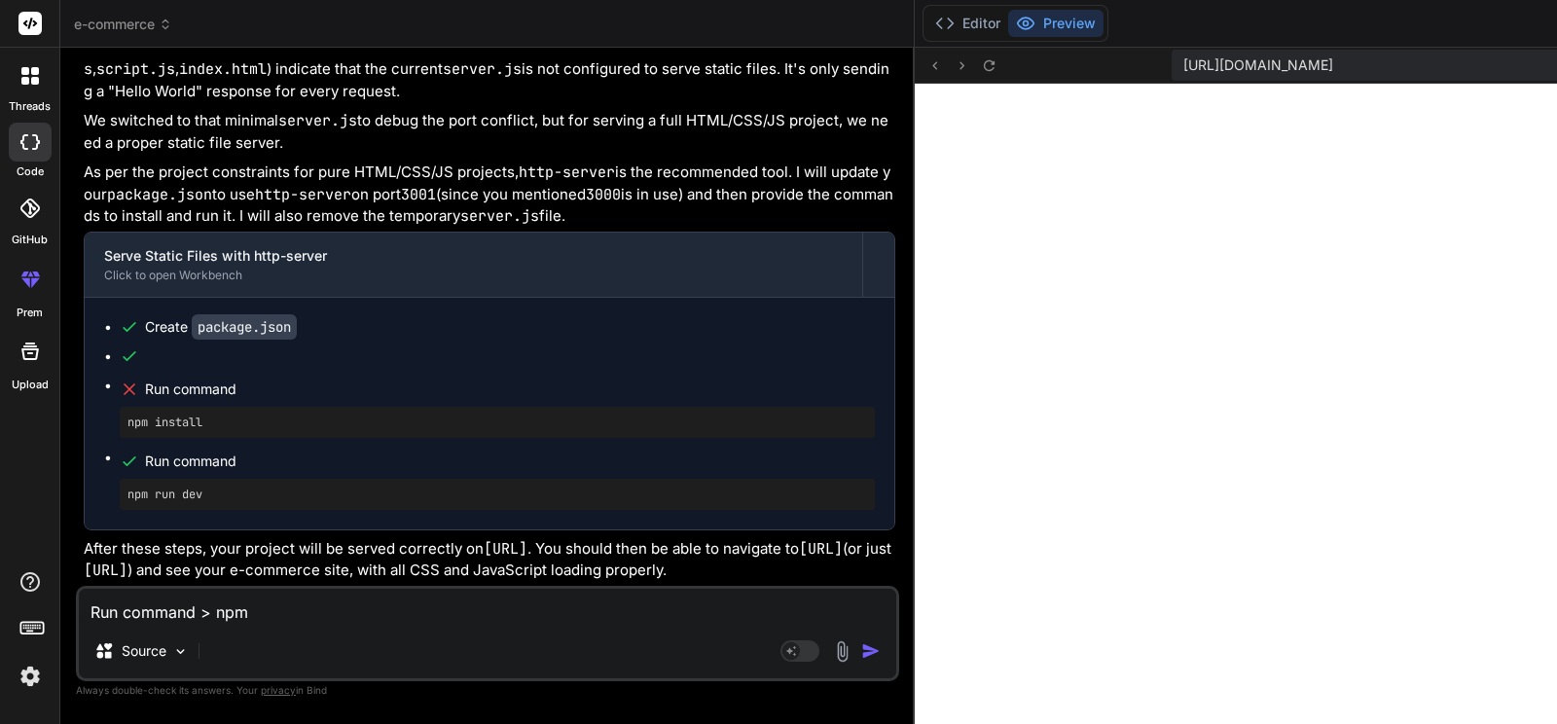
type textarea "x"
type textarea "Run command > npm i"
type textarea "x"
type textarea "Run command > npm in"
type textarea "x"
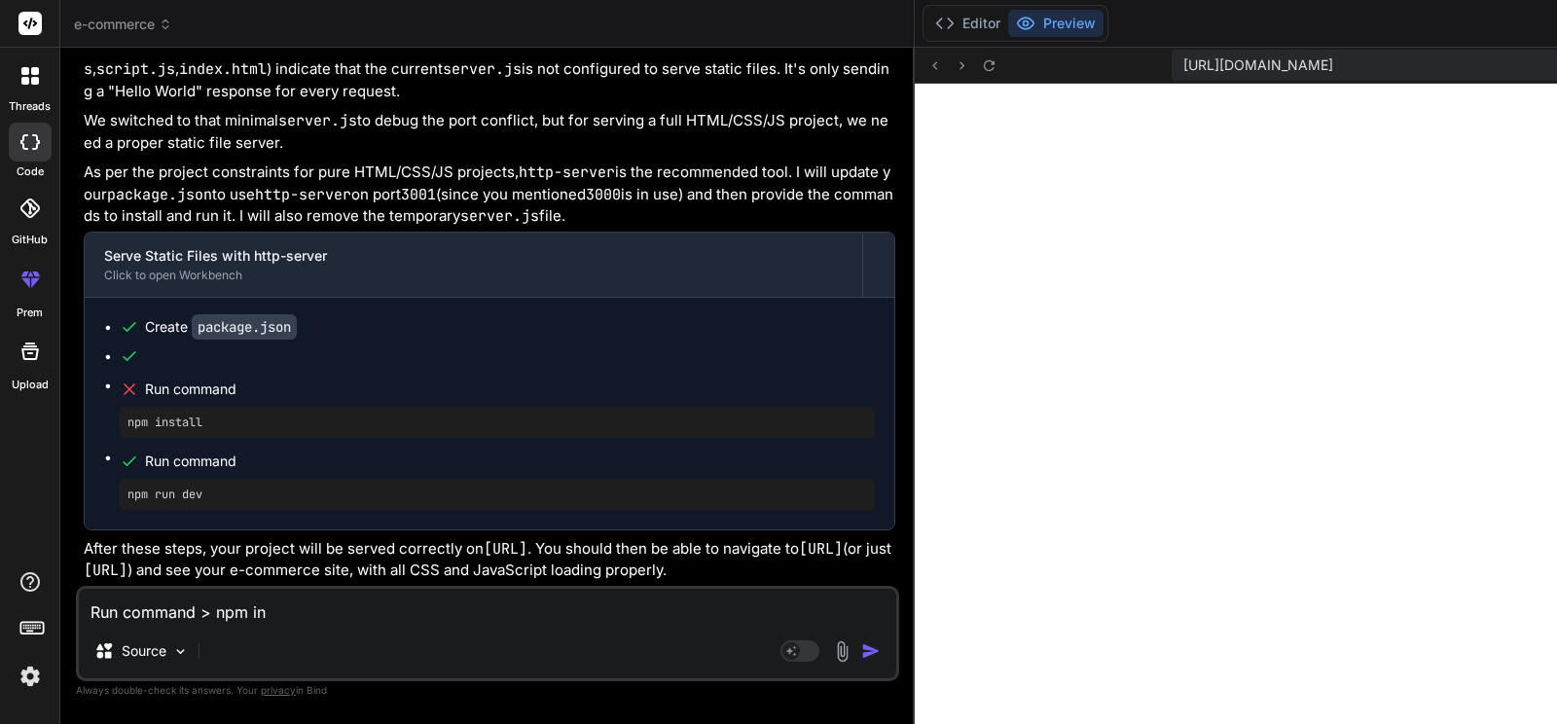
type textarea "Run command > npm ins"
type textarea "x"
type textarea "Run command > npm inst"
type textarea "x"
type textarea "Run command > npm insta"
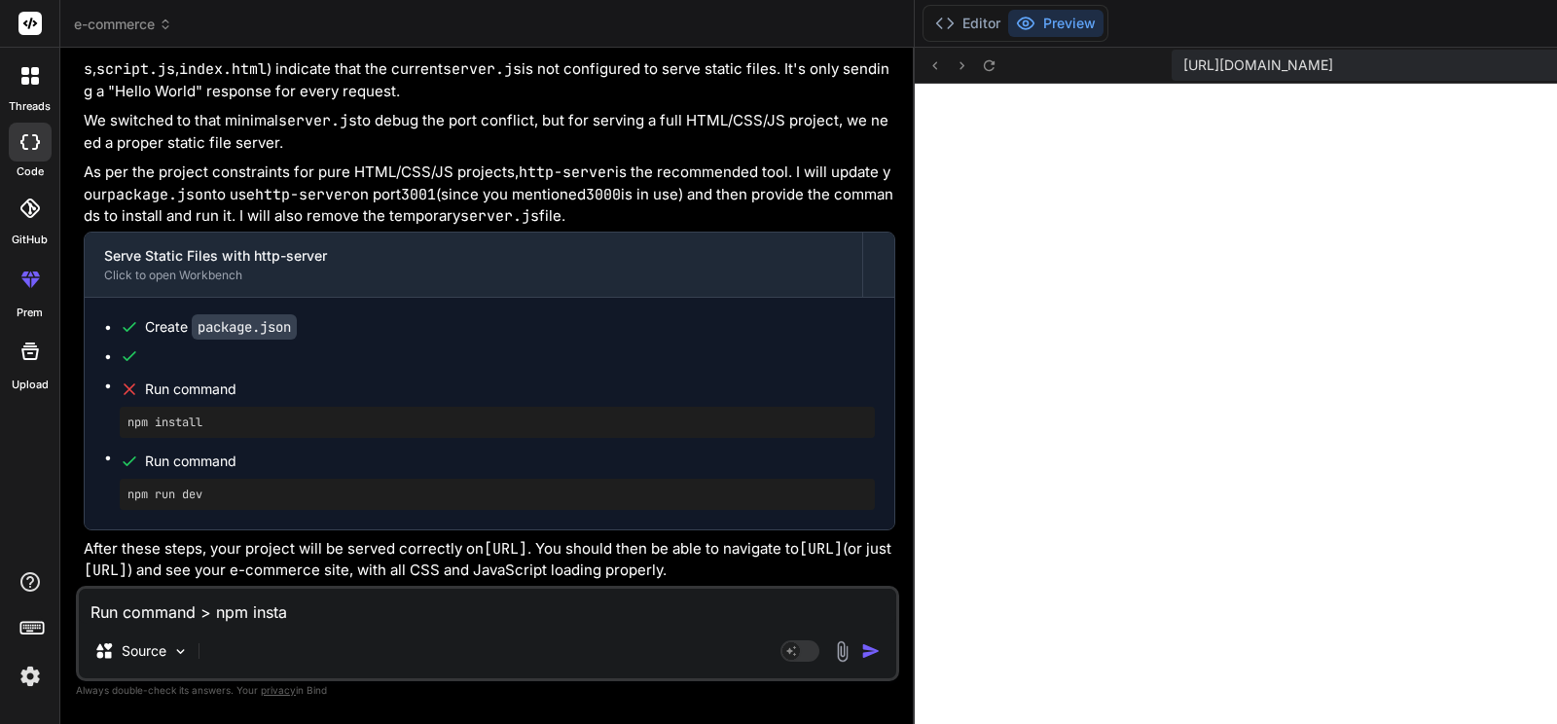
type textarea "x"
type textarea "Run command > npm instal"
type textarea "x"
type textarea "Run command > npm install"
type textarea "x"
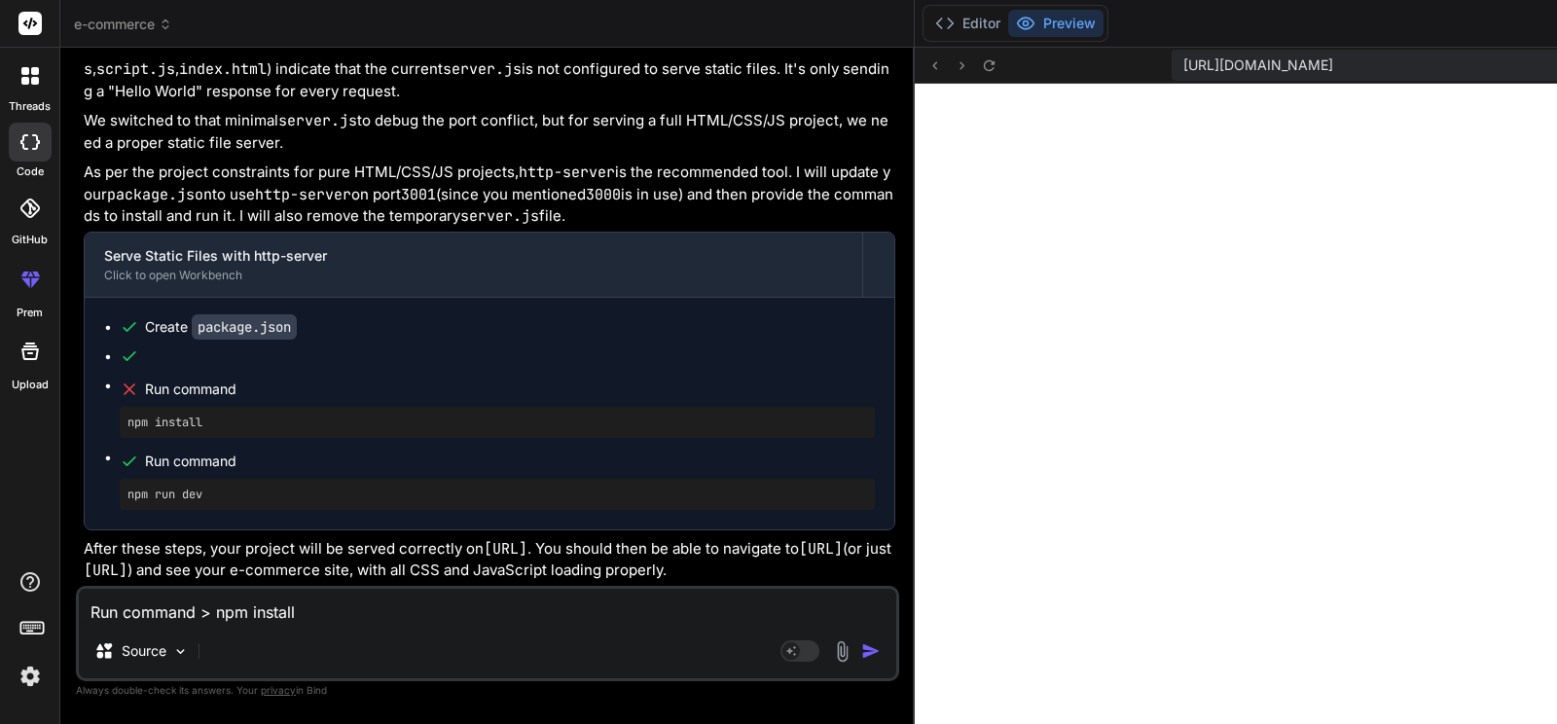
type textarea "Run command > npm install"
type textarea "x"
type textarea "FRun command > npm install"
type textarea "x"
type textarea "FaRun command > npm install"
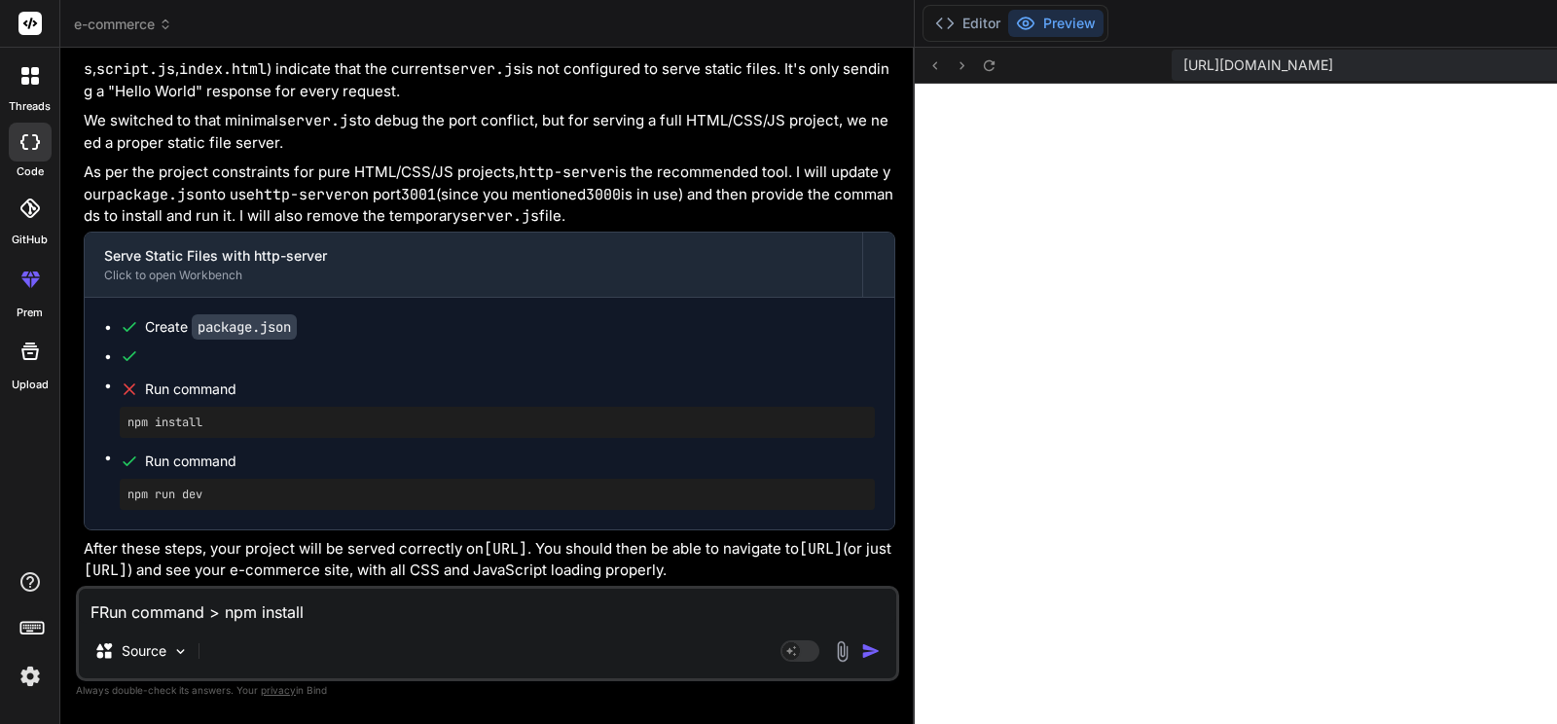
type textarea "x"
type textarea "FaiRun command > npm install"
type textarea "x"
type textarea "FailRun command > npm install"
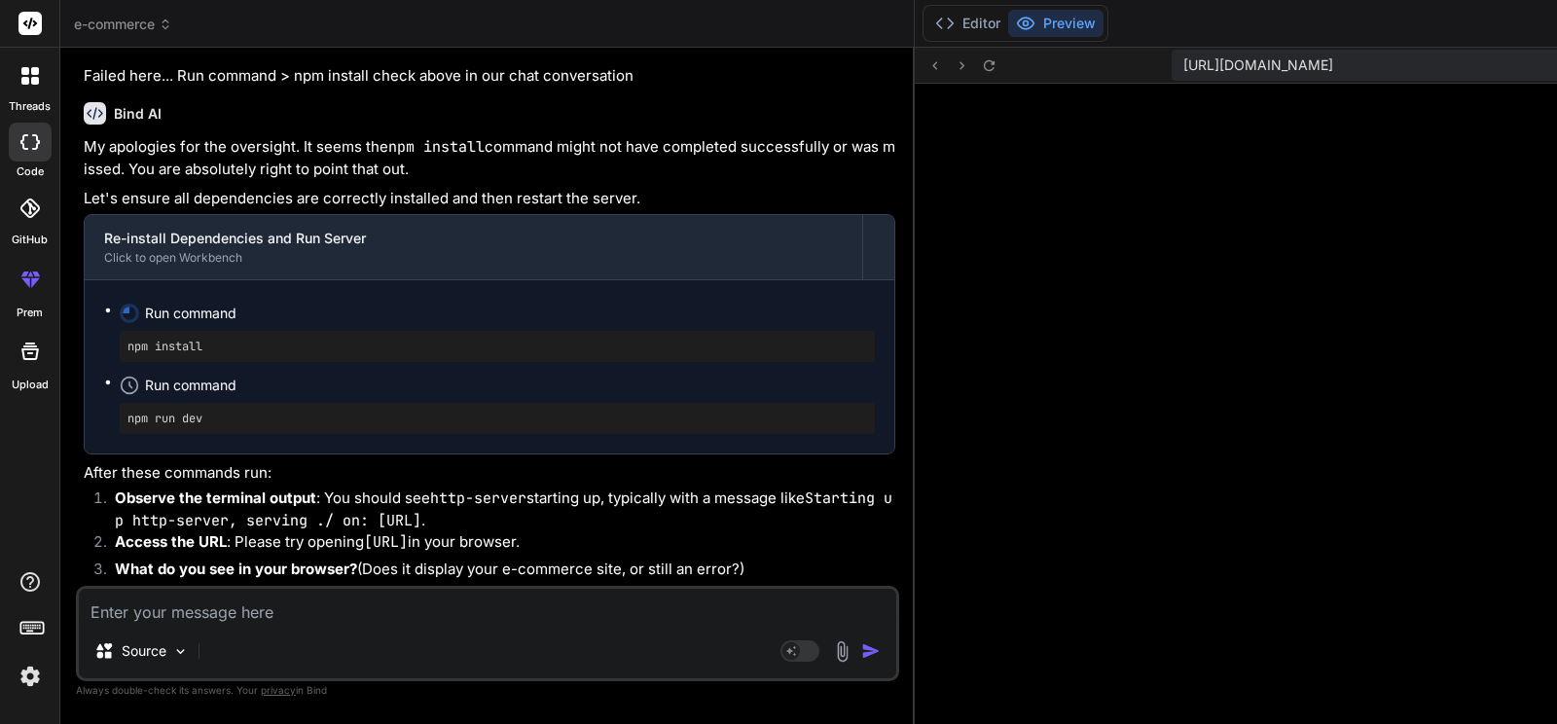
scroll to position [37594, 0]
click at [928, 31] on button "Editor" at bounding box center [968, 23] width 81 height 27
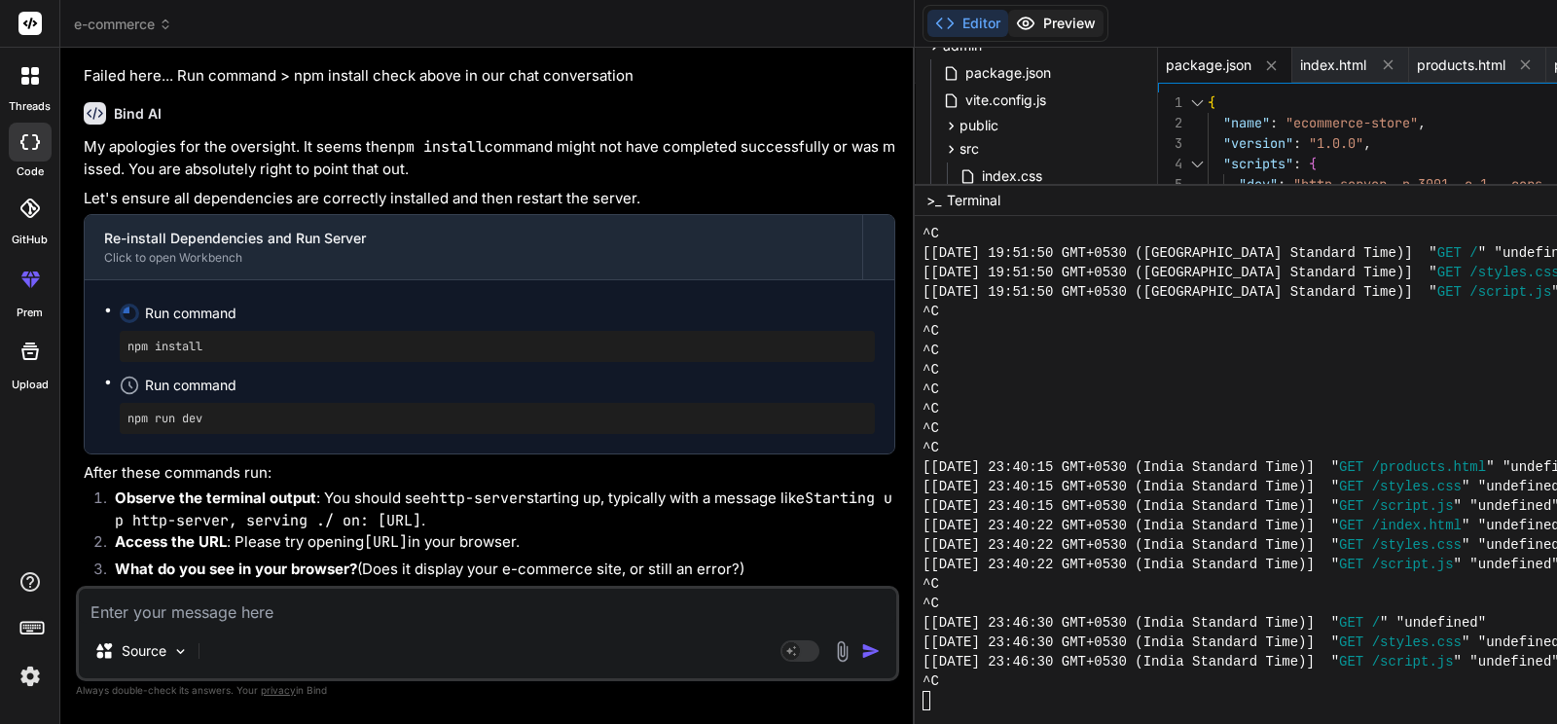
click at [1018, 22] on icon at bounding box center [1026, 24] width 17 height 12
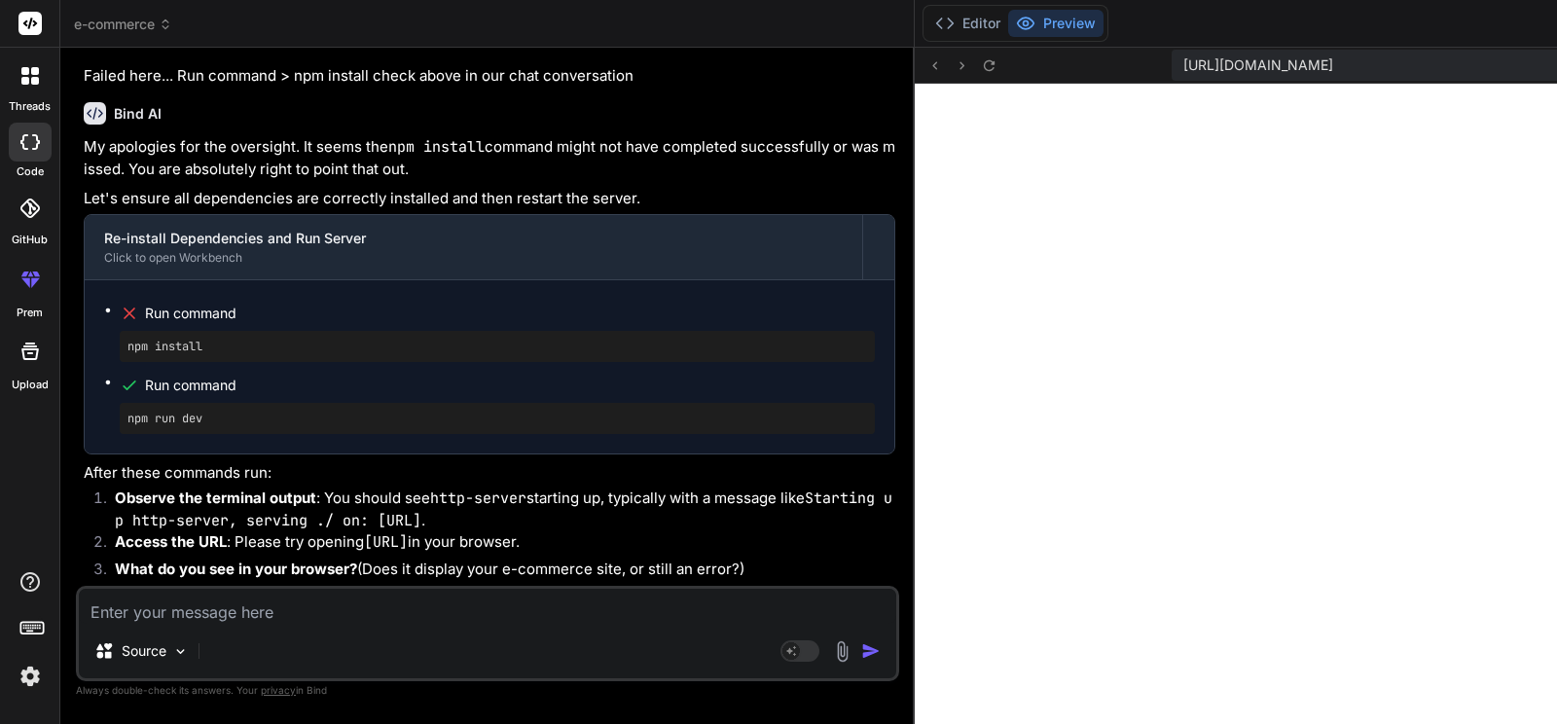
click at [298, 614] on textarea at bounding box center [488, 606] width 818 height 35
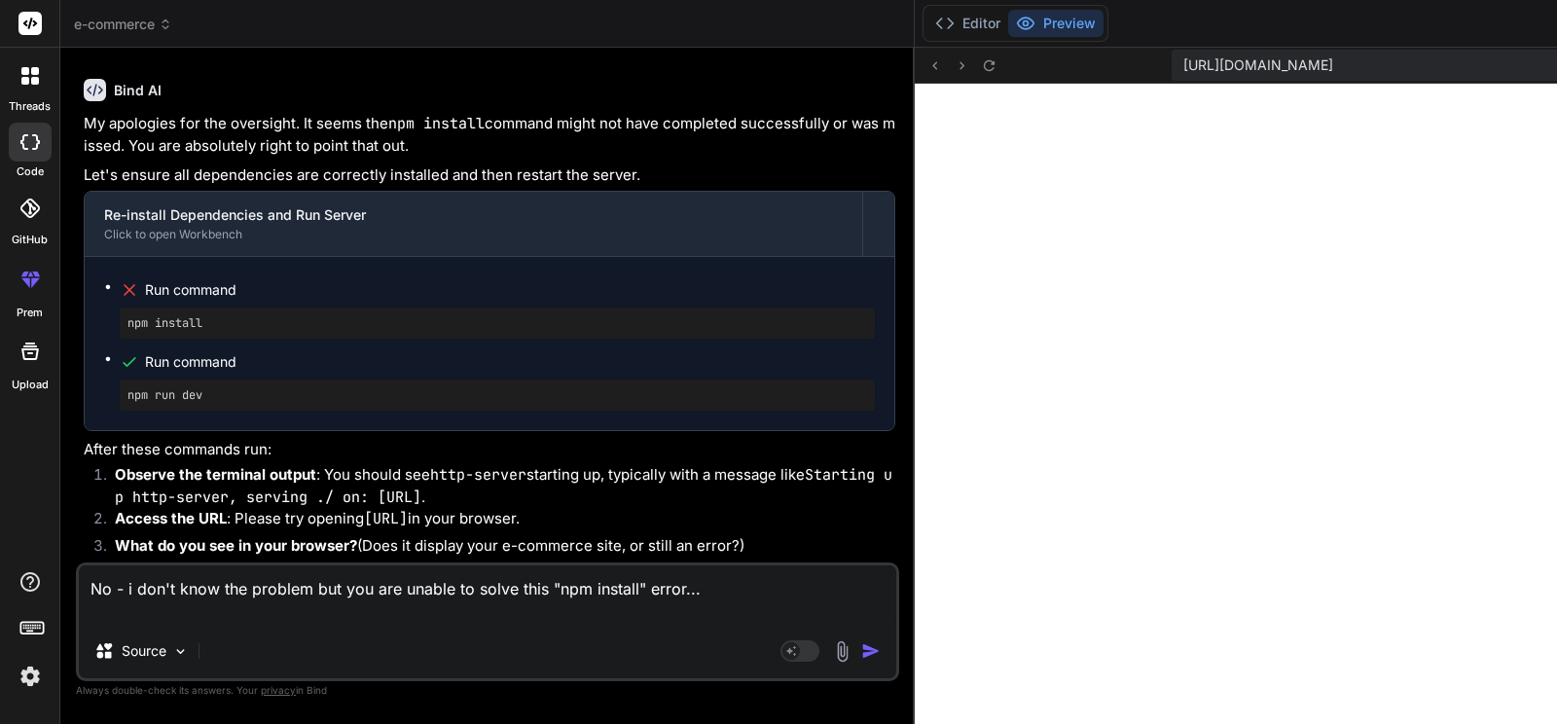
click at [120, 585] on textarea "No - i don't know the problem but you are unable to solve this "npm install" er…" at bounding box center [488, 595] width 818 height 58
click at [928, 18] on button "Editor" at bounding box center [968, 23] width 81 height 27
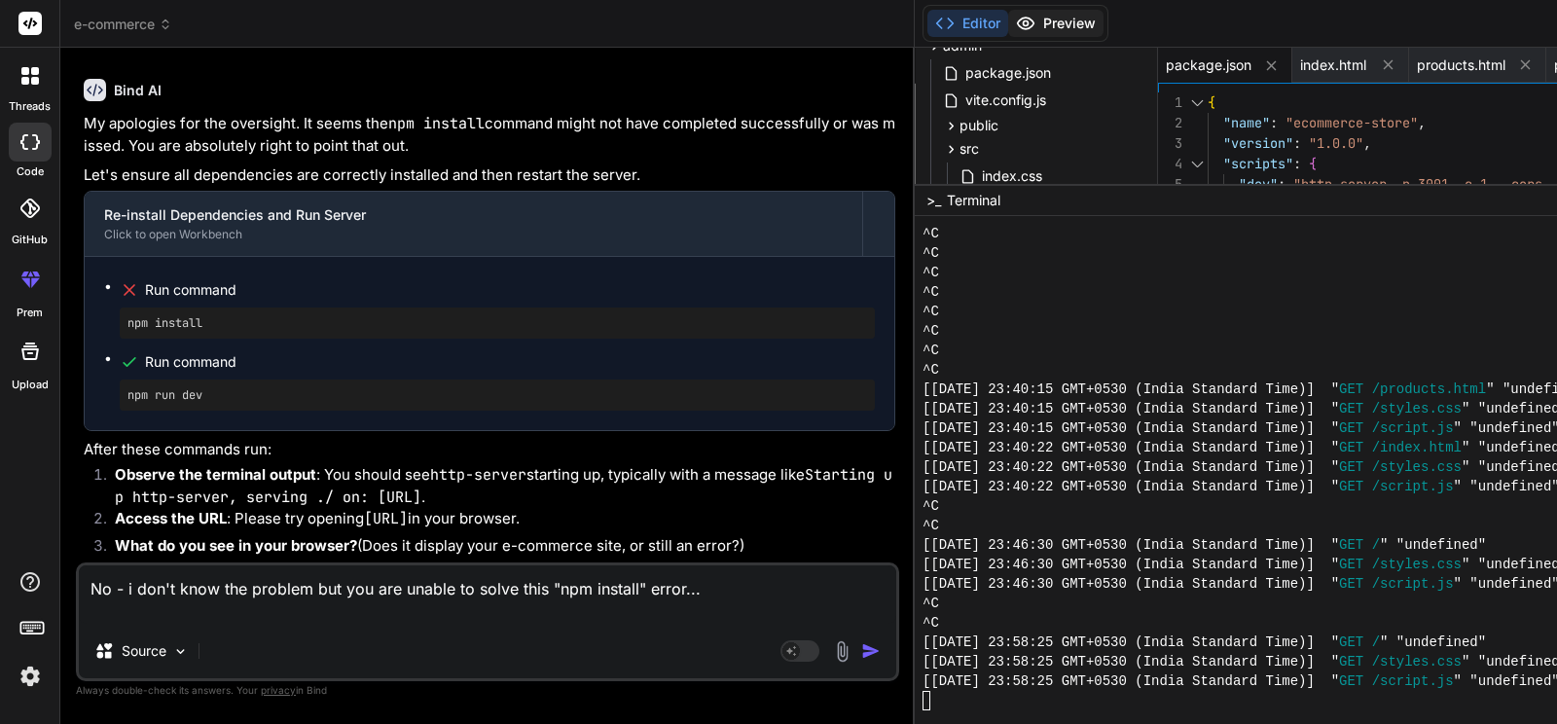
click at [1008, 26] on button "Preview" at bounding box center [1055, 23] width 95 height 27
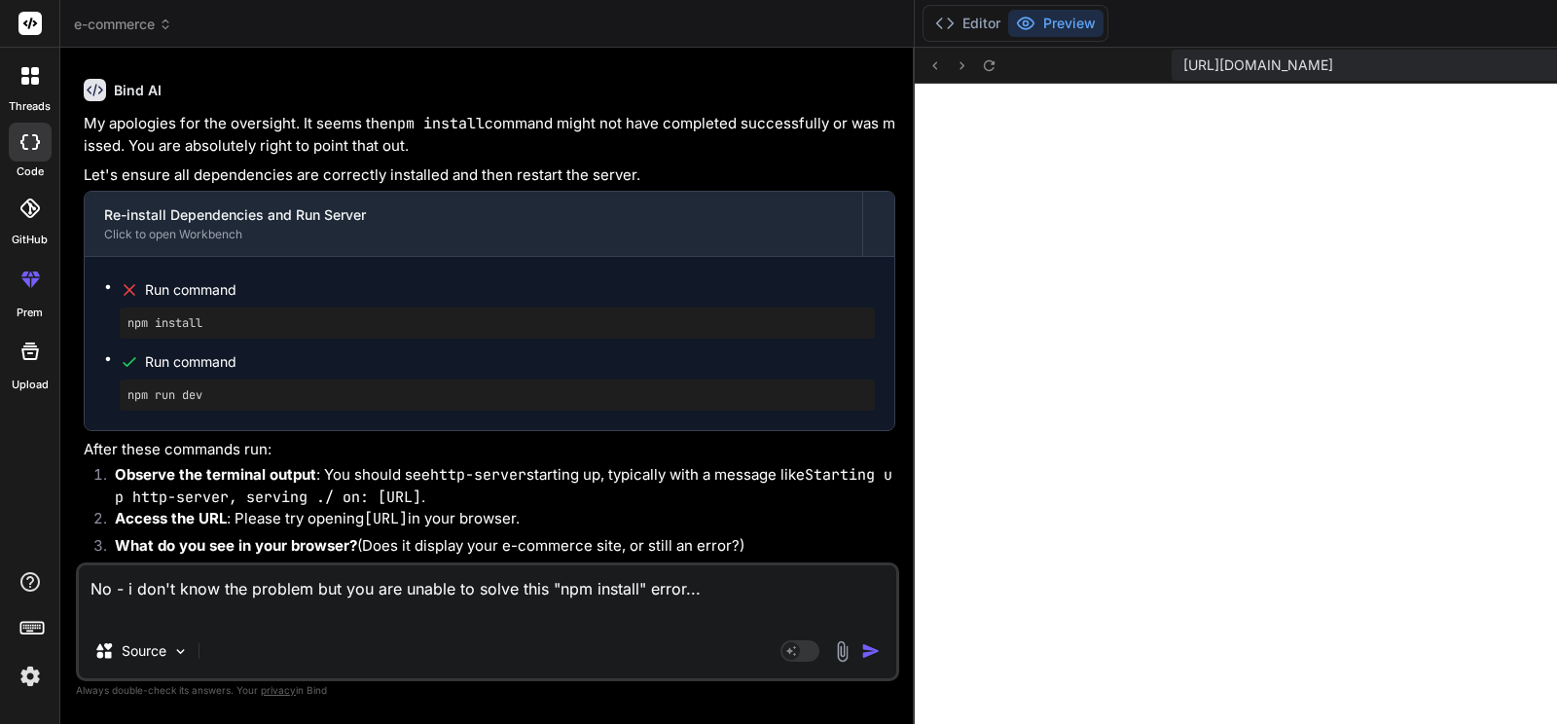
click at [116, 590] on textarea "No - i don't know the problem but you are unable to solve this "npm install" er…" at bounding box center [488, 595] width 818 height 58
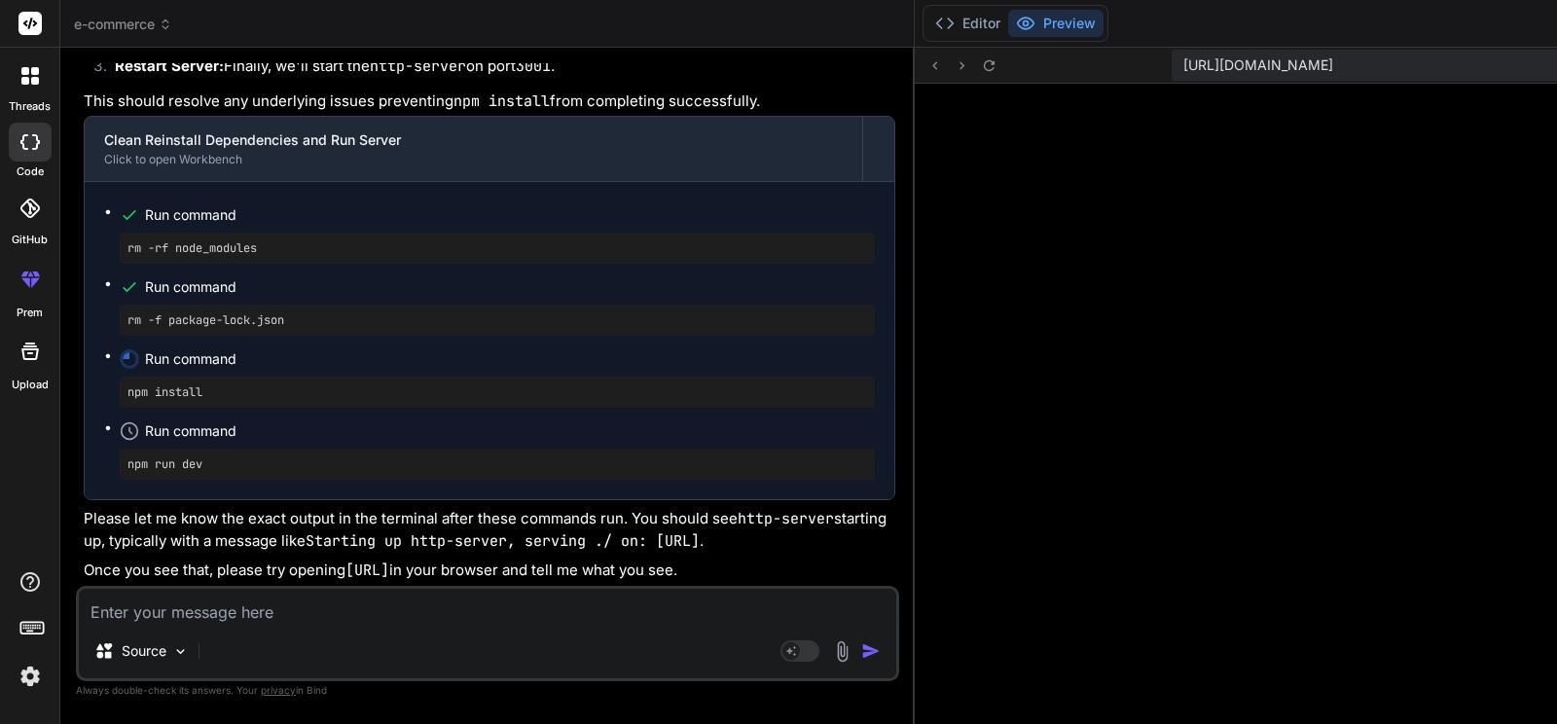
scroll to position [38617, 0]
click at [928, 18] on button "Editor" at bounding box center [968, 23] width 81 height 27
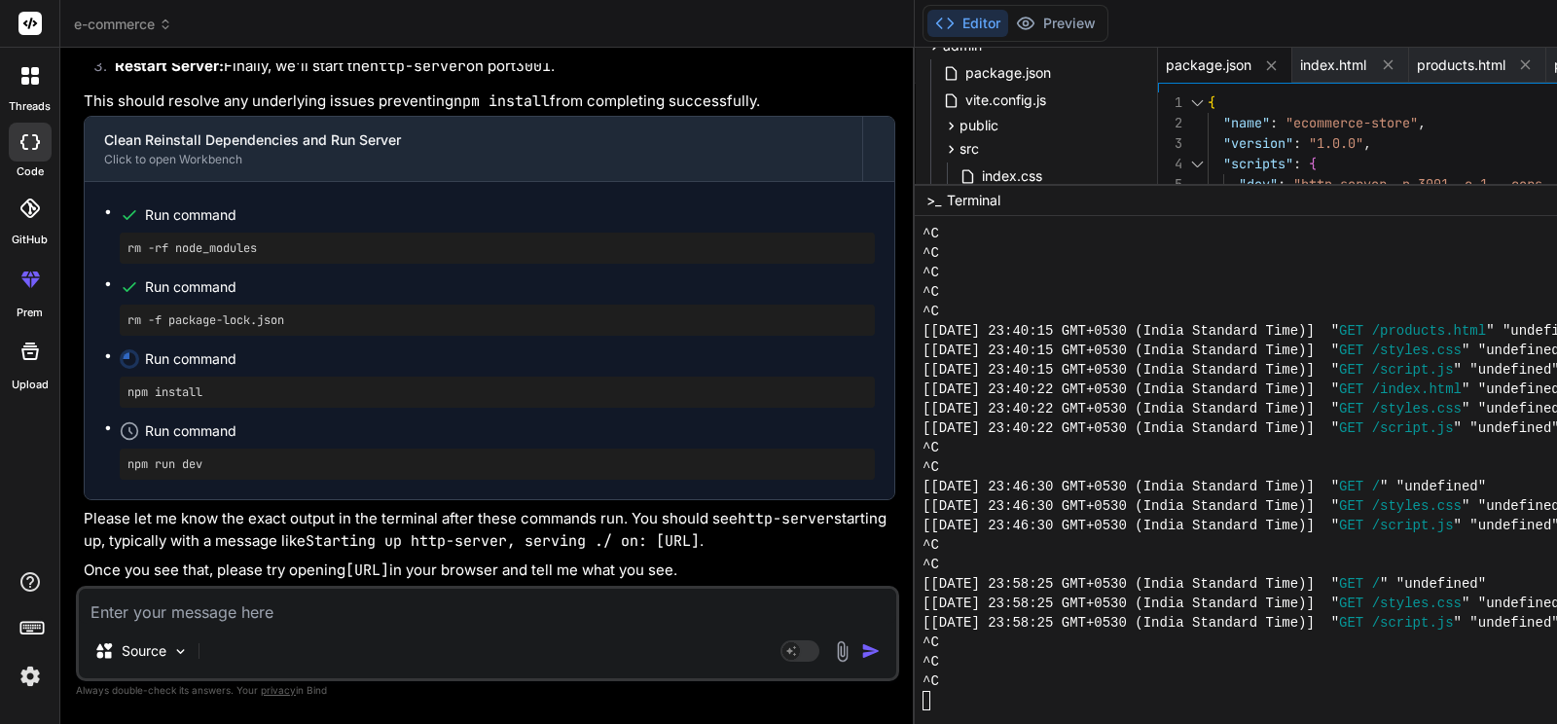
click at [286, 621] on textarea at bounding box center [488, 606] width 818 height 35
click at [207, 613] on textarea at bounding box center [488, 606] width 818 height 35
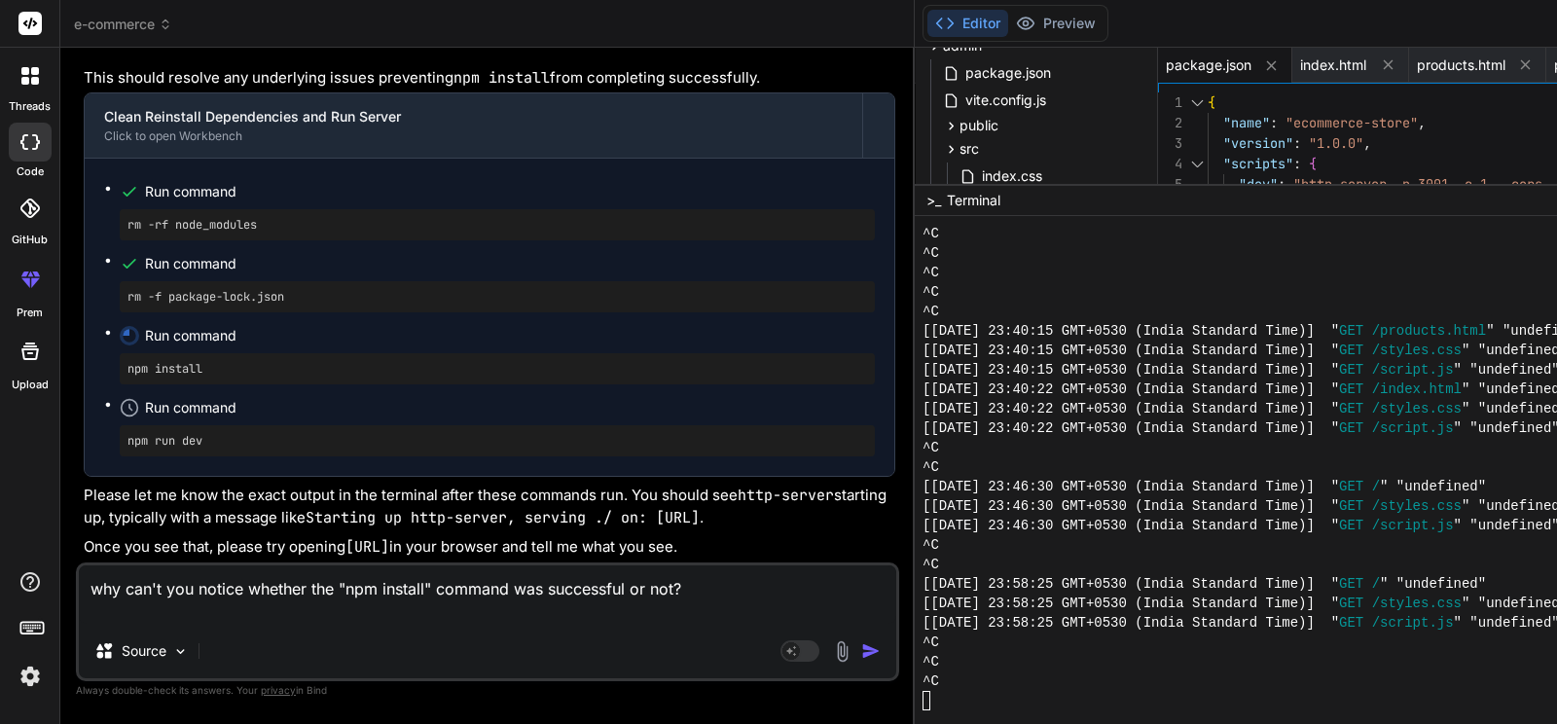
drag, startPoint x: 243, startPoint y: 594, endPoint x: 657, endPoint y: 453, distance: 437.1
click at [246, 594] on textarea "why can't you notice whether the "npm install" command was successful or not?" at bounding box center [488, 595] width 818 height 58
click at [369, 612] on textarea "why can't you notice or see whether the "npm install" command was successful or…" at bounding box center [488, 595] width 818 height 58
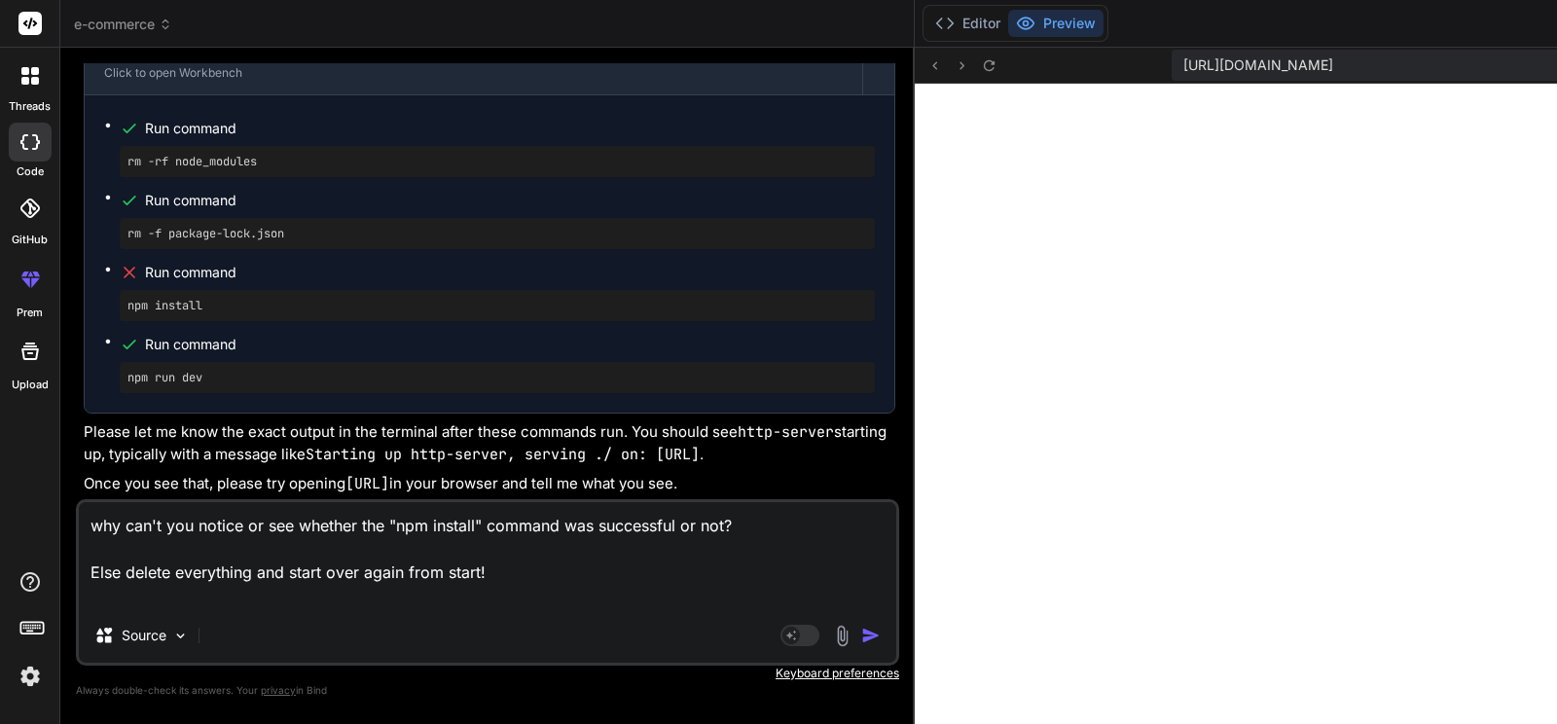
scroll to position [6600, 0]
click at [935, 26] on icon at bounding box center [944, 23] width 19 height 19
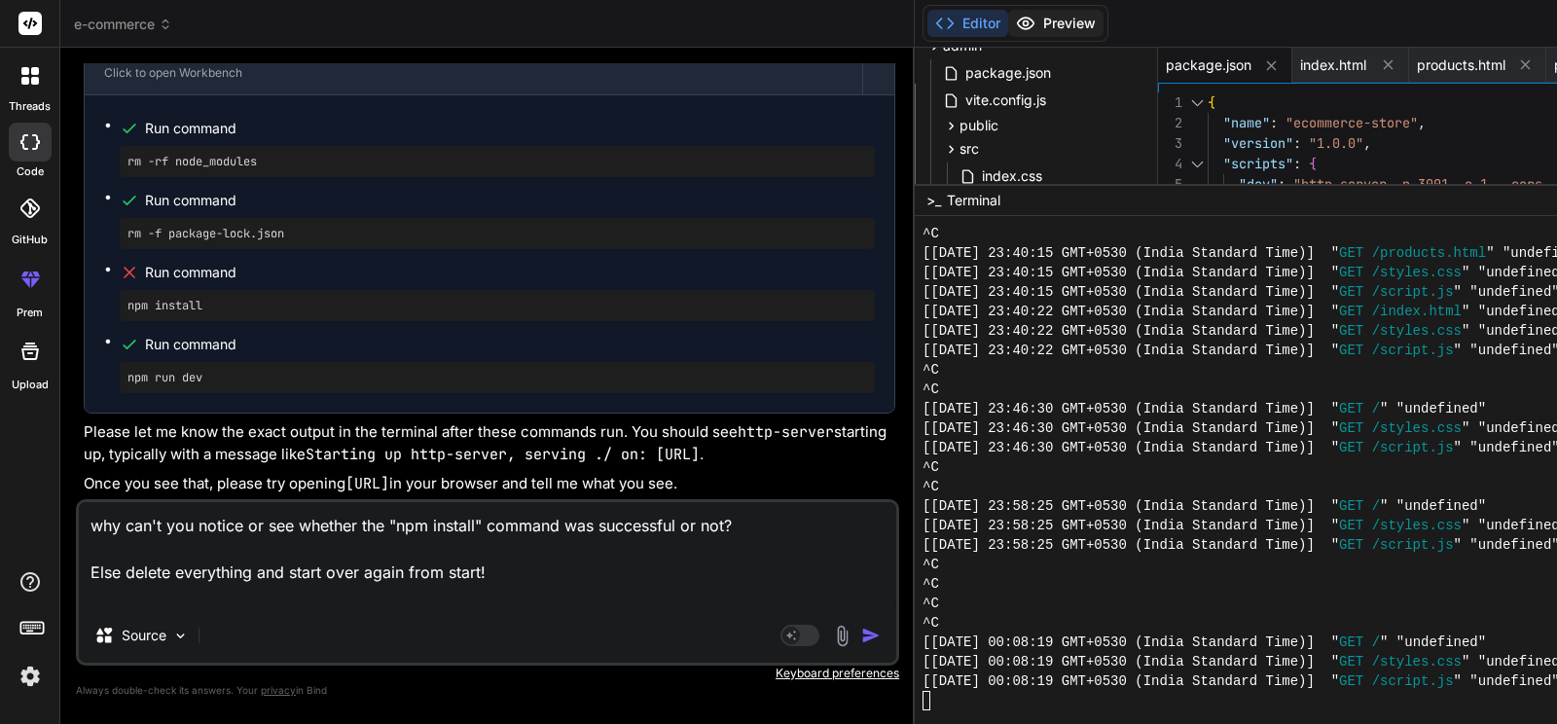
click at [1008, 28] on button "Preview" at bounding box center [1055, 23] width 95 height 27
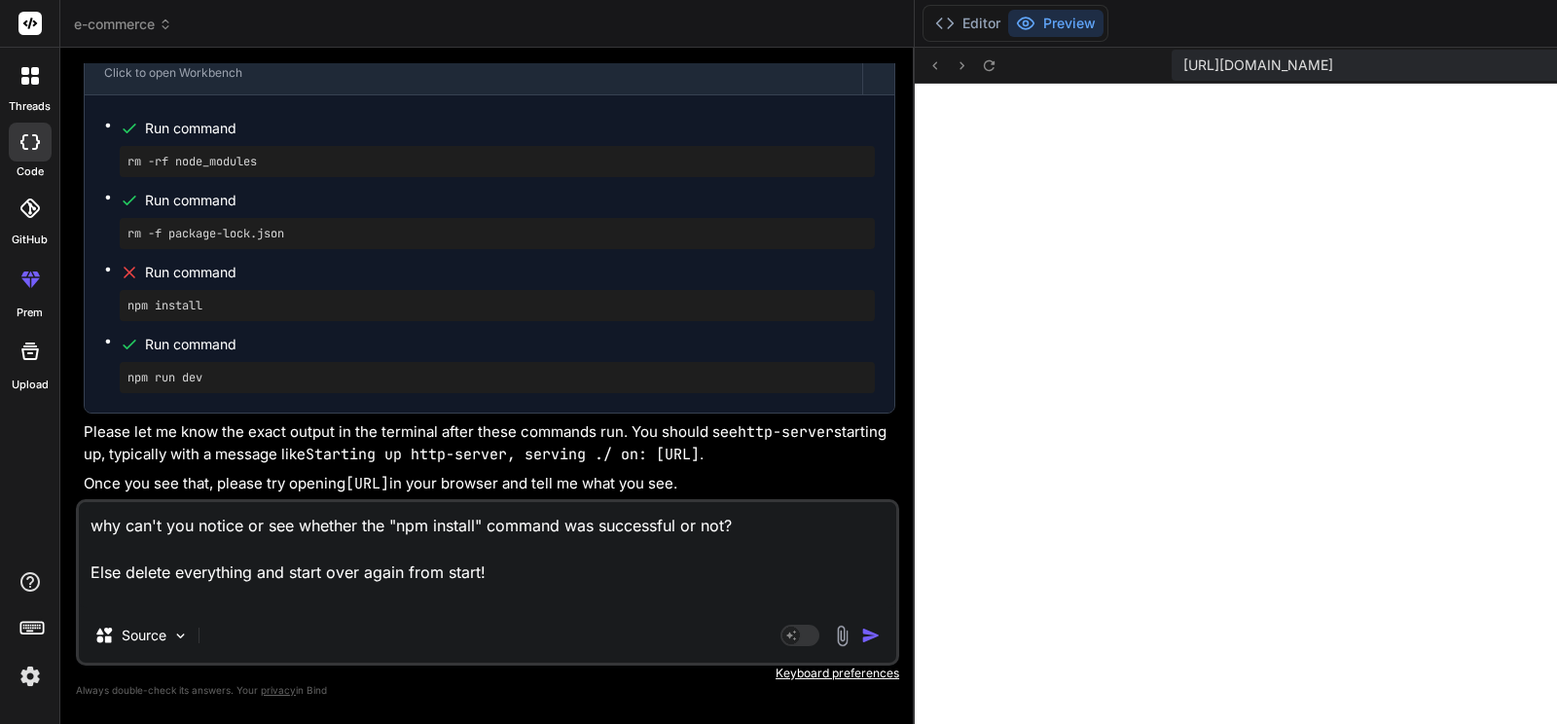
click at [861, 637] on img "button" at bounding box center [870, 635] width 19 height 19
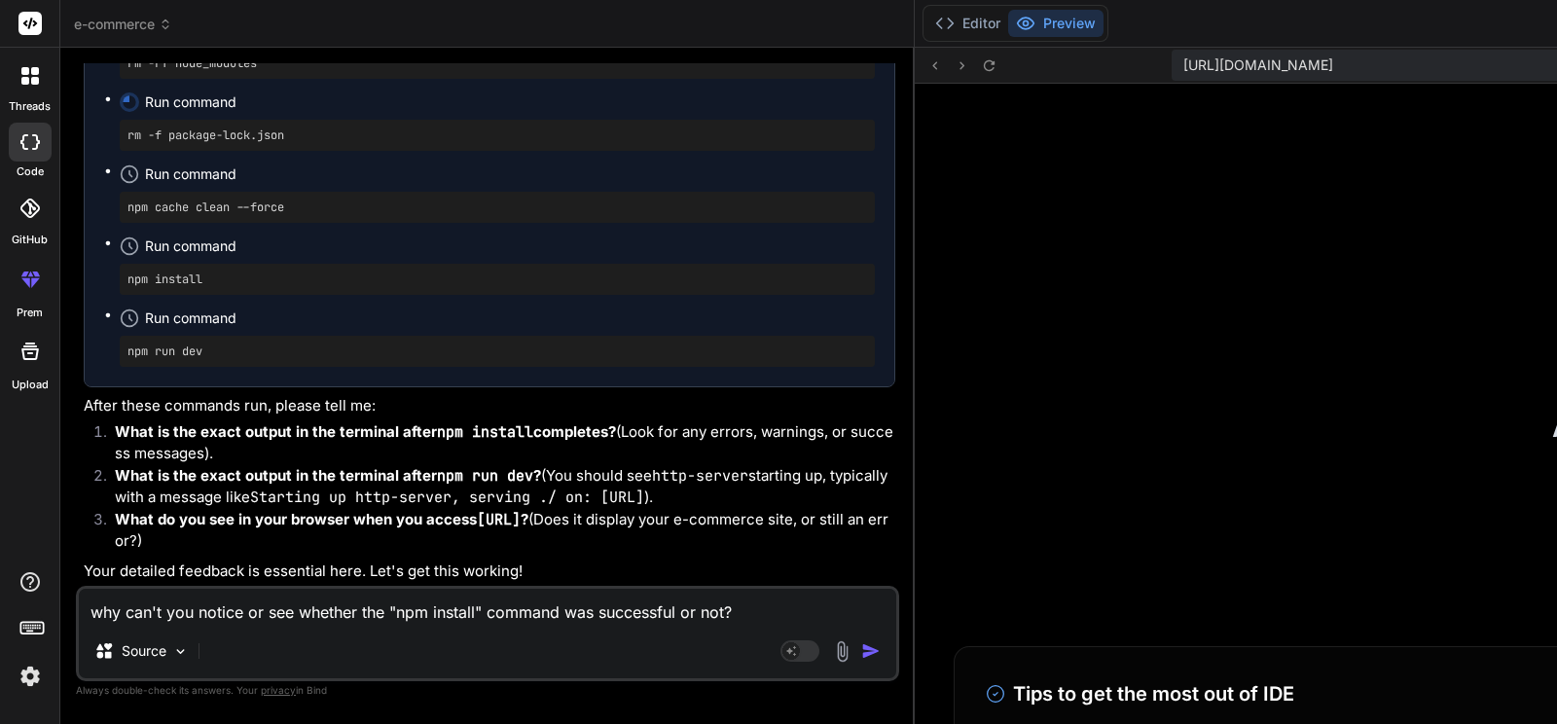
scroll to position [39232, 0]
drag, startPoint x: 420, startPoint y: 238, endPoint x: 480, endPoint y: 238, distance: 59.4
drag, startPoint x: 165, startPoint y: 261, endPoint x: 358, endPoint y: 252, distance: 193.9
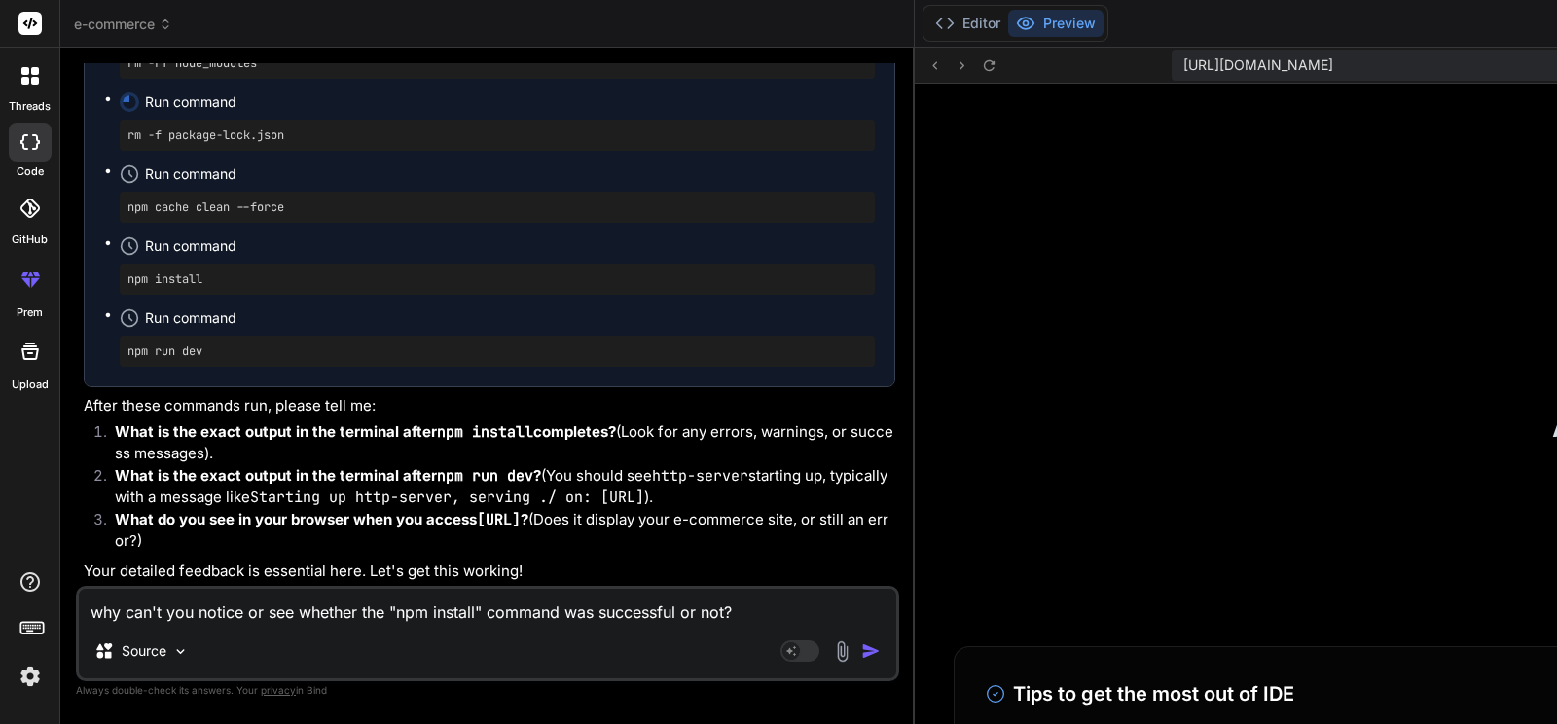
drag, startPoint x: 141, startPoint y: 280, endPoint x: 256, endPoint y: 286, distance: 115.0
drag, startPoint x: 300, startPoint y: 283, endPoint x: 524, endPoint y: 275, distance: 224.0
drag, startPoint x: 107, startPoint y: 301, endPoint x: 333, endPoint y: 299, distance: 225.8
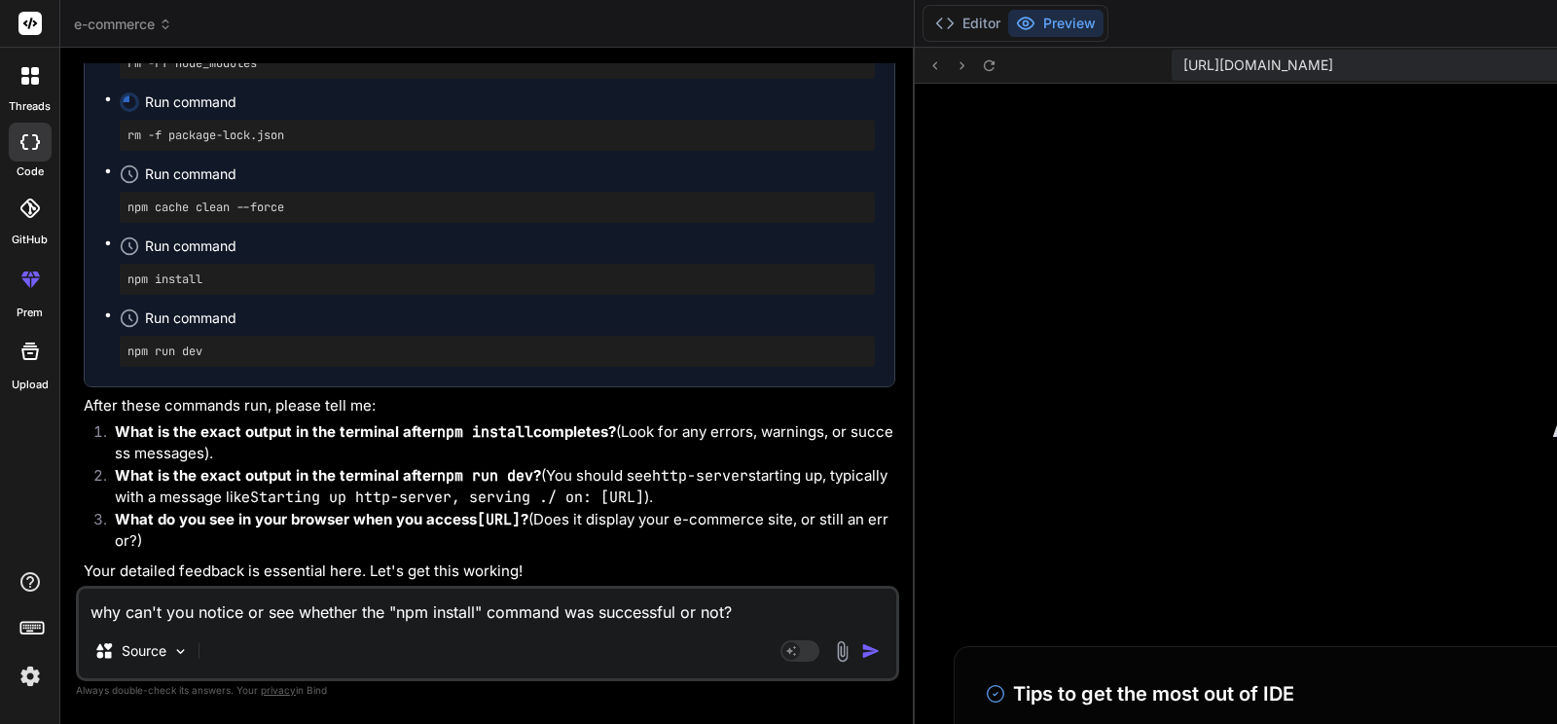
drag, startPoint x: 353, startPoint y: 296, endPoint x: 495, endPoint y: 302, distance: 142.2
drag, startPoint x: 241, startPoint y: 321, endPoint x: 468, endPoint y: 311, distance: 227.0
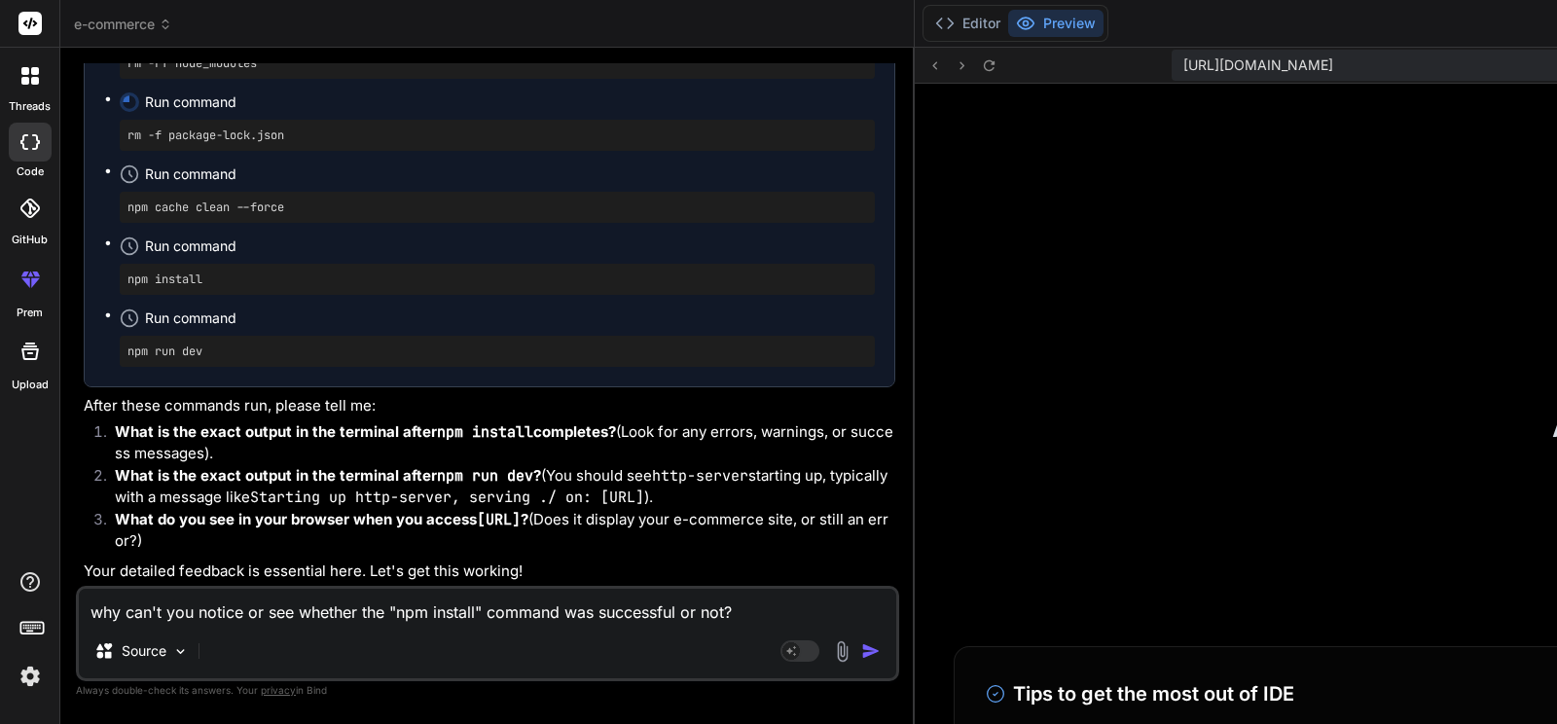
scroll to position [39427, 0]
drag, startPoint x: 125, startPoint y: 483, endPoint x: 481, endPoint y: 500, distance: 356.7
click at [928, 24] on button "Editor" at bounding box center [968, 23] width 81 height 27
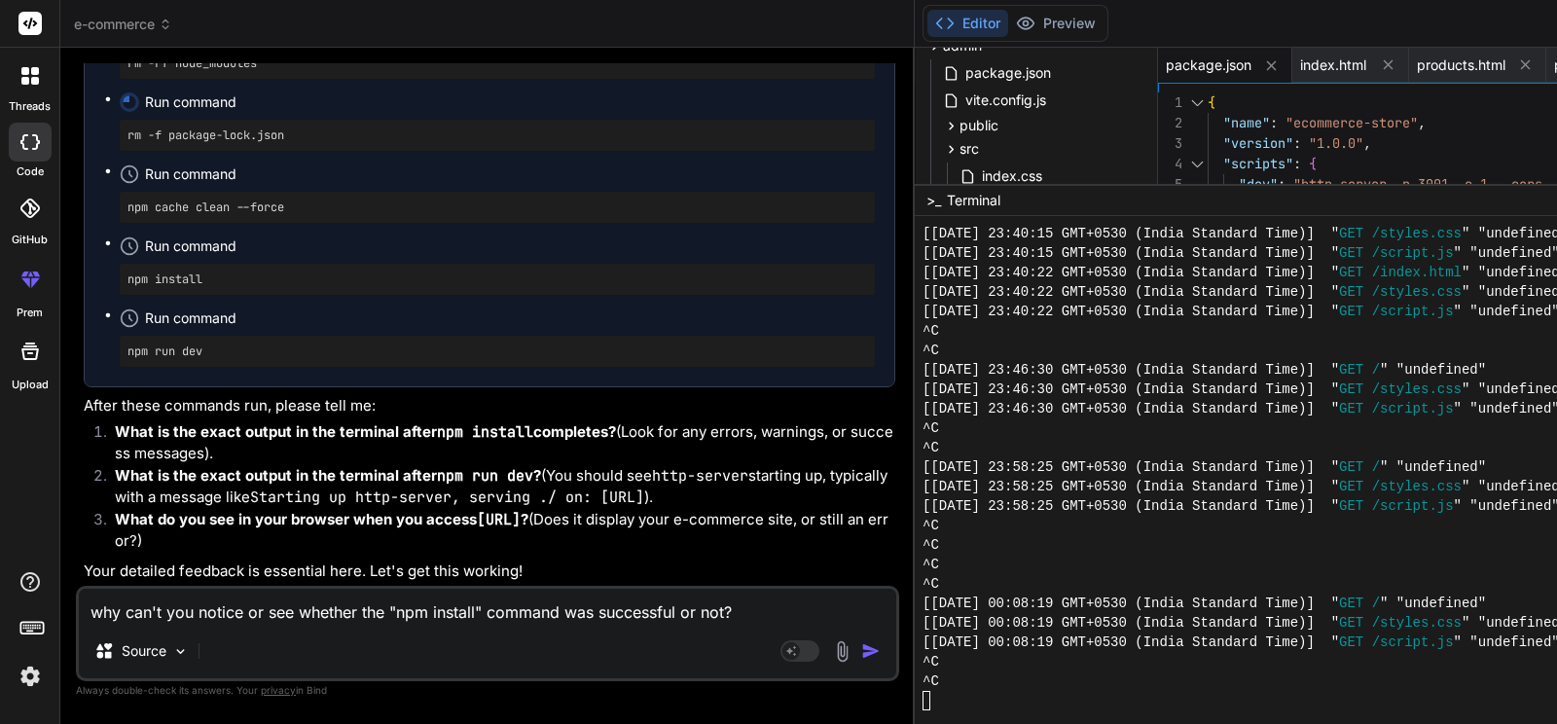
click at [927, 203] on span ">_" at bounding box center [934, 200] width 15 height 19
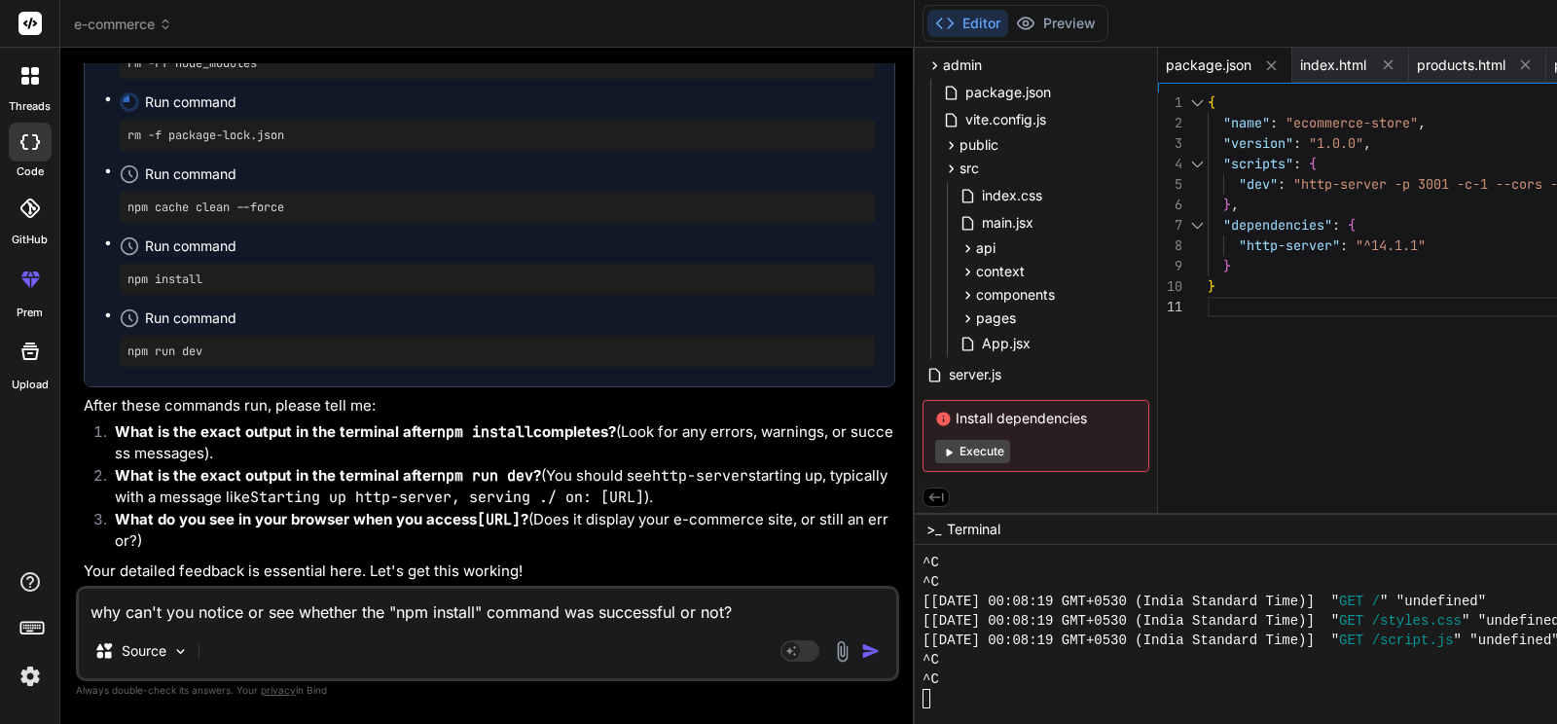
scroll to position [605, 0]
drag, startPoint x: 782, startPoint y: 185, endPoint x: 792, endPoint y: 507, distance: 322.4
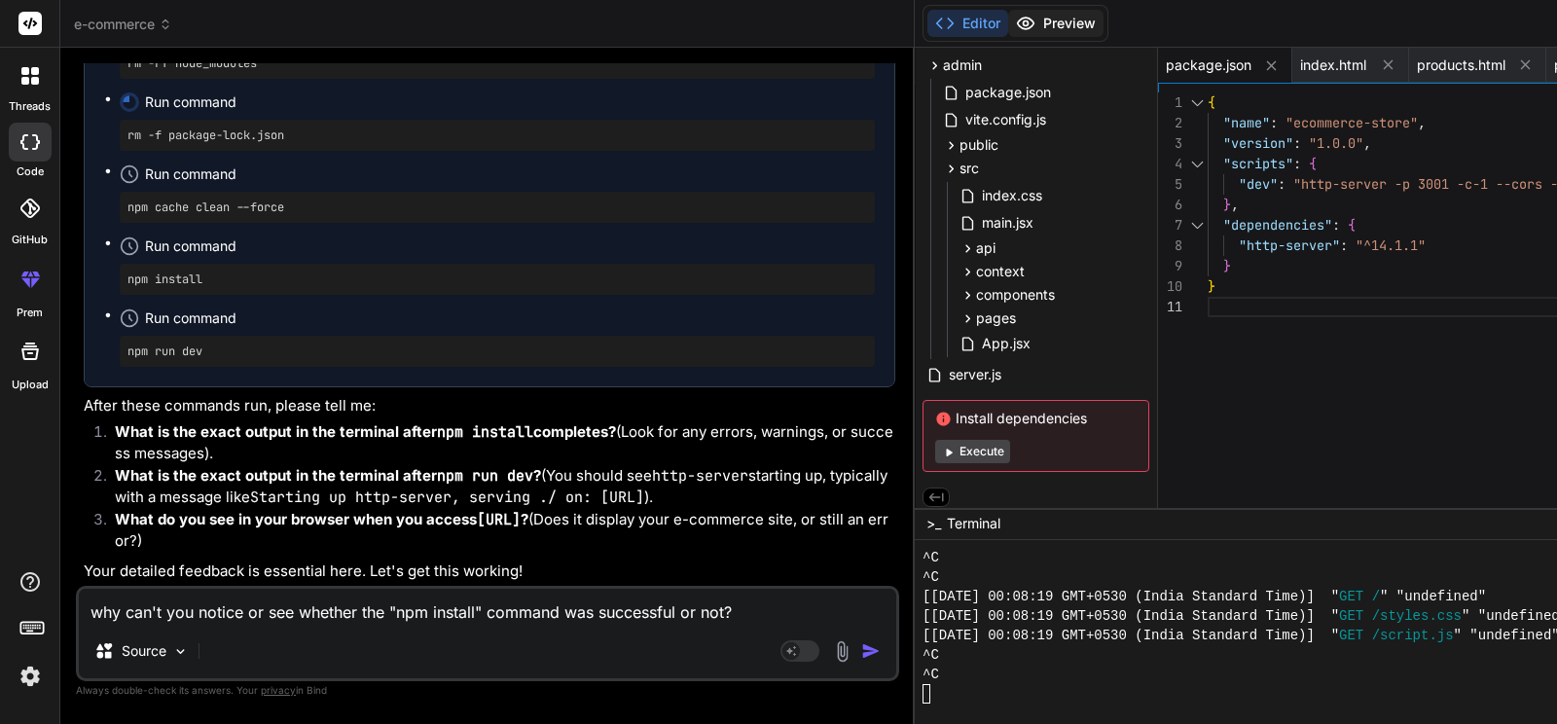
click at [1008, 24] on button "Preview" at bounding box center [1055, 23] width 95 height 27
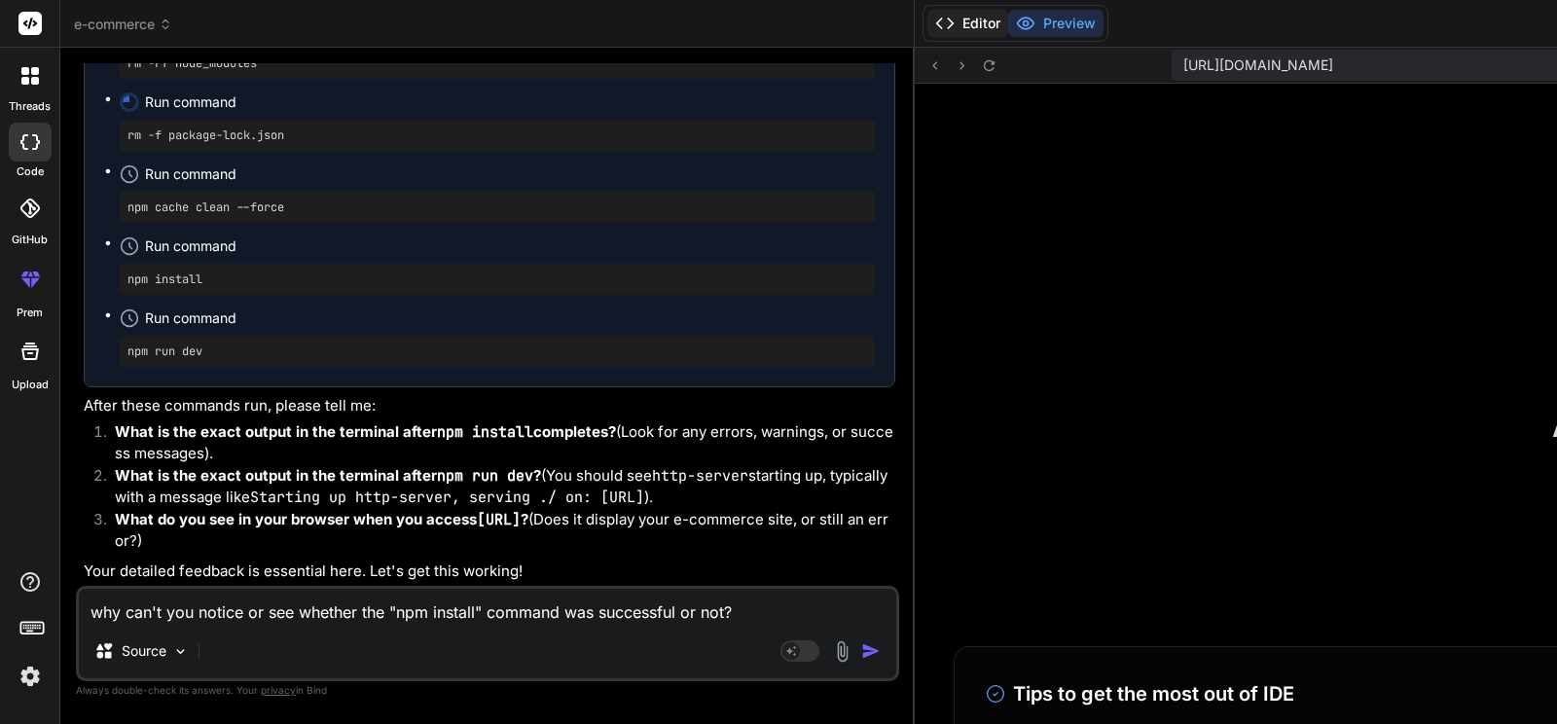
click at [928, 25] on button "Editor" at bounding box center [968, 23] width 81 height 27
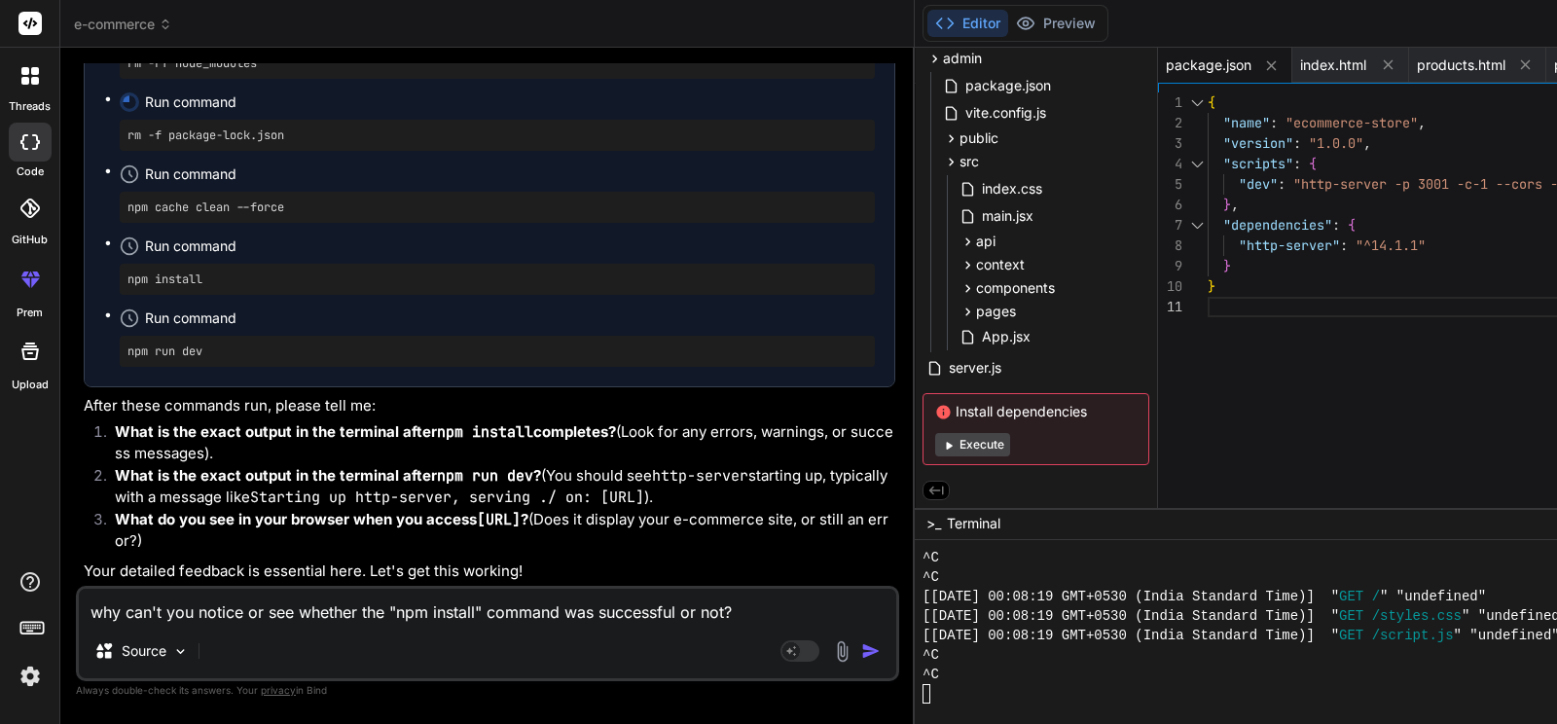
scroll to position [39718, 0]
click at [935, 433] on button "Execute" at bounding box center [972, 444] width 75 height 23
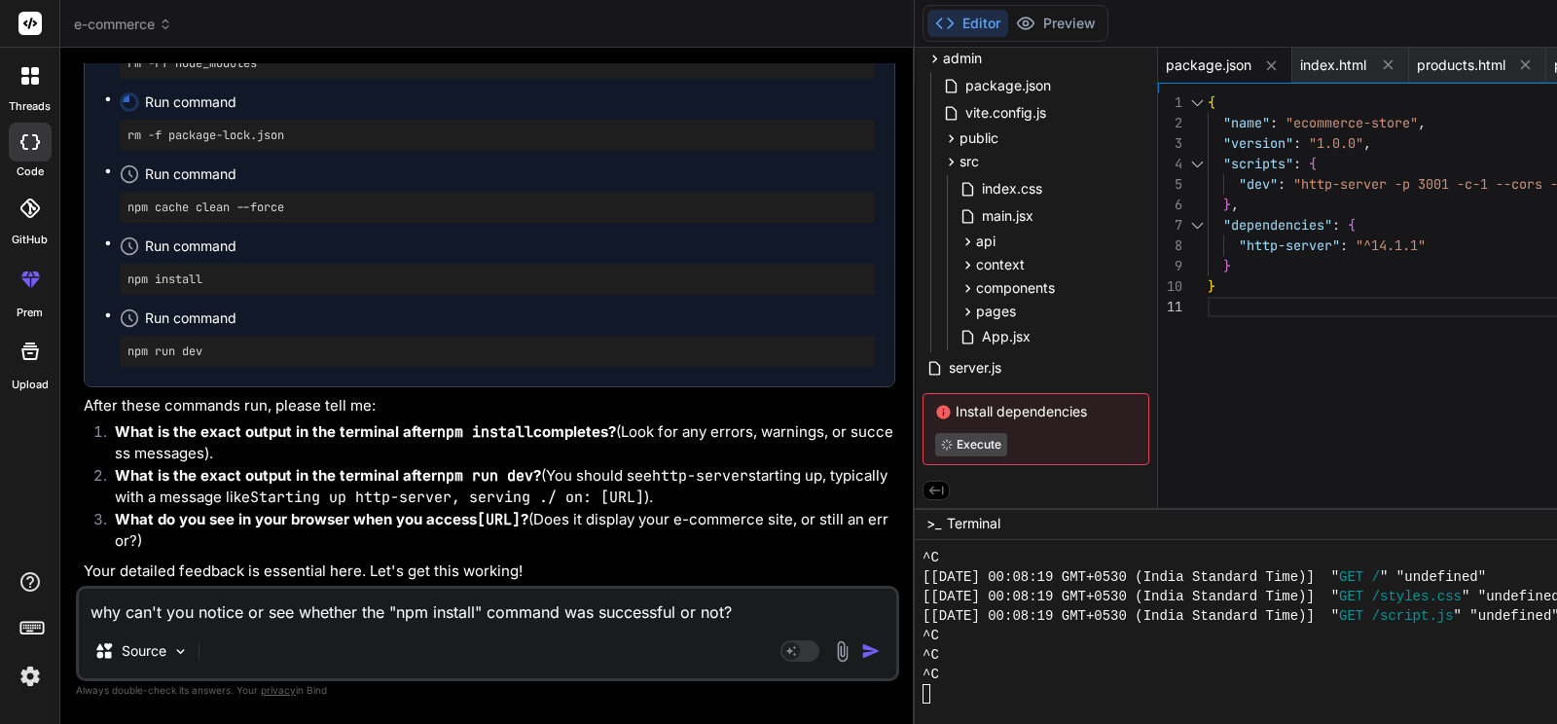
scroll to position [6989, 0]
